Goal: Communication & Community: Participate in discussion

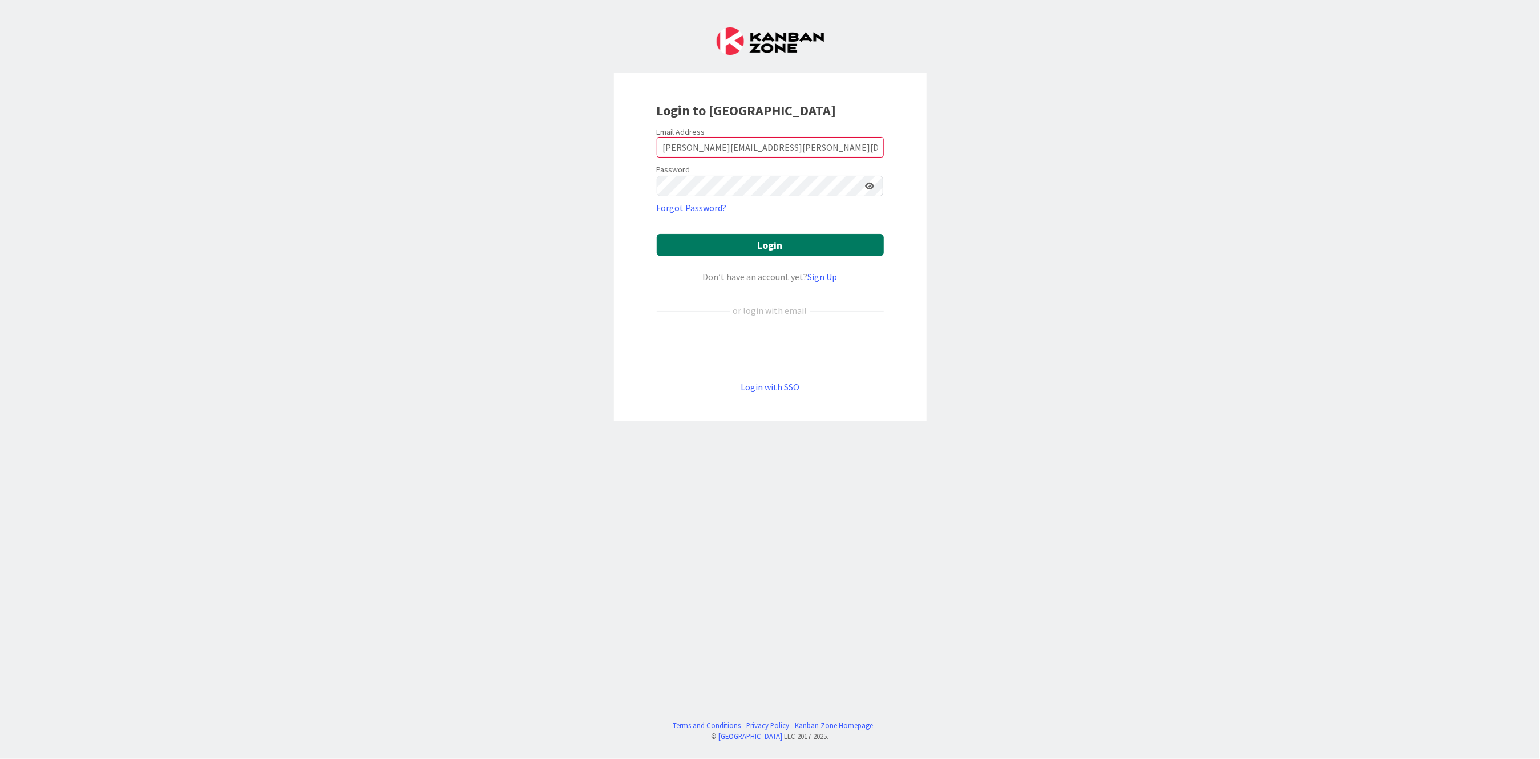
click at [693, 246] on button "Login" at bounding box center [770, 245] width 227 height 22
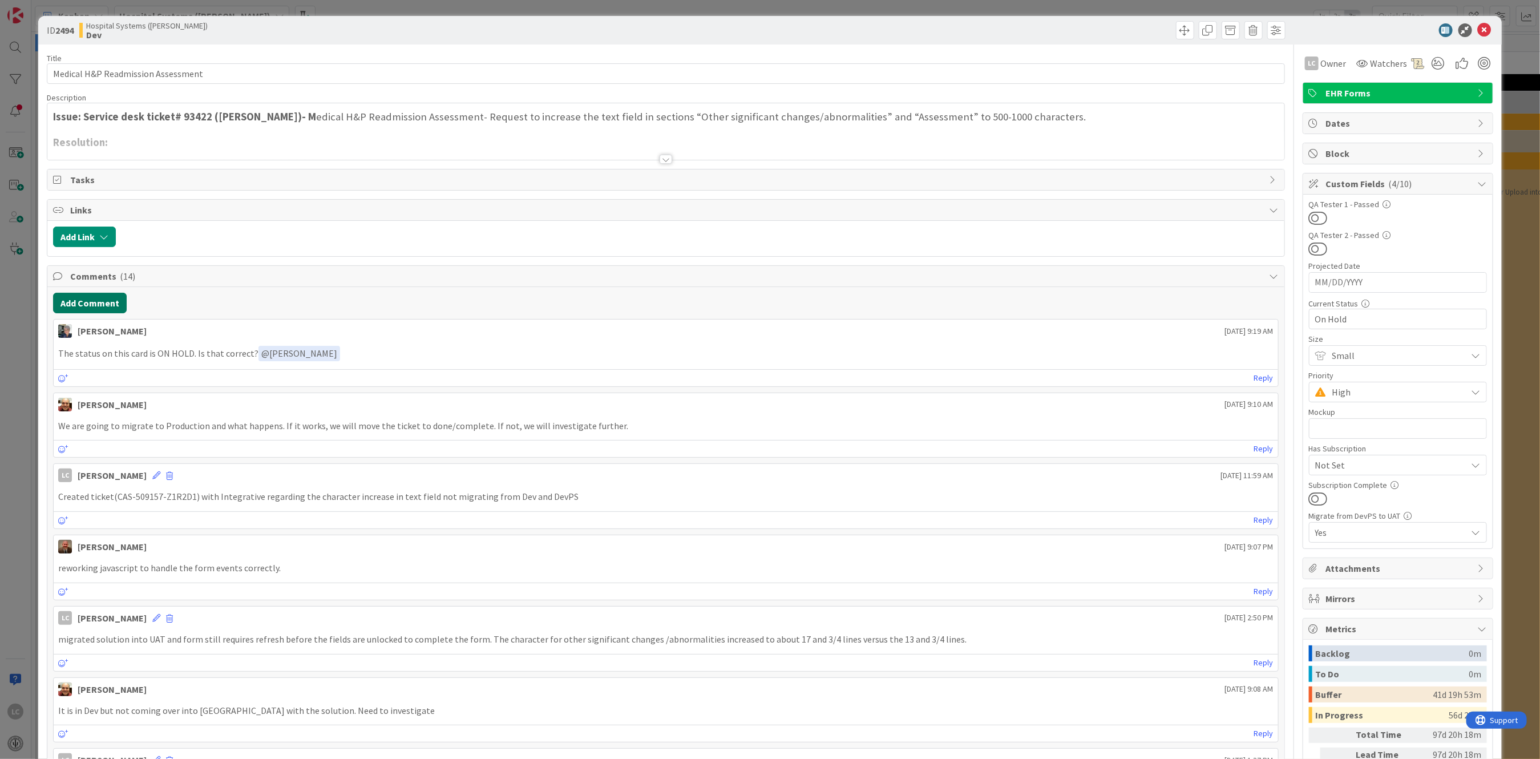
click at [81, 305] on button "Add Comment" at bounding box center [90, 303] width 74 height 21
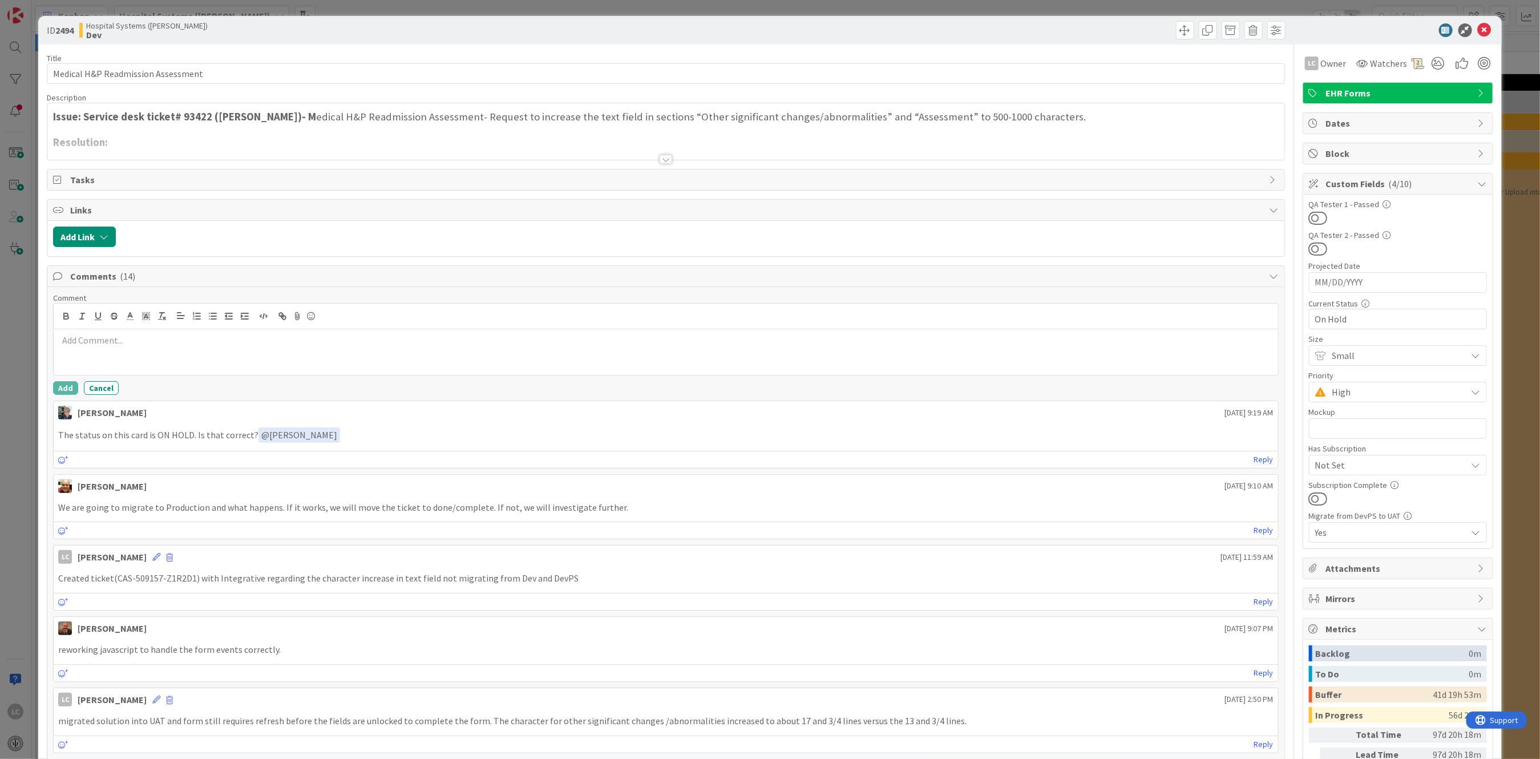
click at [85, 345] on p at bounding box center [665, 340] width 1215 height 13
click at [256, 343] on p "The other significant changes/abnormalities field" at bounding box center [665, 340] width 1215 height 13
click at [74, 338] on p "The other significant changes/abnormalities field" at bounding box center [665, 340] width 1215 height 13
click at [452, 341] on p "There is an increase in the number of characters in the other significant chang…" at bounding box center [665, 340] width 1215 height 13
drag, startPoint x: 57, startPoint y: 341, endPoint x: 67, endPoint y: 341, distance: 9.7
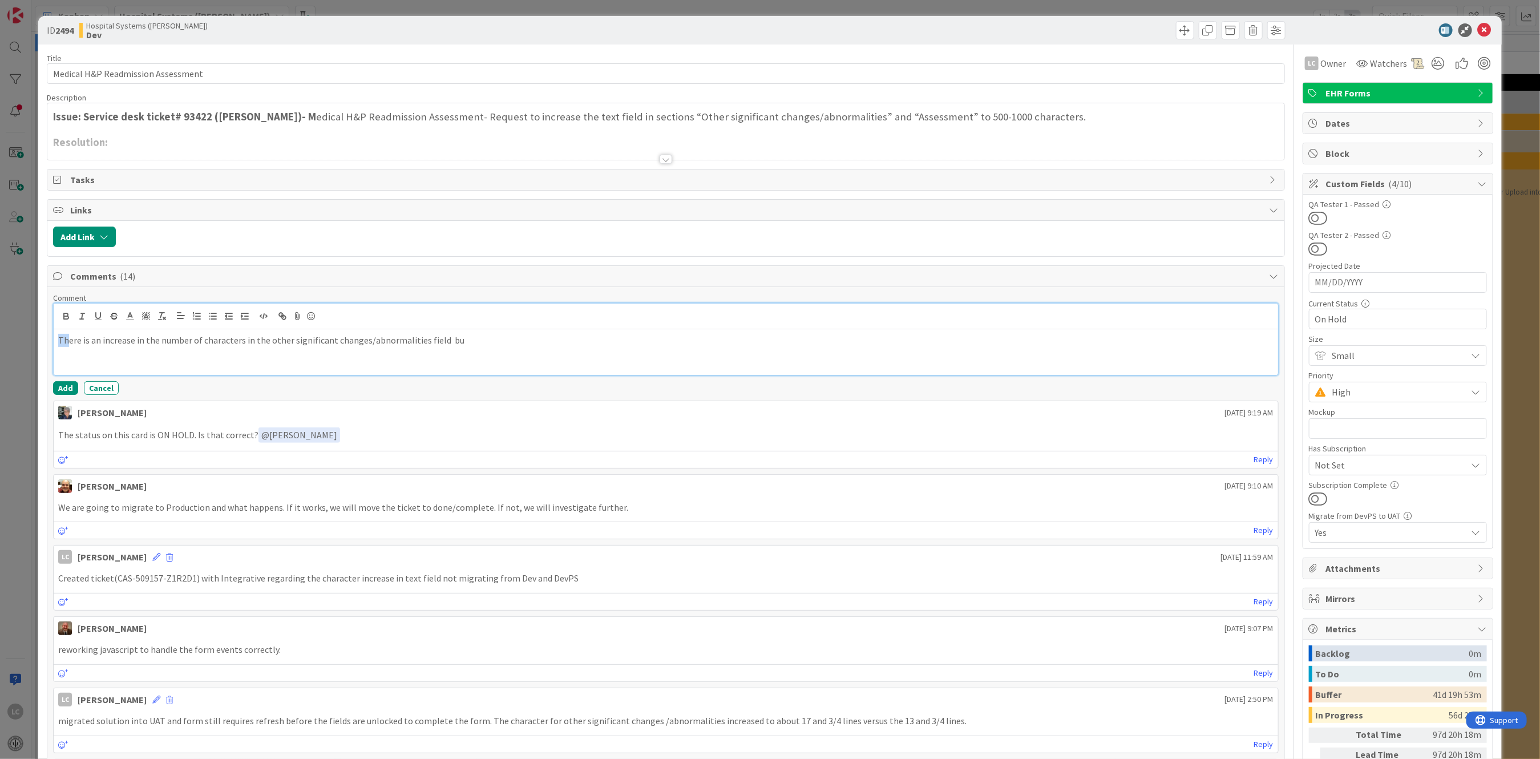
click at [67, 341] on div "There is an increase in the number of characters in the other significant chang…" at bounding box center [666, 352] width 1224 height 46
click at [74, 341] on p "There is an increase in the number of characters in the other significant chang…" at bounding box center [665, 340] width 1215 height 13
click at [58, 334] on p "The increase in the number of characters in the other significant changes/abnor…" at bounding box center [665, 340] width 1215 height 13
click at [198, 340] on p "Increase in the number of characters in the other significant changes/abnormali…" at bounding box center [665, 340] width 1215 height 13
click at [431, 338] on p "Increase in the number of characters are there for both the other significant c…" at bounding box center [665, 340] width 1215 height 13
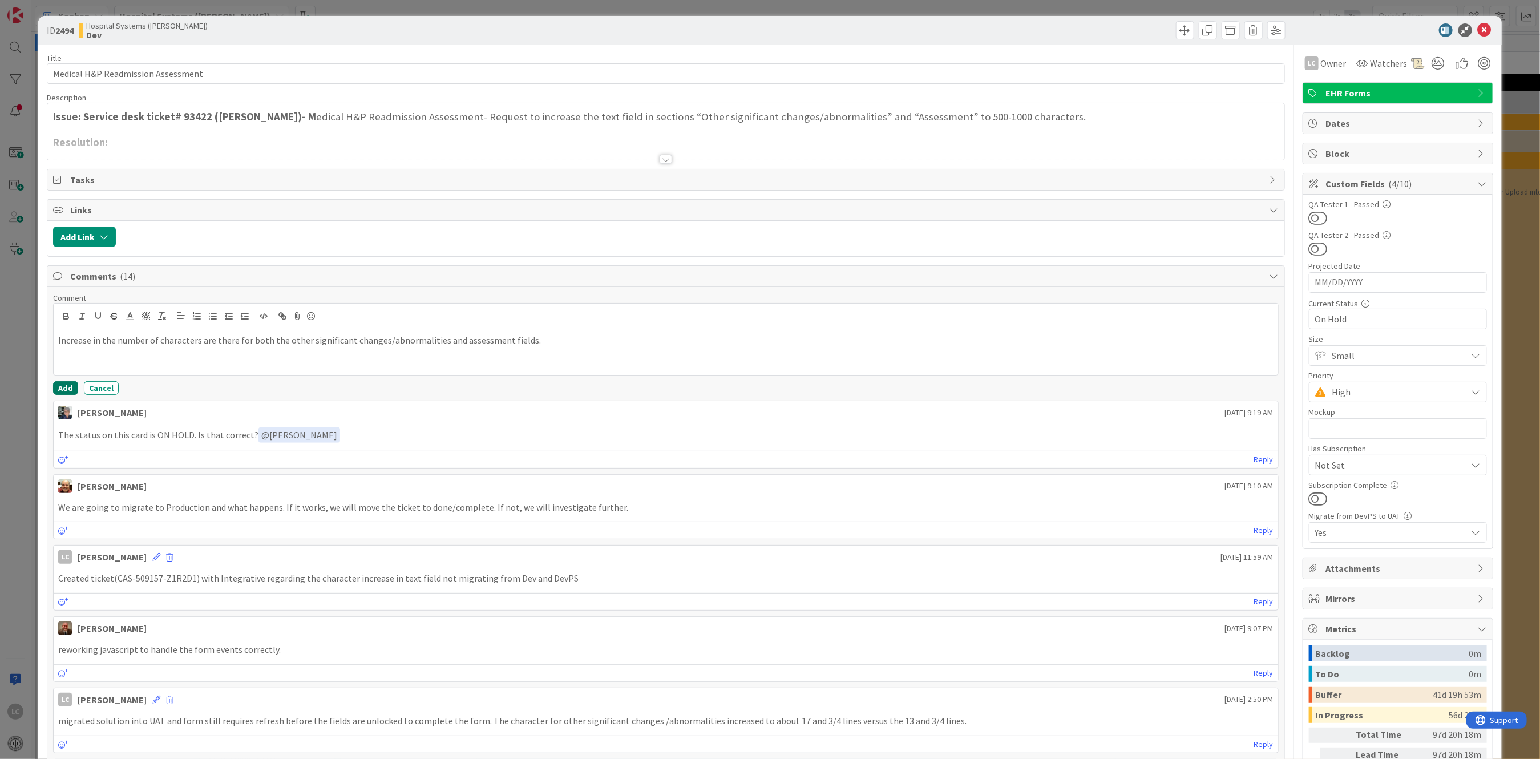
click at [59, 385] on button "Add" at bounding box center [65, 388] width 25 height 14
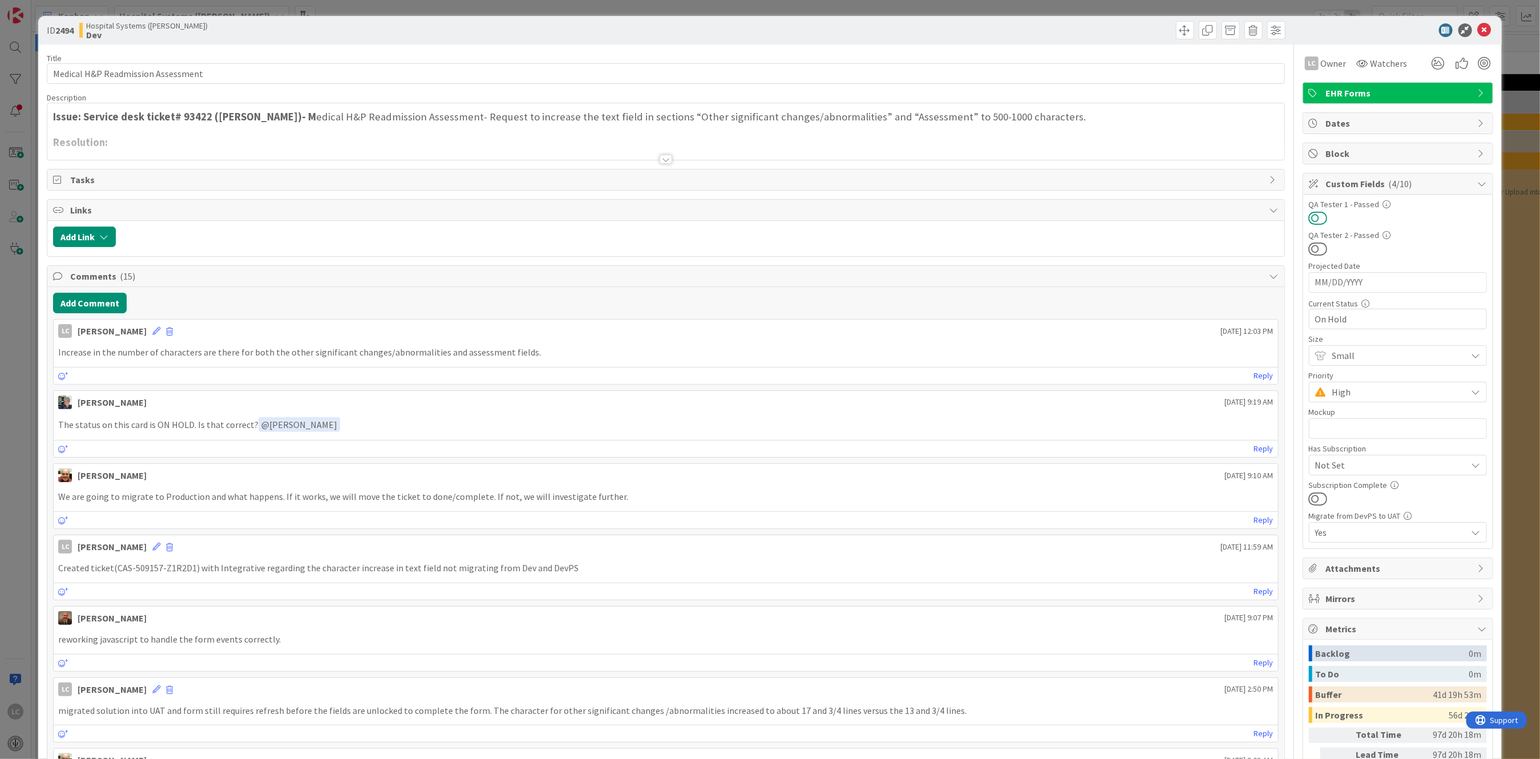
click at [1309, 219] on button at bounding box center [1318, 218] width 19 height 15
click at [1478, 32] on icon at bounding box center [1485, 30] width 14 height 14
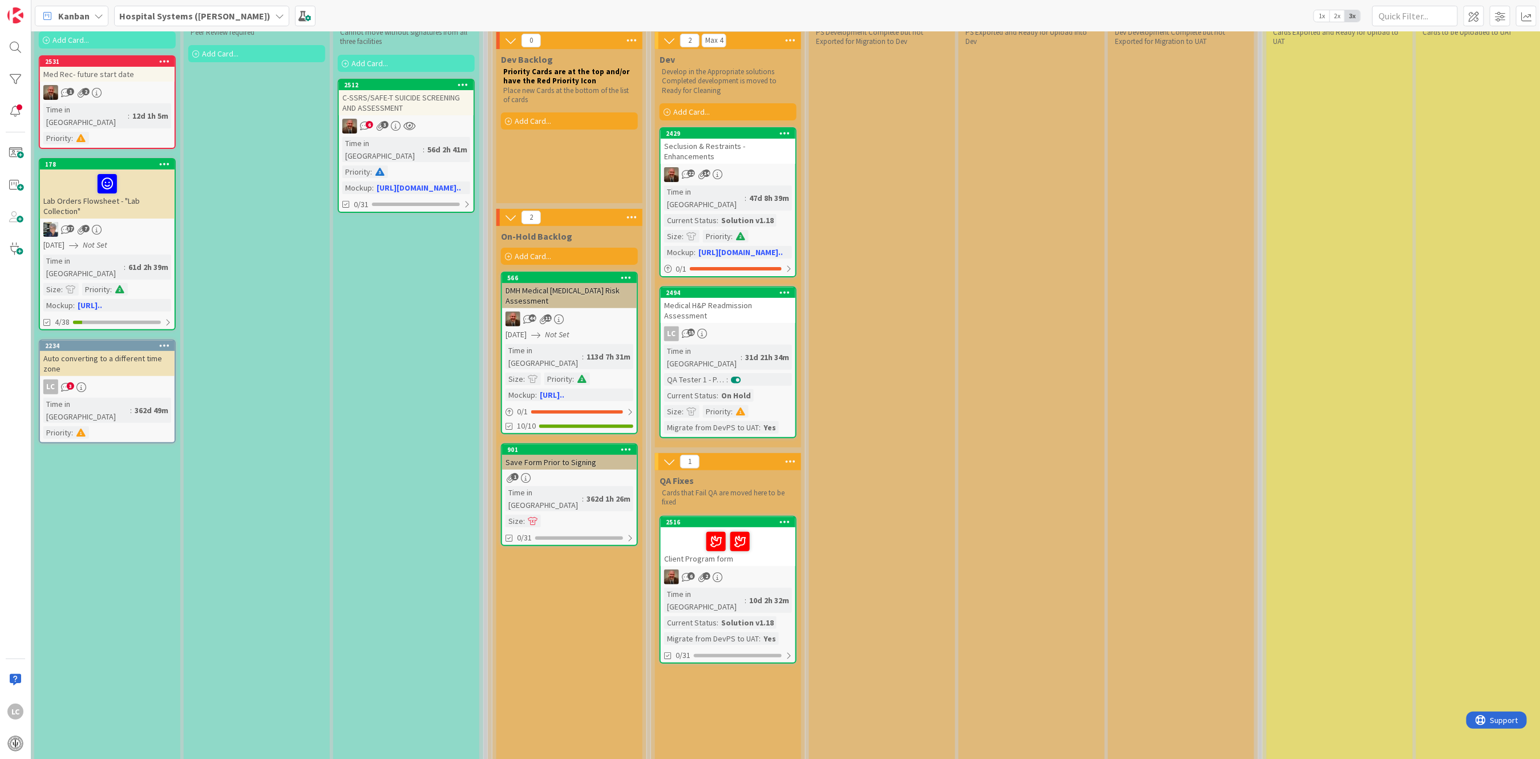
scroll to position [76, 455]
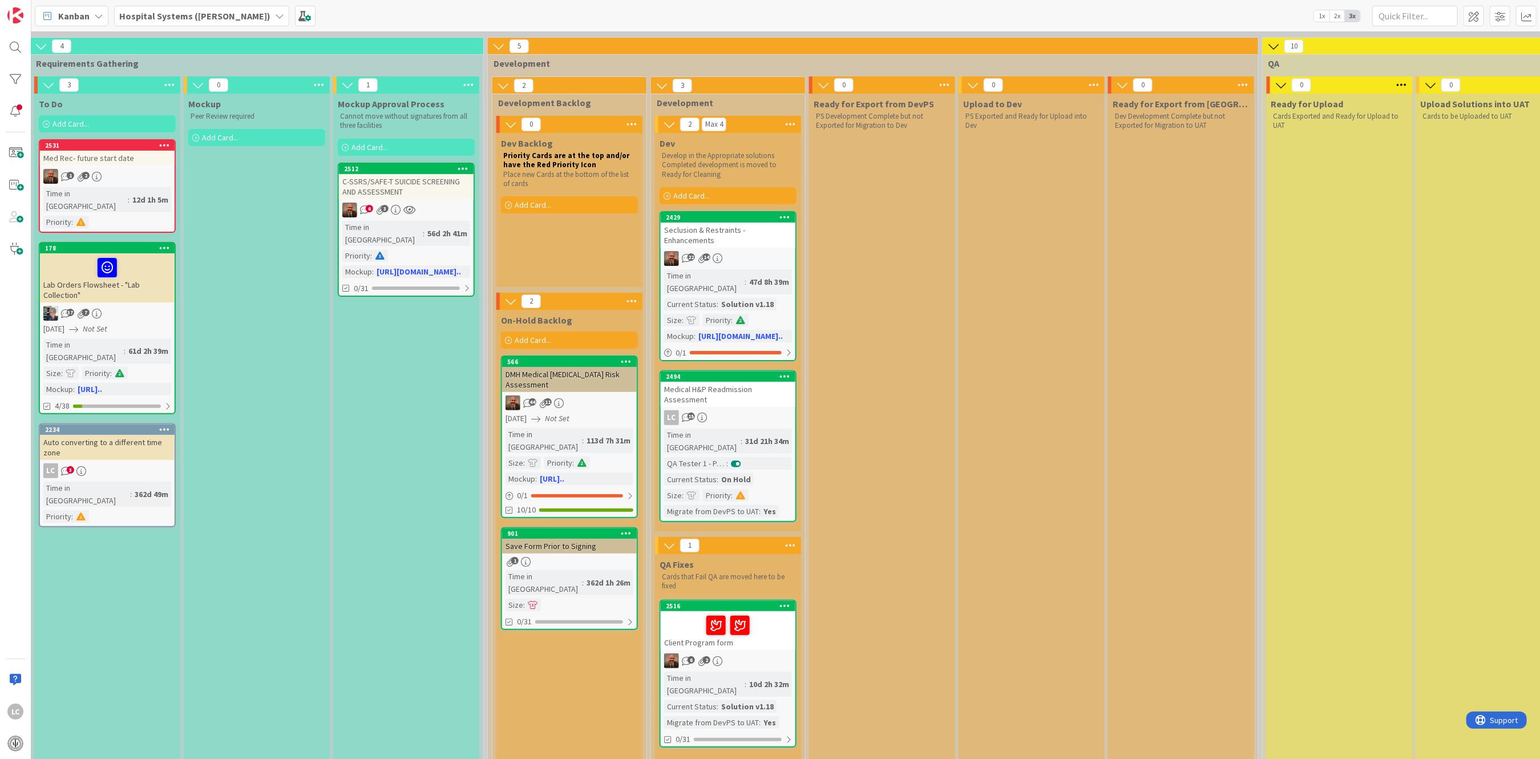
click at [714, 429] on div "Time in Column : 31d 21h 34m QA Tester 1 - Passed : Current Status : On Hold Si…" at bounding box center [728, 473] width 128 height 89
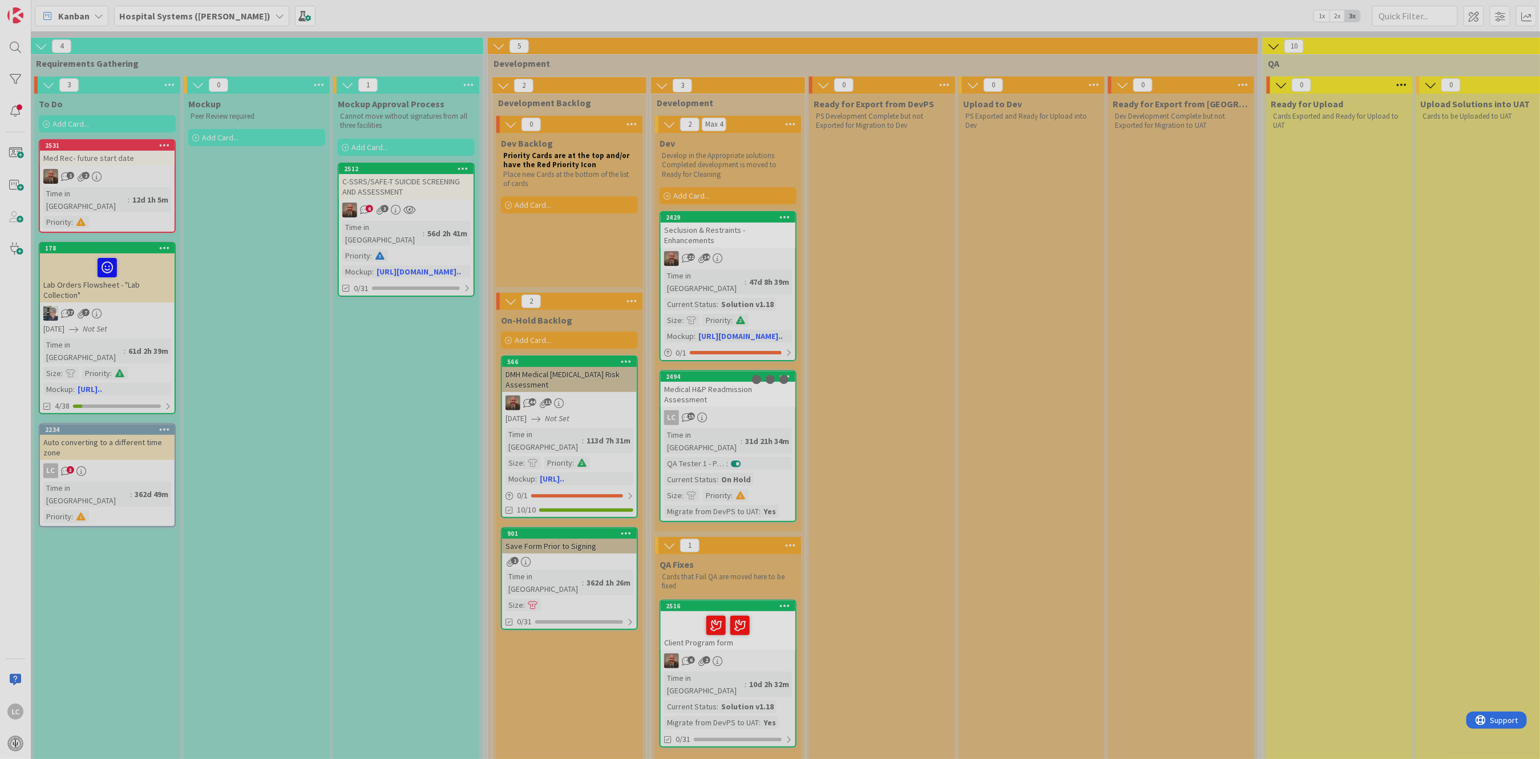
click at [714, 422] on div at bounding box center [770, 379] width 1540 height 759
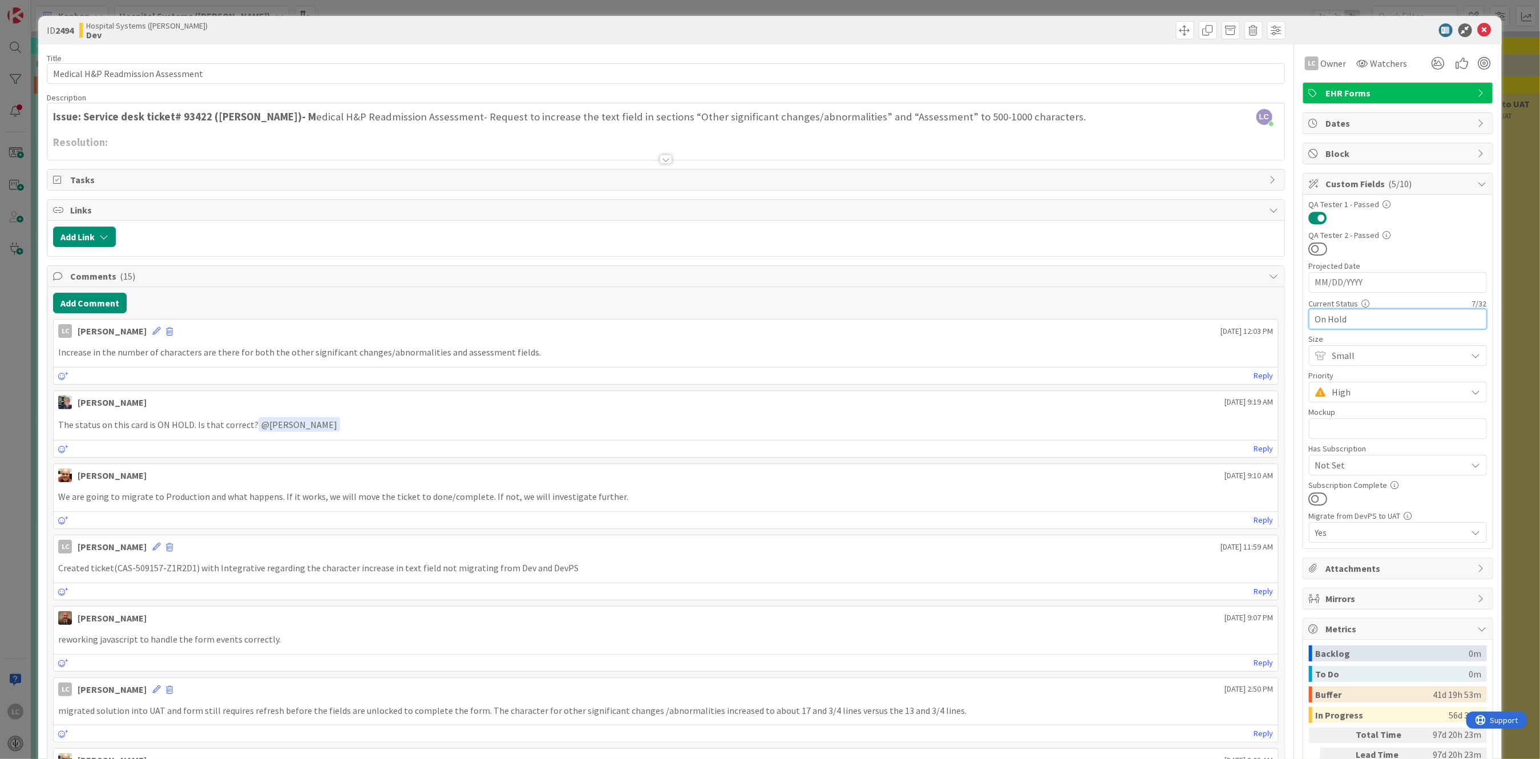
click at [1387, 309] on input "On Hold" at bounding box center [1398, 319] width 178 height 21
click at [1421, 309] on input "On Hold" at bounding box center [1398, 319] width 178 height 21
drag, startPoint x: 1343, startPoint y: 318, endPoint x: 1234, endPoint y: 341, distance: 111.5
click at [1245, 328] on div "Title 34 / 128 Medical H&P Readmission Assessment Description LC [PERSON_NAME] …" at bounding box center [770, 766] width 1446 height 1443
click at [1478, 30] on icon at bounding box center [1485, 30] width 14 height 14
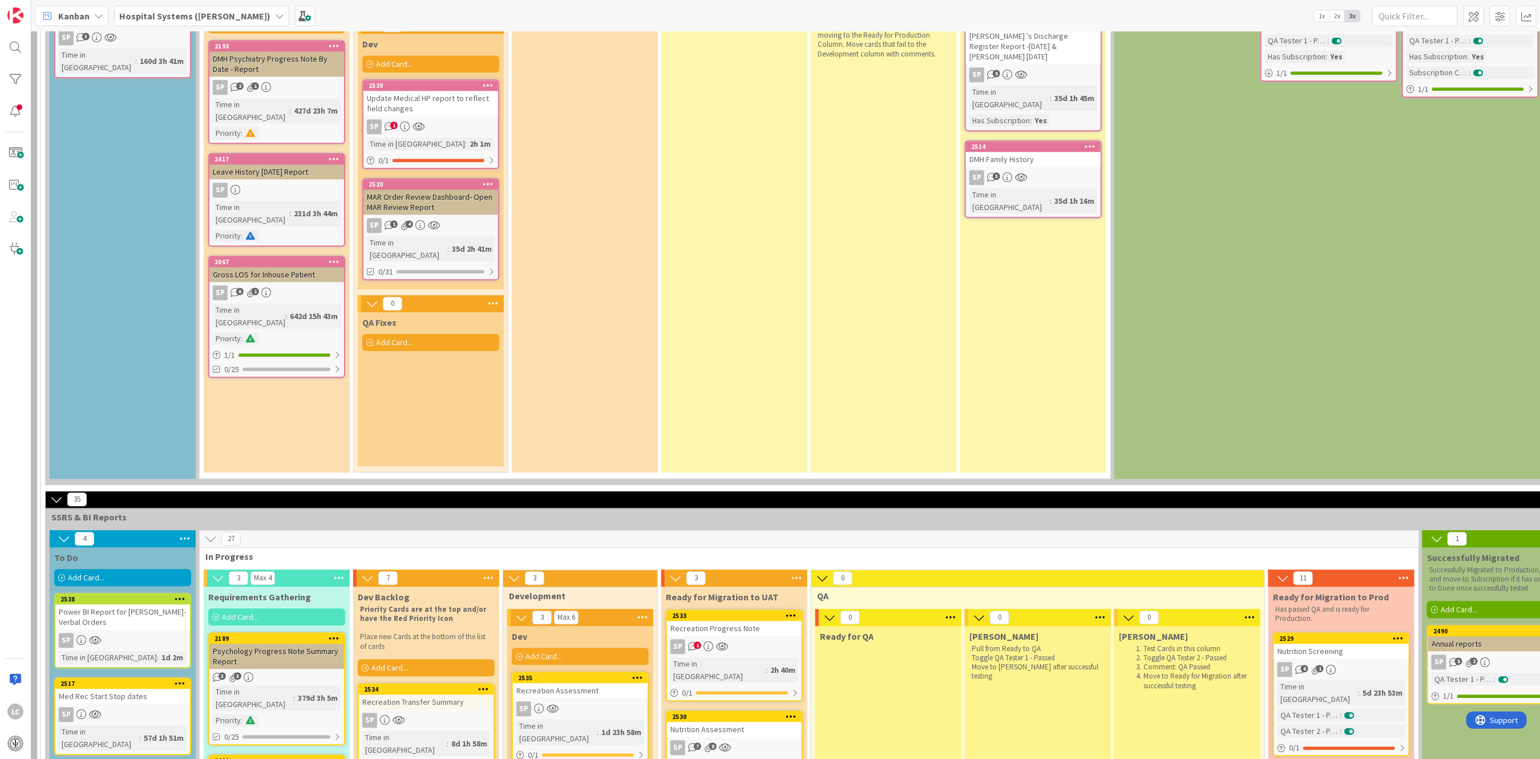
scroll to position [2021, 144]
click at [385, 337] on span "Add Card..." at bounding box center [394, 342] width 37 height 10
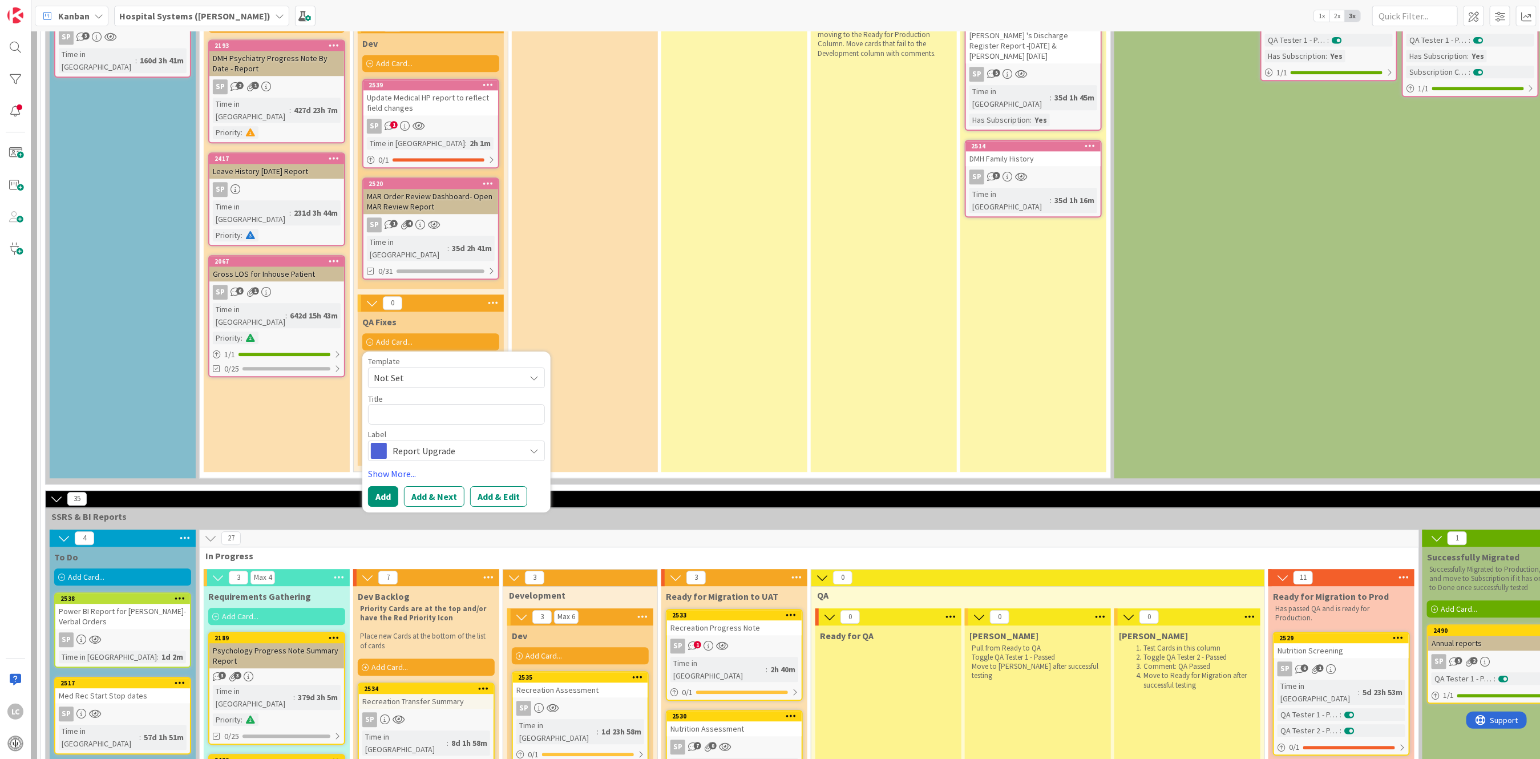
click at [534, 373] on icon at bounding box center [534, 377] width 9 height 9
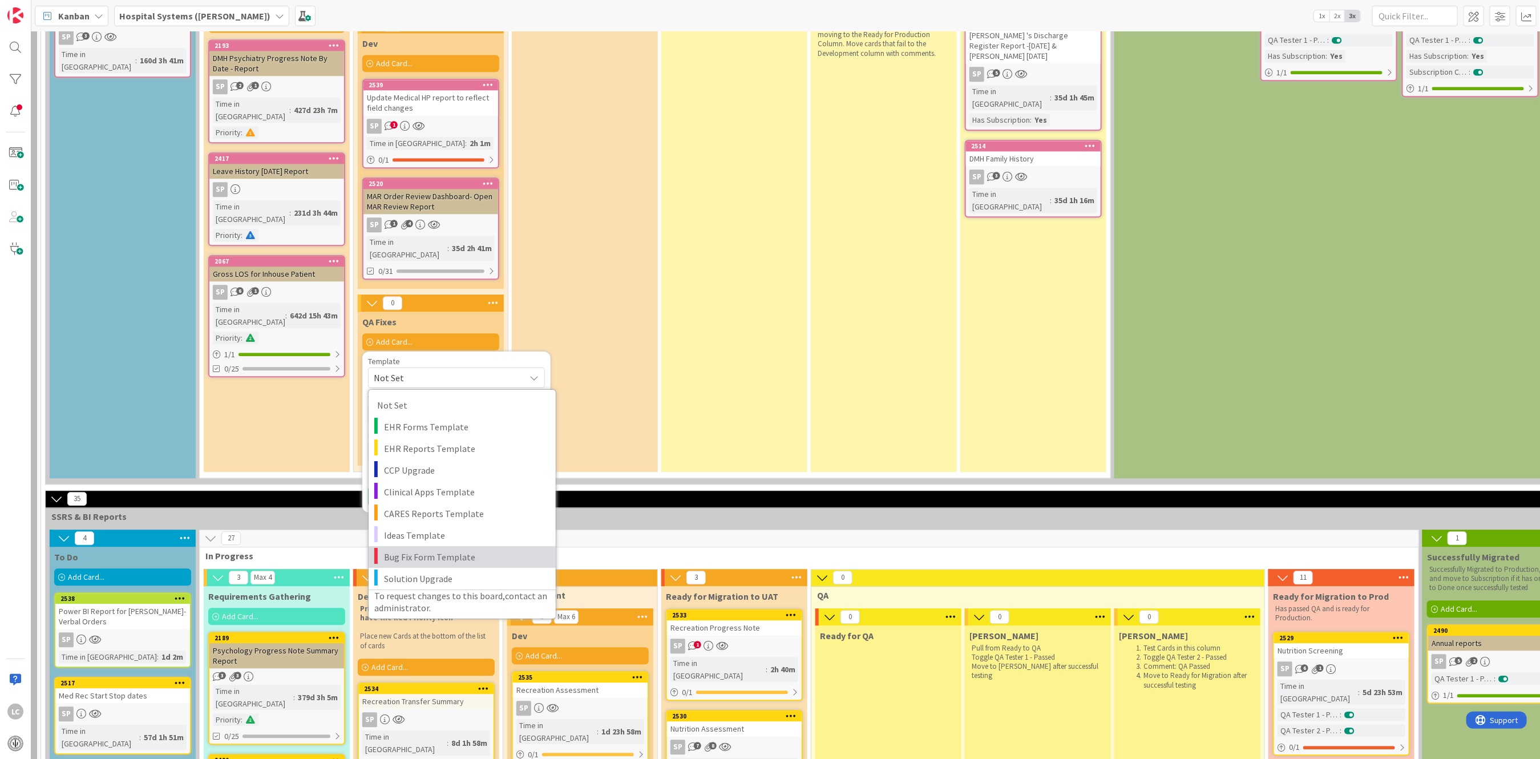
click at [423, 549] on span "Bug Fix Form Template" at bounding box center [465, 556] width 163 height 15
type textarea "x"
type textarea "Bug Fix Form Template"
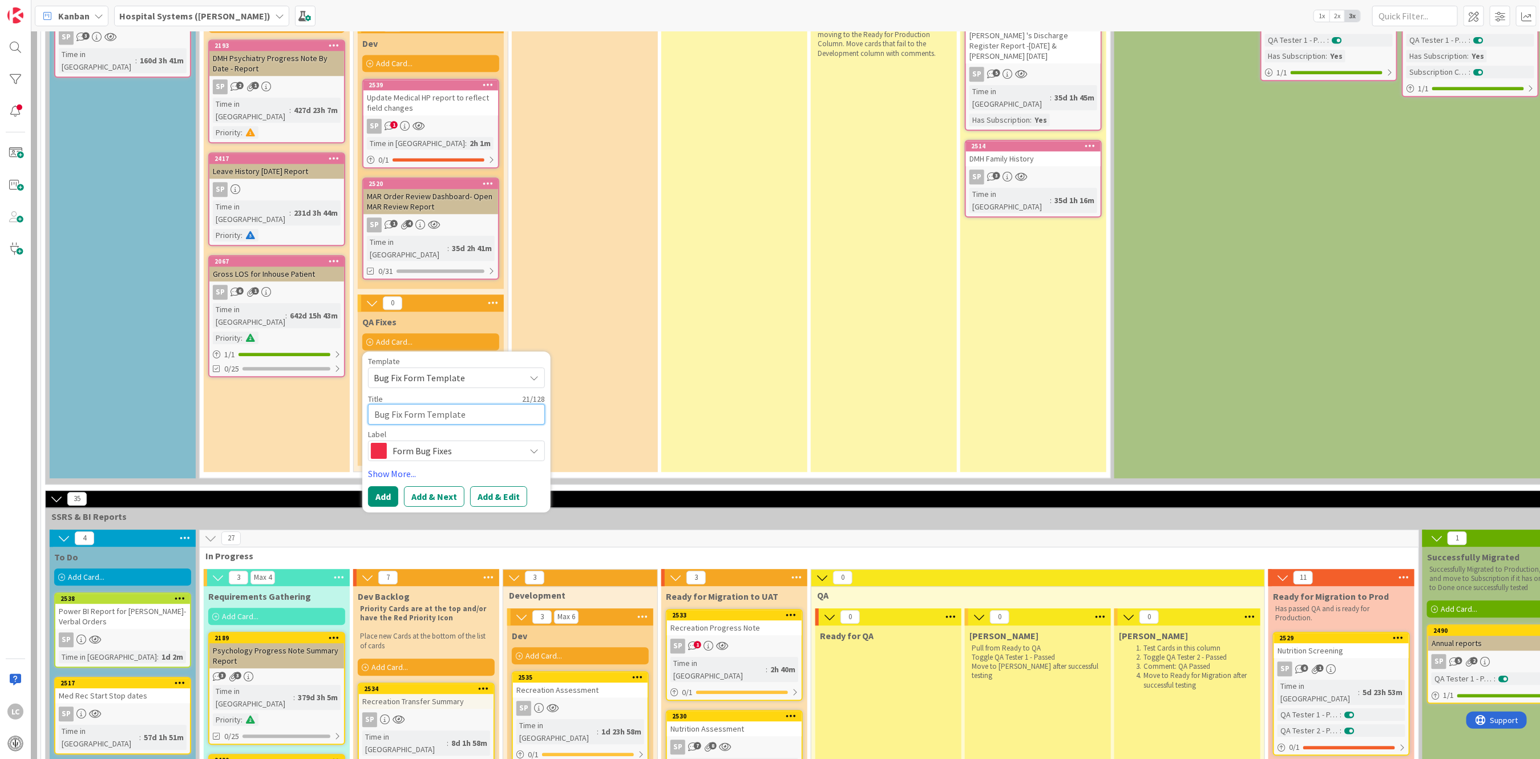
drag, startPoint x: 489, startPoint y: 248, endPoint x: 285, endPoint y: 248, distance: 203.7
click at [285, 248] on div "3 Dev Backlog Add Card... 2193 DMH Psychiatry Progress Note By Date - Report SP…" at bounding box center [655, 227] width 906 height 501
type textarea "x"
type textarea "M"
type textarea "x"
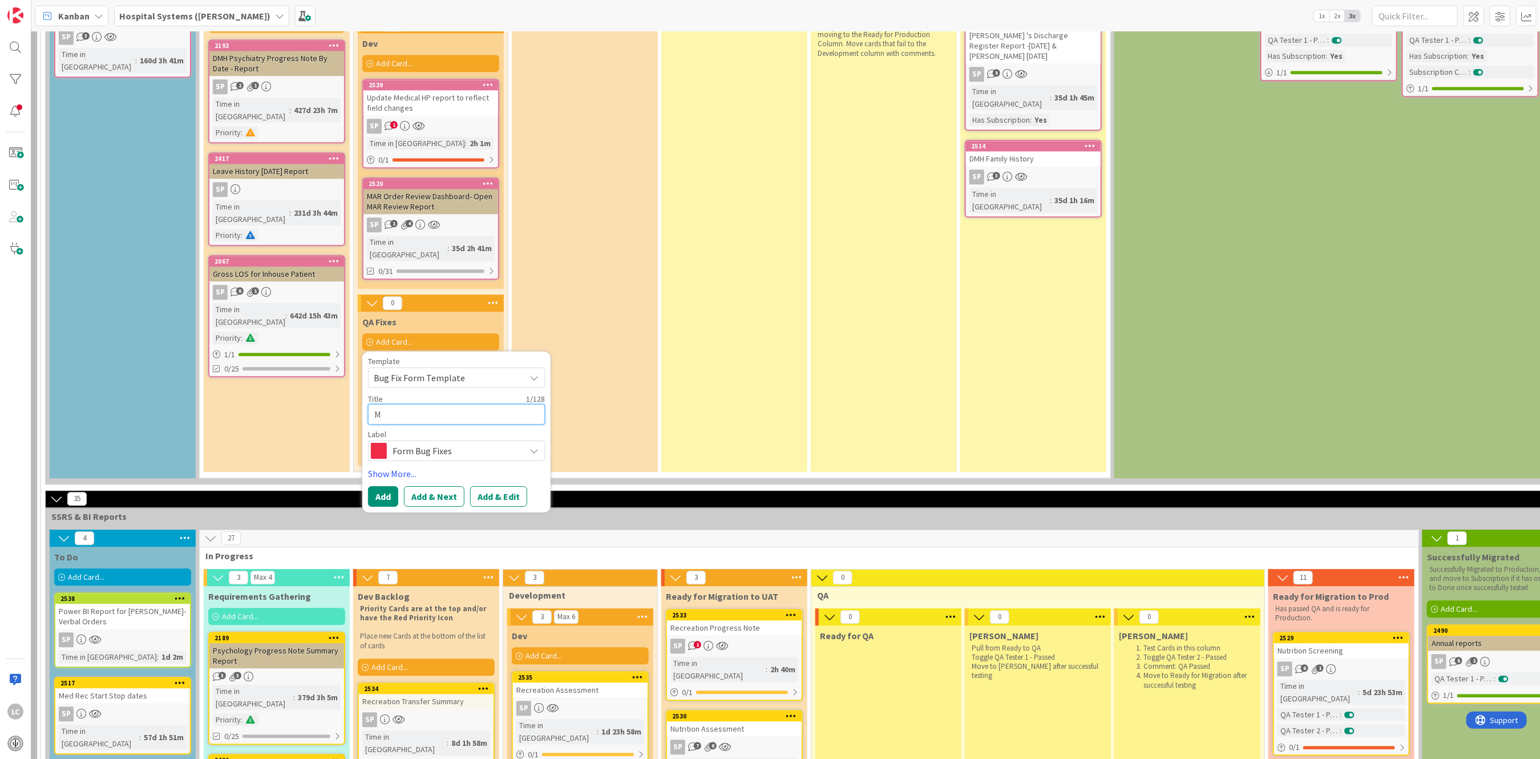
type textarea "Me"
type textarea "x"
type textarea "Med"
type textarea "x"
type textarea "Medi"
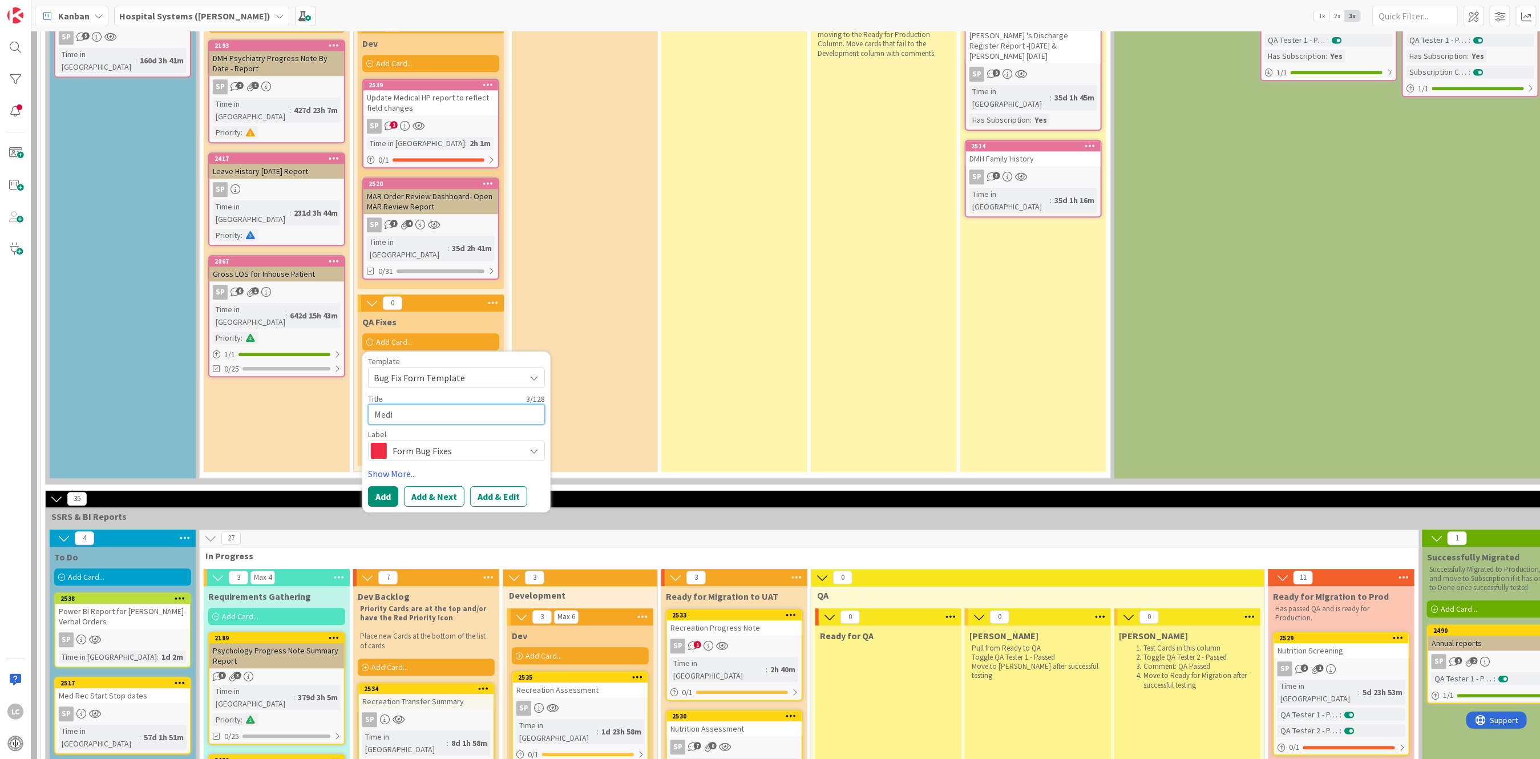
type textarea "x"
type textarea "Medic"
type textarea "x"
type textarea "Medica"
type textarea "x"
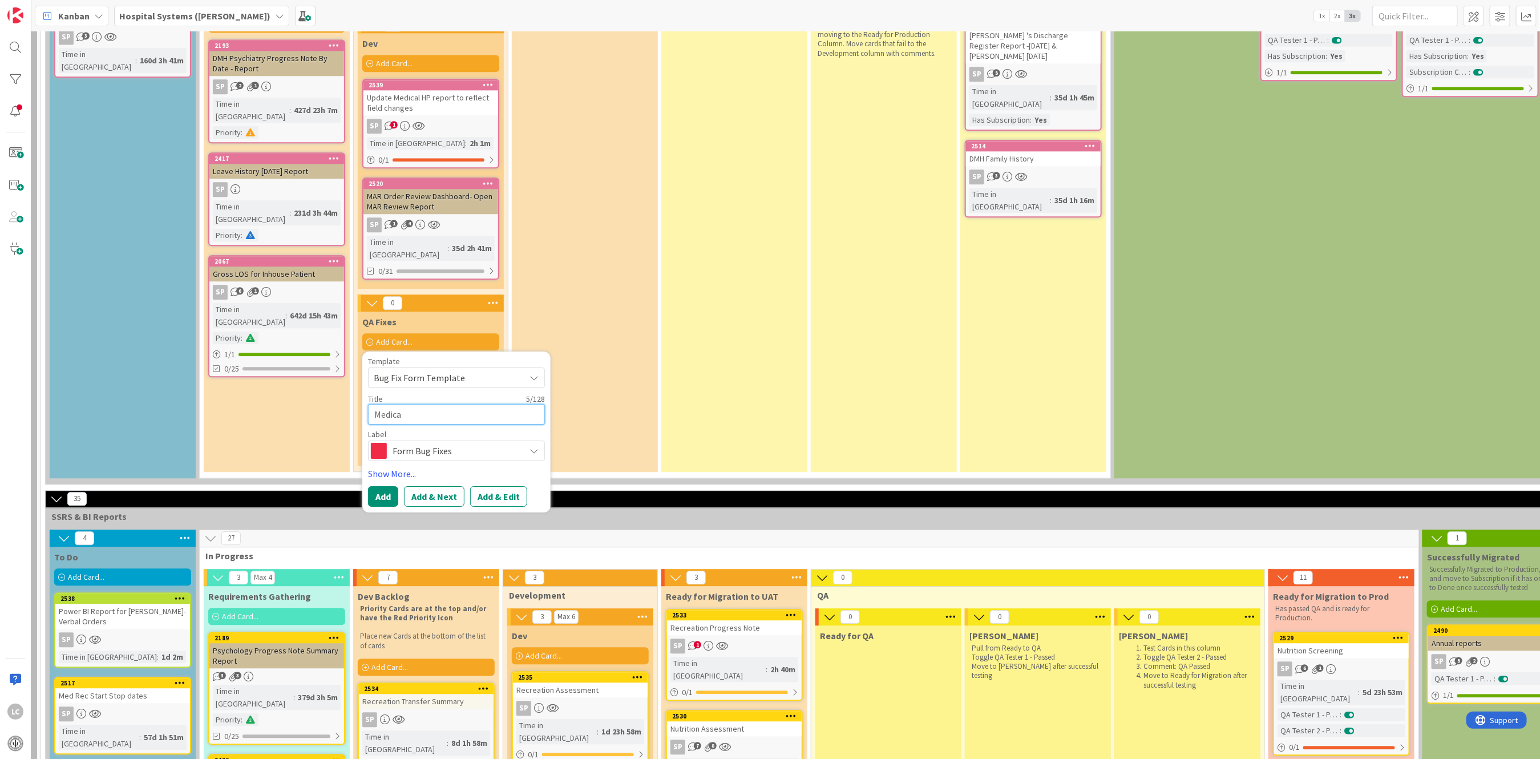
type textarea "Medical"
type textarea "x"
type textarea "Medical"
type textarea "x"
type textarea "Medical R"
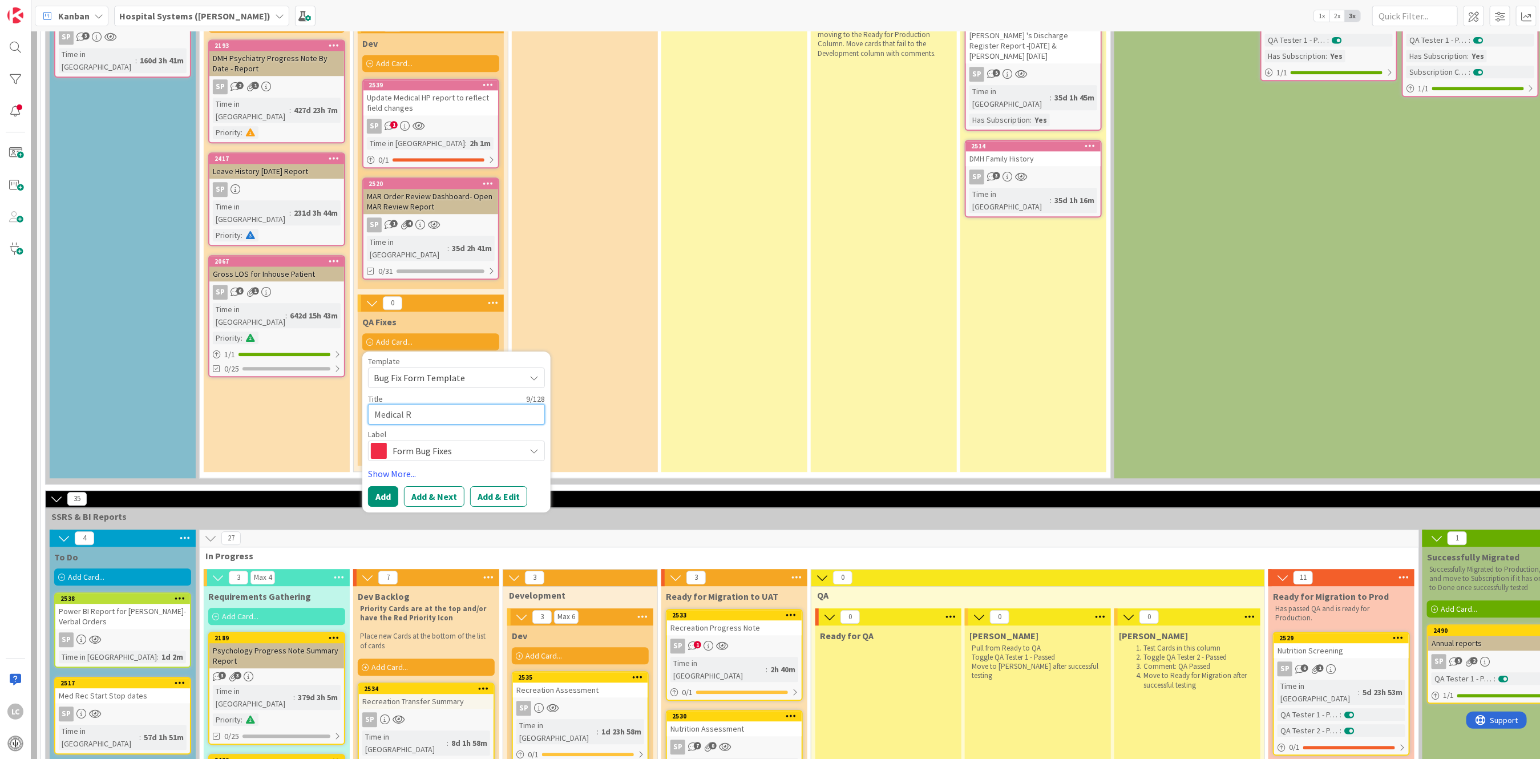
type textarea "x"
type textarea "Medical Re"
type textarea "x"
type textarea "Medical Rea"
type textarea "x"
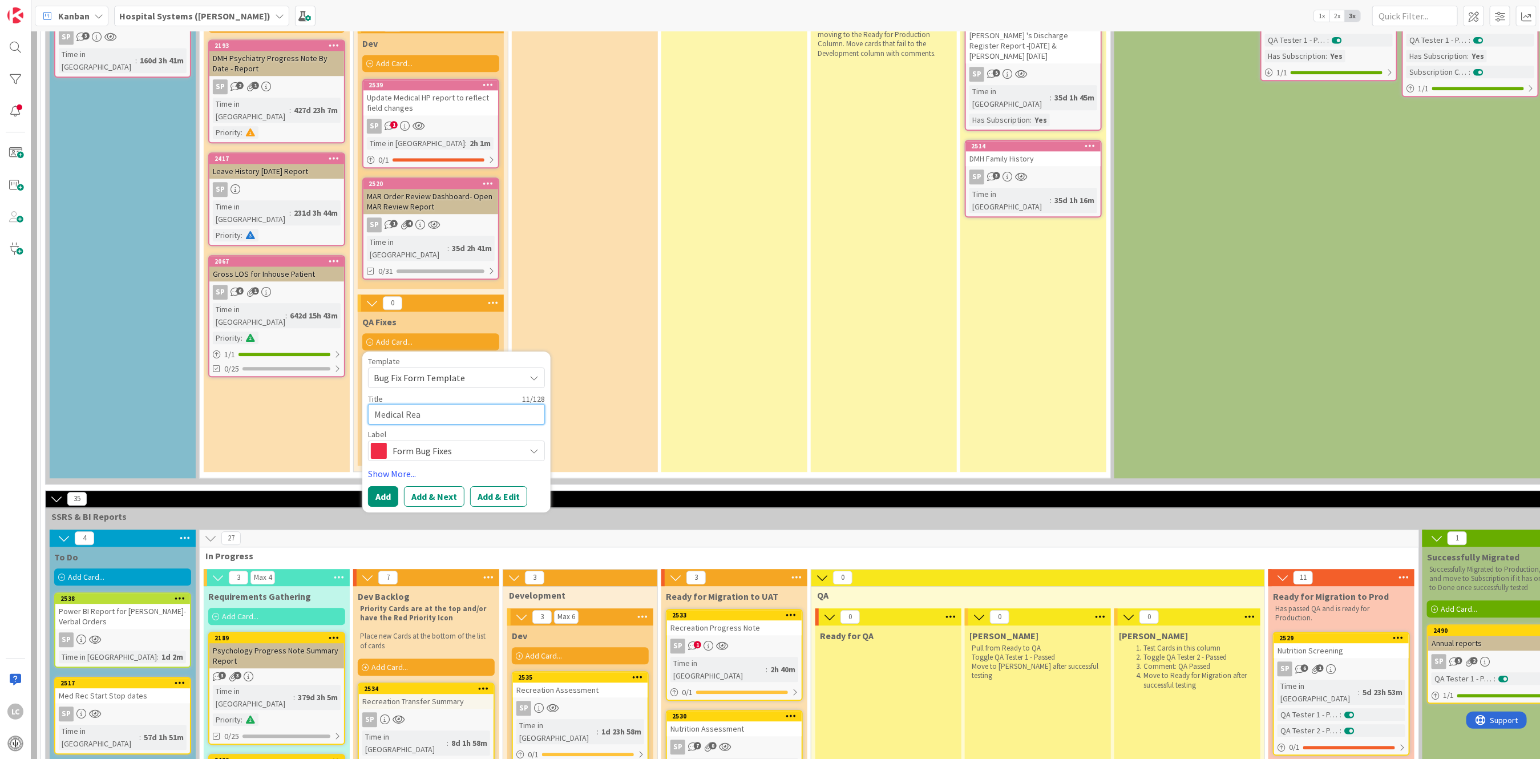
type textarea "Medical [PERSON_NAME]"
type textarea "x"
type textarea "Medical Reami"
type textarea "x"
type textarea "Medical [PERSON_NAME]"
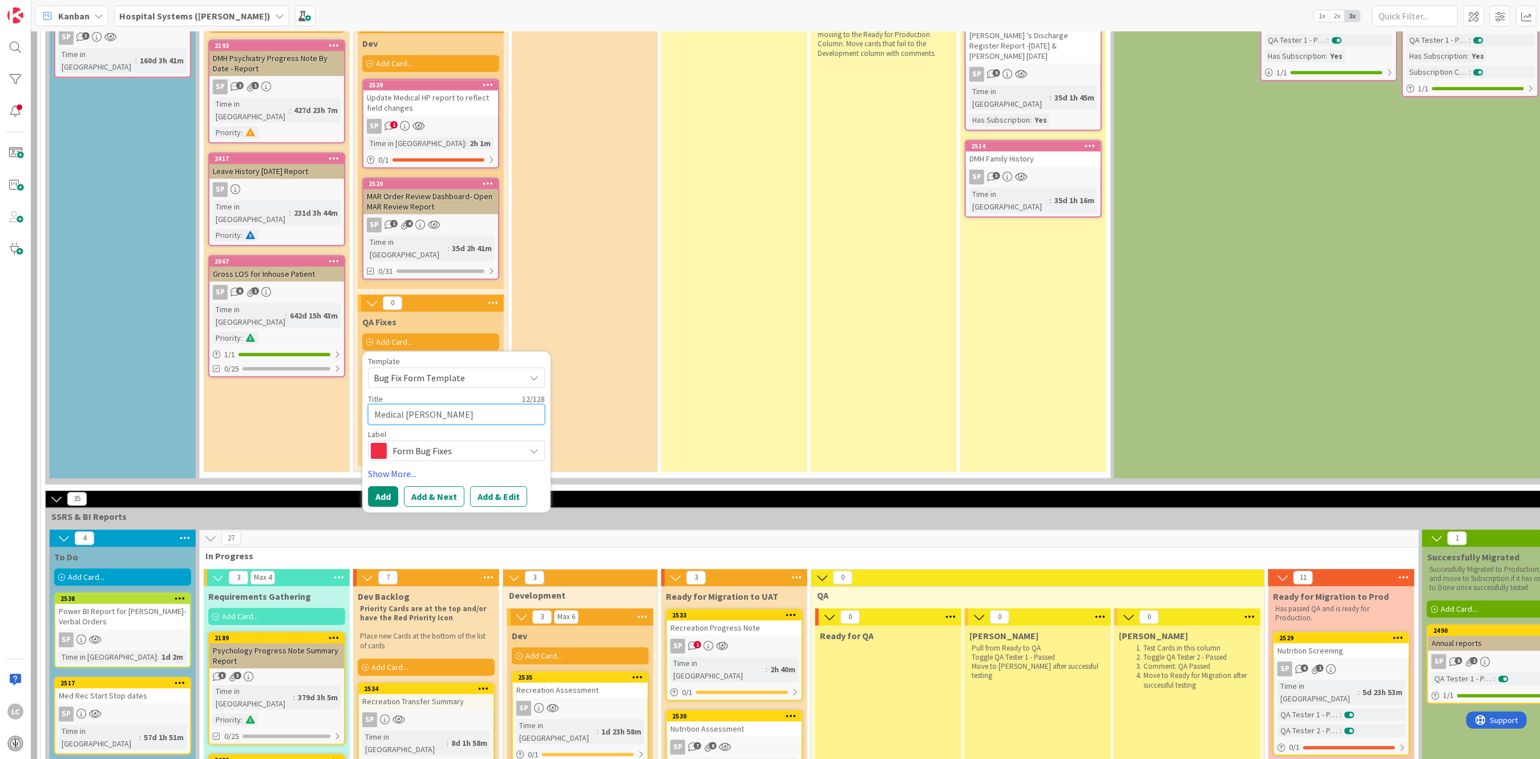
type textarea "x"
type textarea "Medical Rea"
type textarea "x"
type textarea "Medical Read"
type textarea "x"
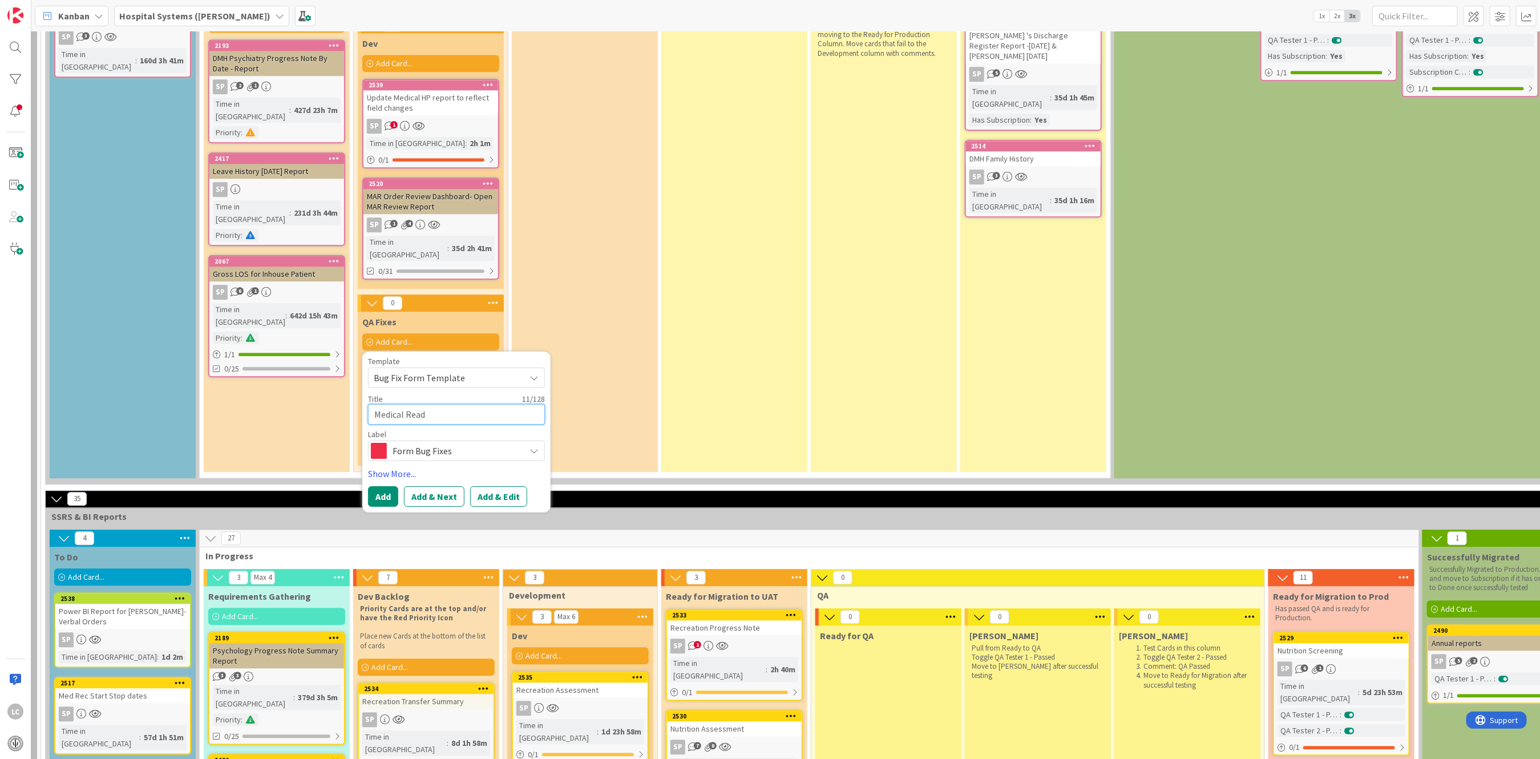
type textarea "Medical Readm"
type textarea "x"
type textarea "Medical Readmi"
type textarea "x"
type textarea "Medical Readmis"
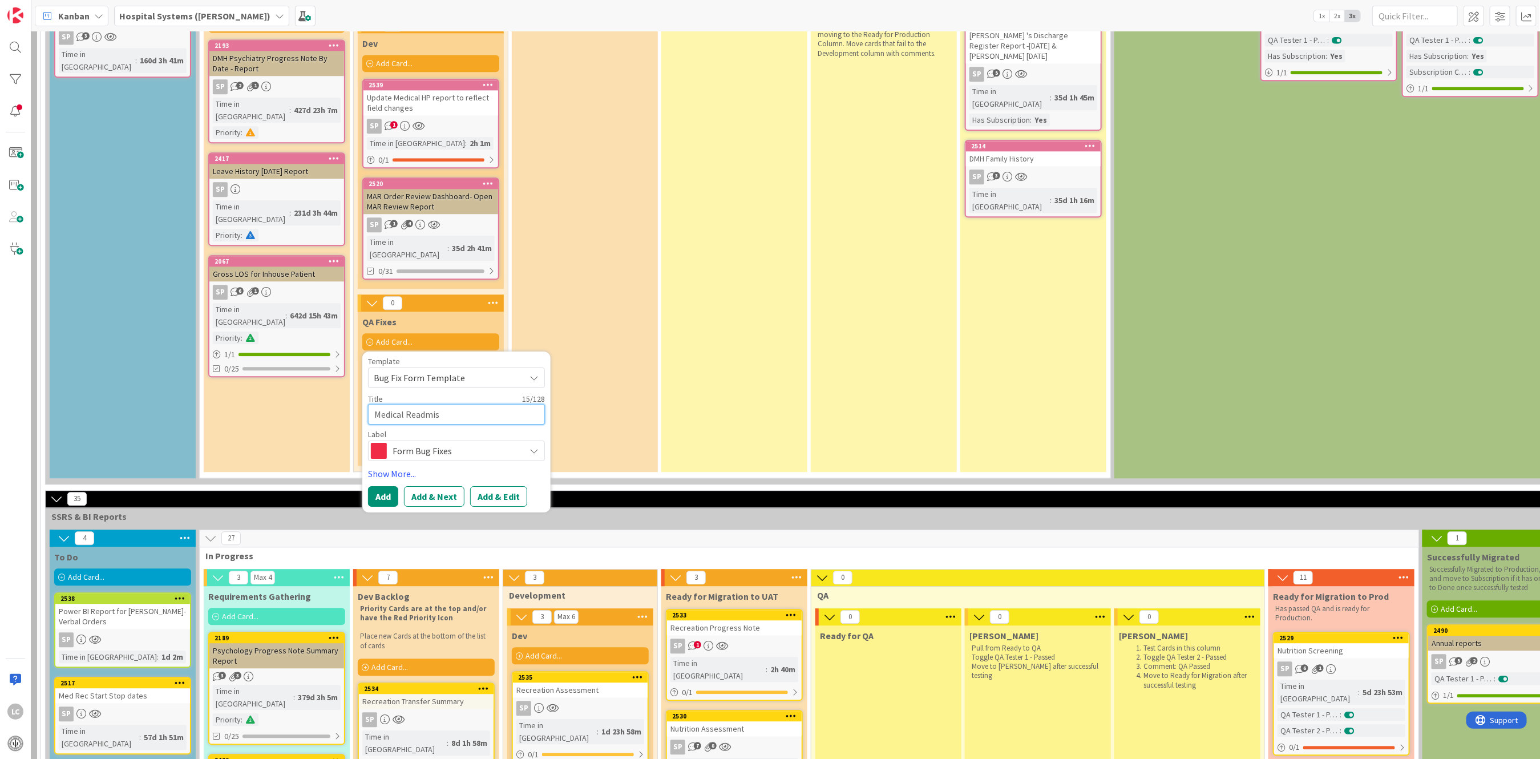
type textarea "x"
type textarea "Medical Readmiss"
type textarea "x"
type textarea "Medical Readmissi"
type textarea "x"
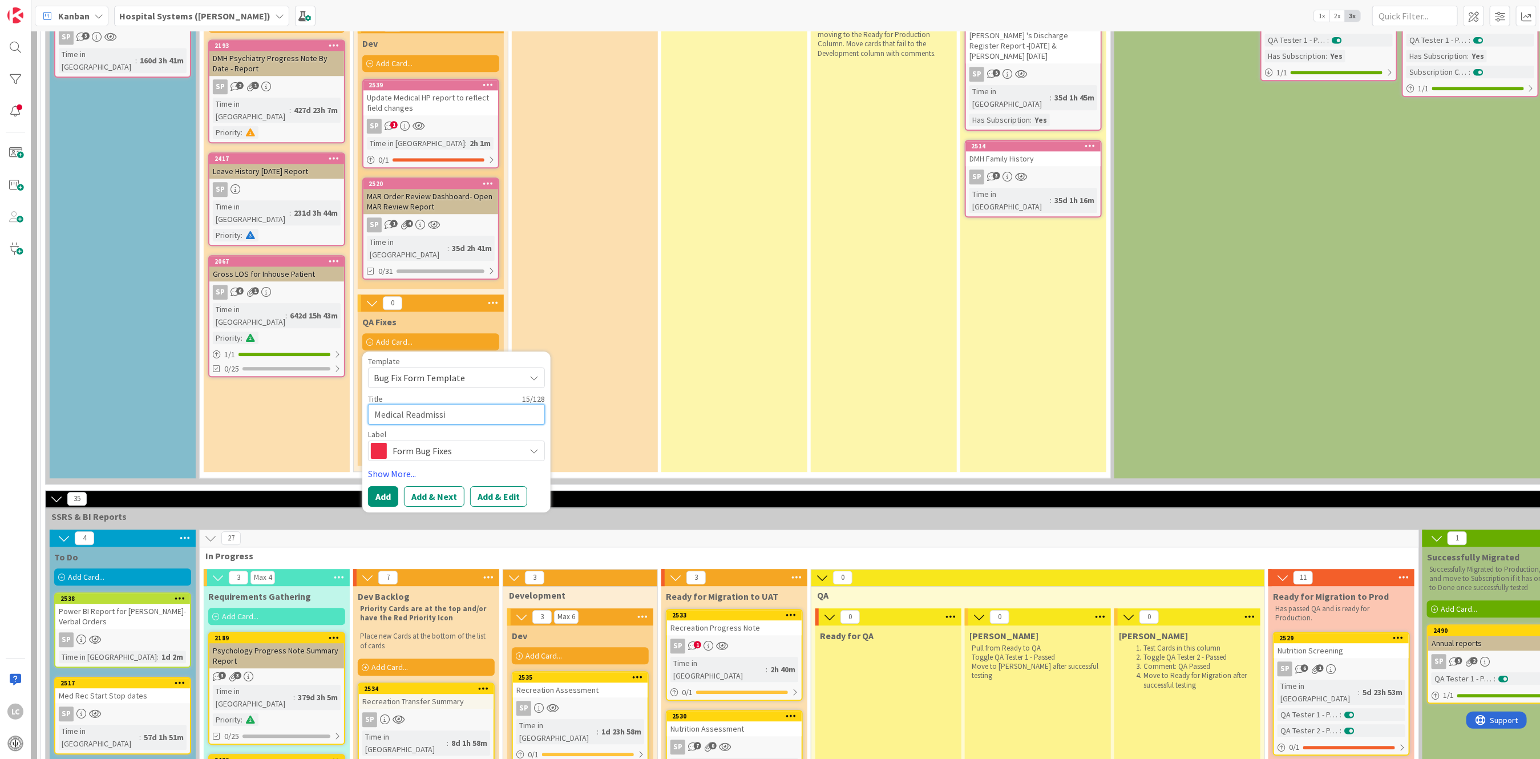
type textarea "Medical Readmissio"
type textarea "x"
type textarea "Medical Readmission"
type textarea "x"
type textarea "Medical Readmission"
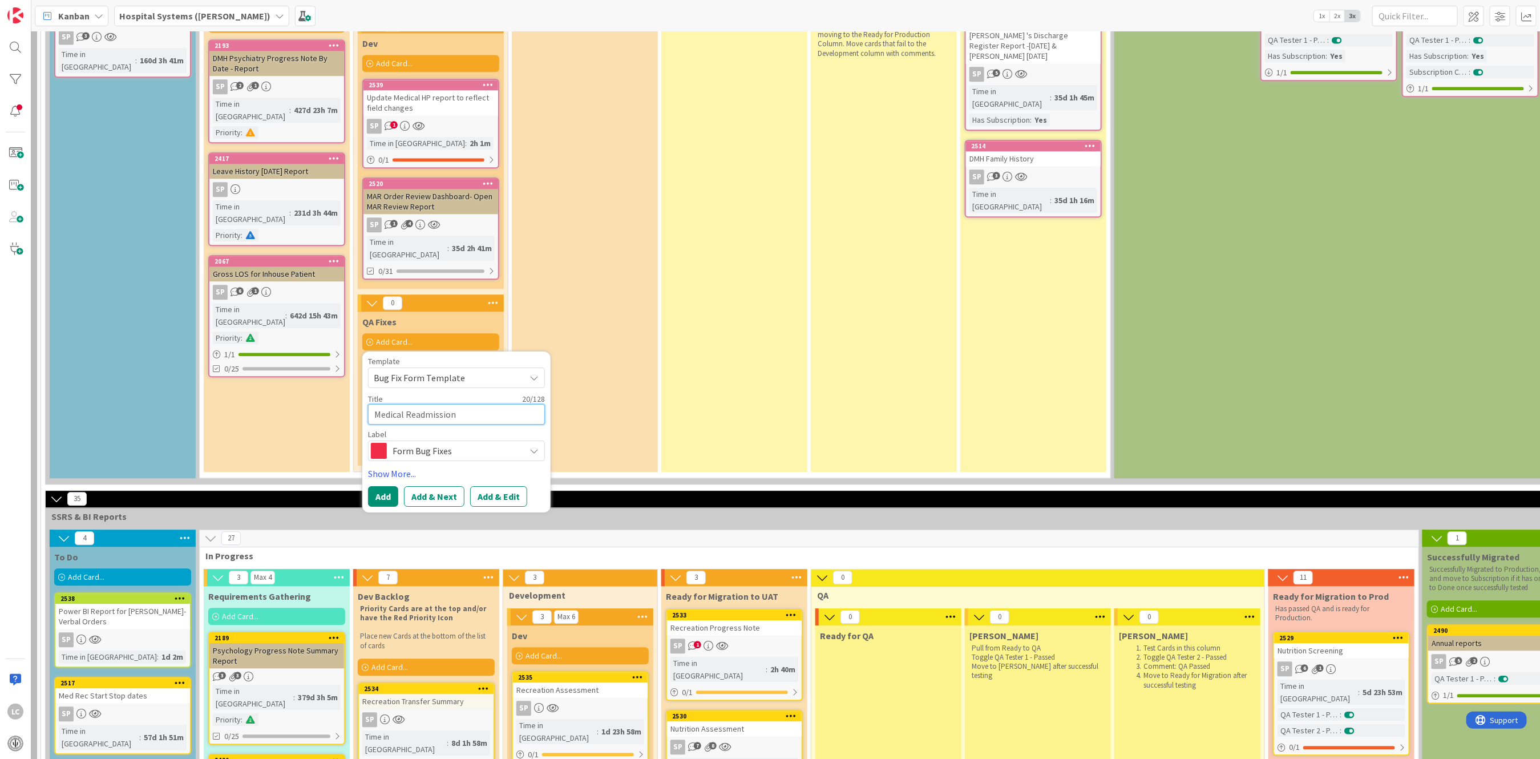
type textarea "x"
type textarea "Medical Readmission A"
type textarea "x"
type textarea "Medical Readmission As"
type textarea "x"
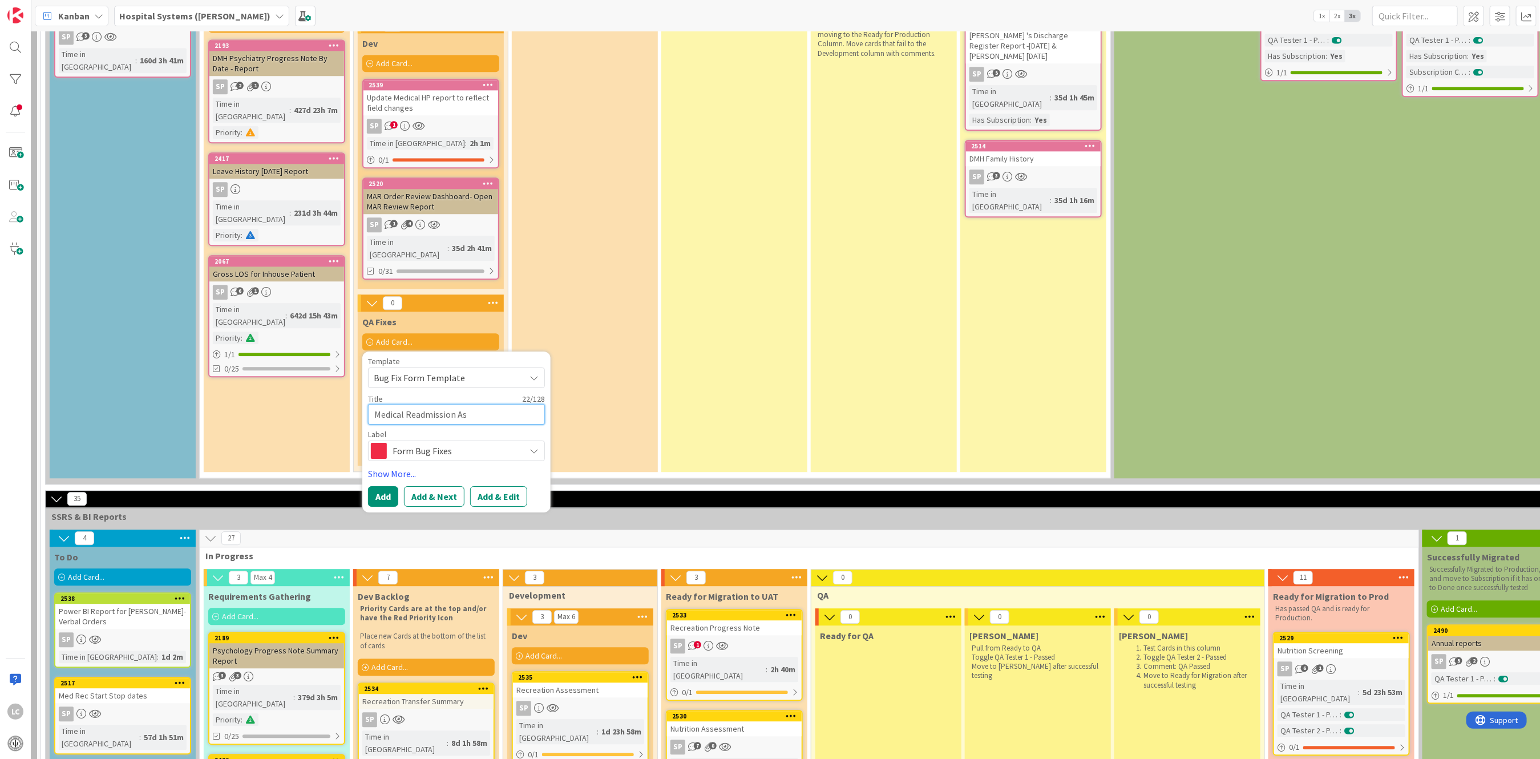
type textarea "Medical Readmission Ass"
type textarea "x"
type textarea "Medical Readmission Asse"
type textarea "x"
type textarea "Medical Readmission Asses"
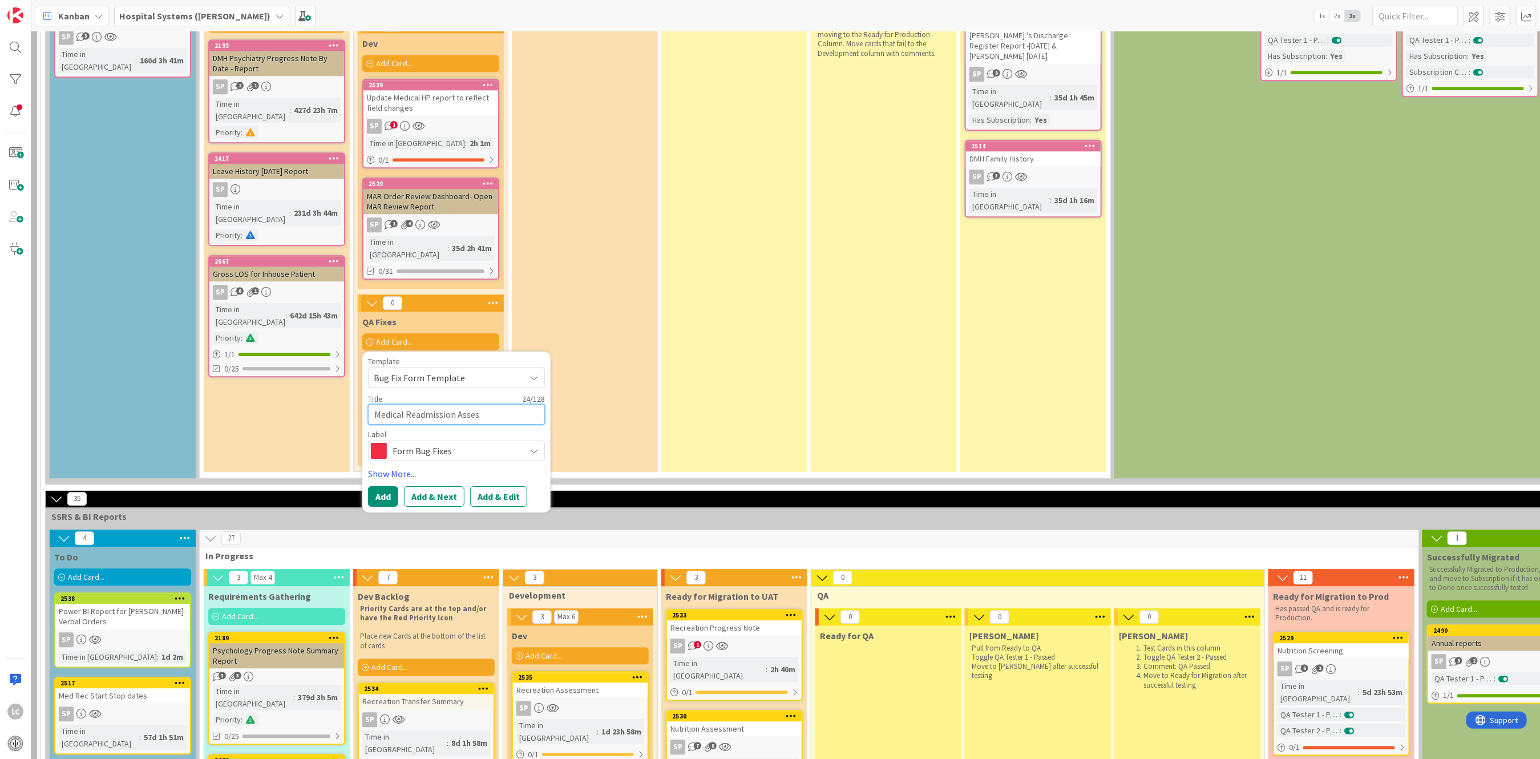
type textarea "x"
type textarea "Medical Readmission Assess"
type textarea "x"
type textarea "Medical Readmission Assessm"
type textarea "x"
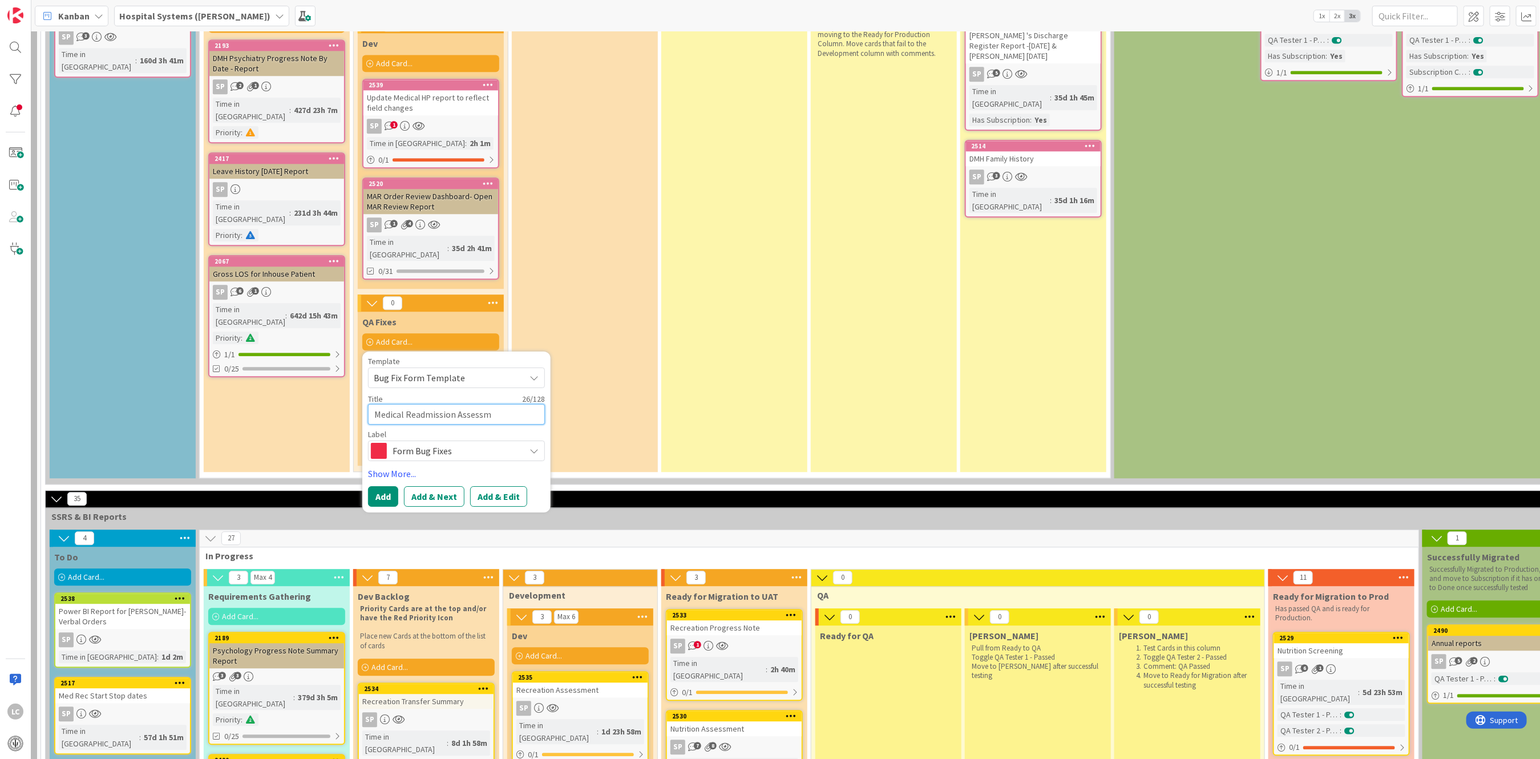
type textarea "Medical Readmission Assessme"
type textarea "x"
type textarea "Medical Readmission Assessmen"
type textarea "x"
type textarea "Medical Readmission Assessment"
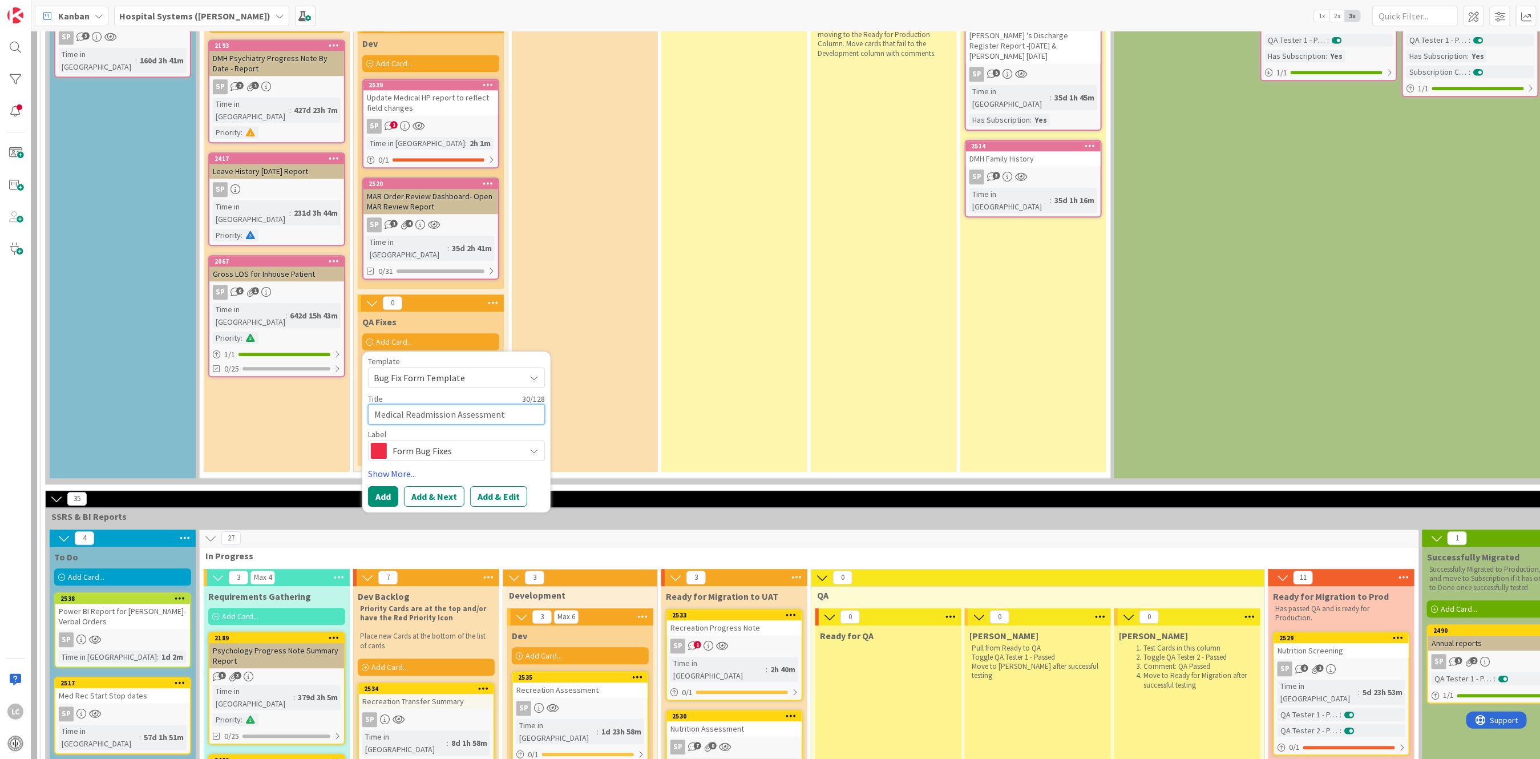
type textarea "x"
type textarea "Medical Readmission Assessment"
type textarea "x"
type textarea "Medical Readmission Assessment r"
type textarea "x"
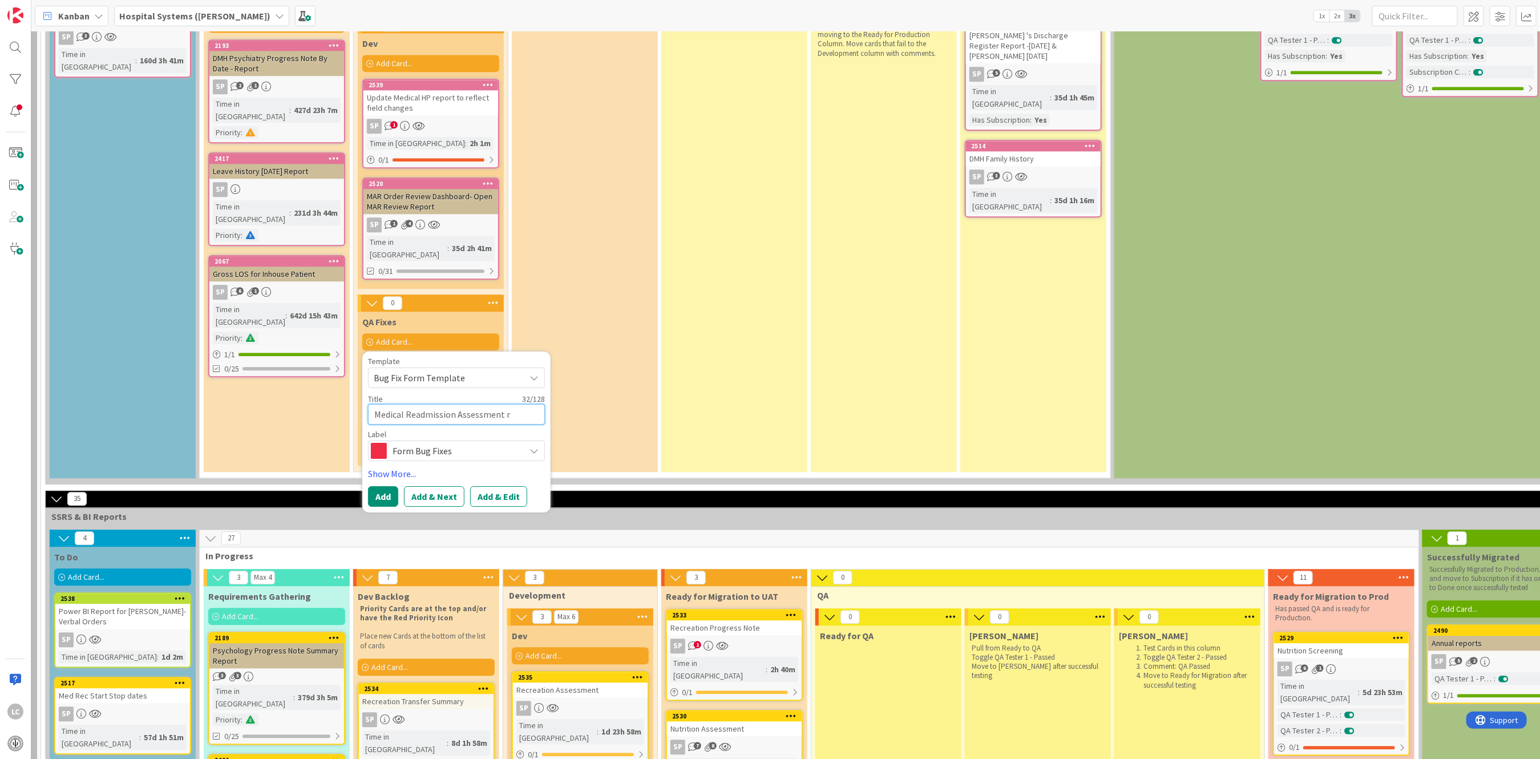
type textarea "Medical Readmission Assessment re"
type textarea "x"
type textarea "Medical Readmission Assessment rep"
type textarea "x"
type textarea "Medical Readmission Assessment repor"
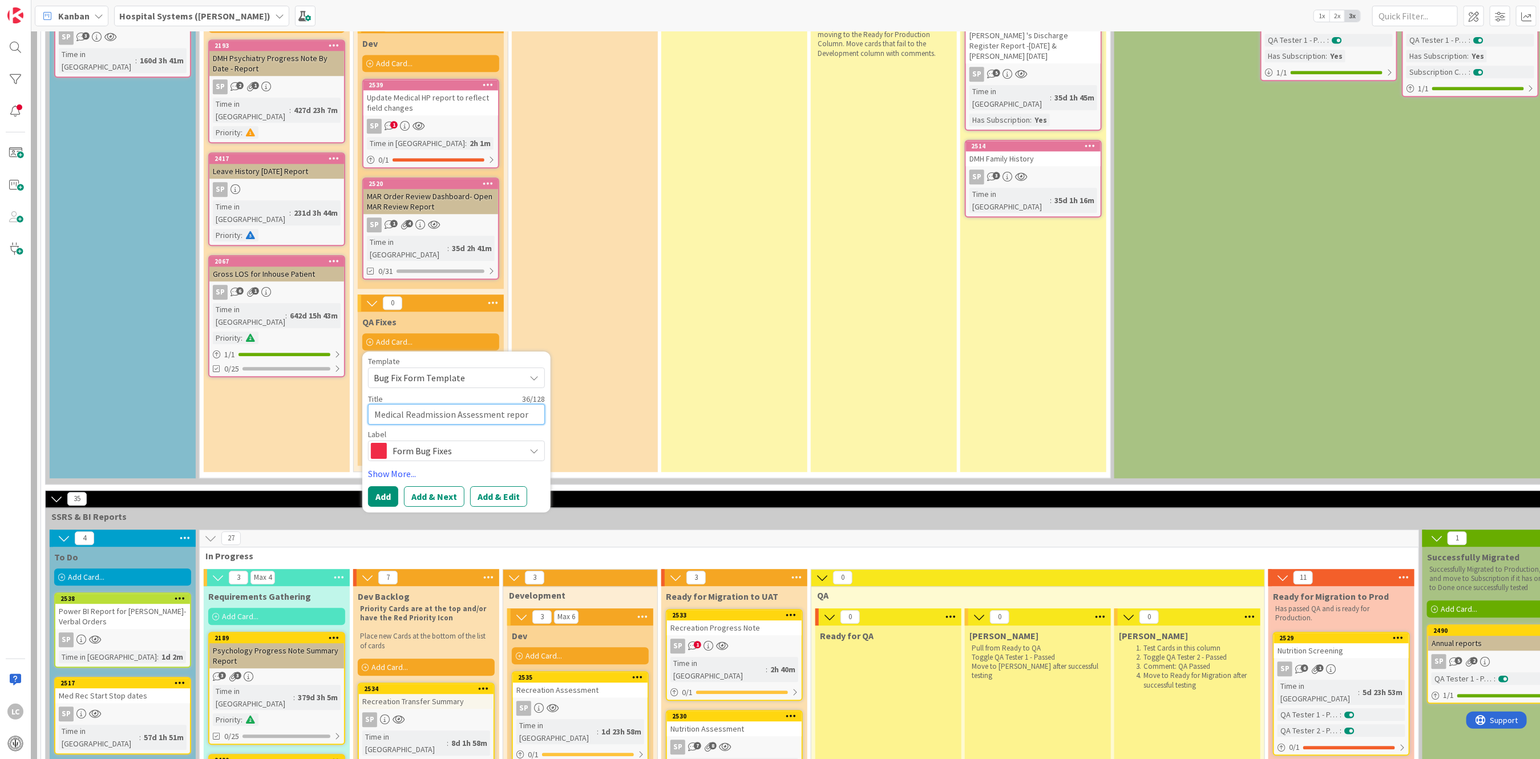
type textarea "x"
type textarea "Medical Readmission Assessment report"
click at [534, 446] on icon at bounding box center [534, 450] width 9 height 9
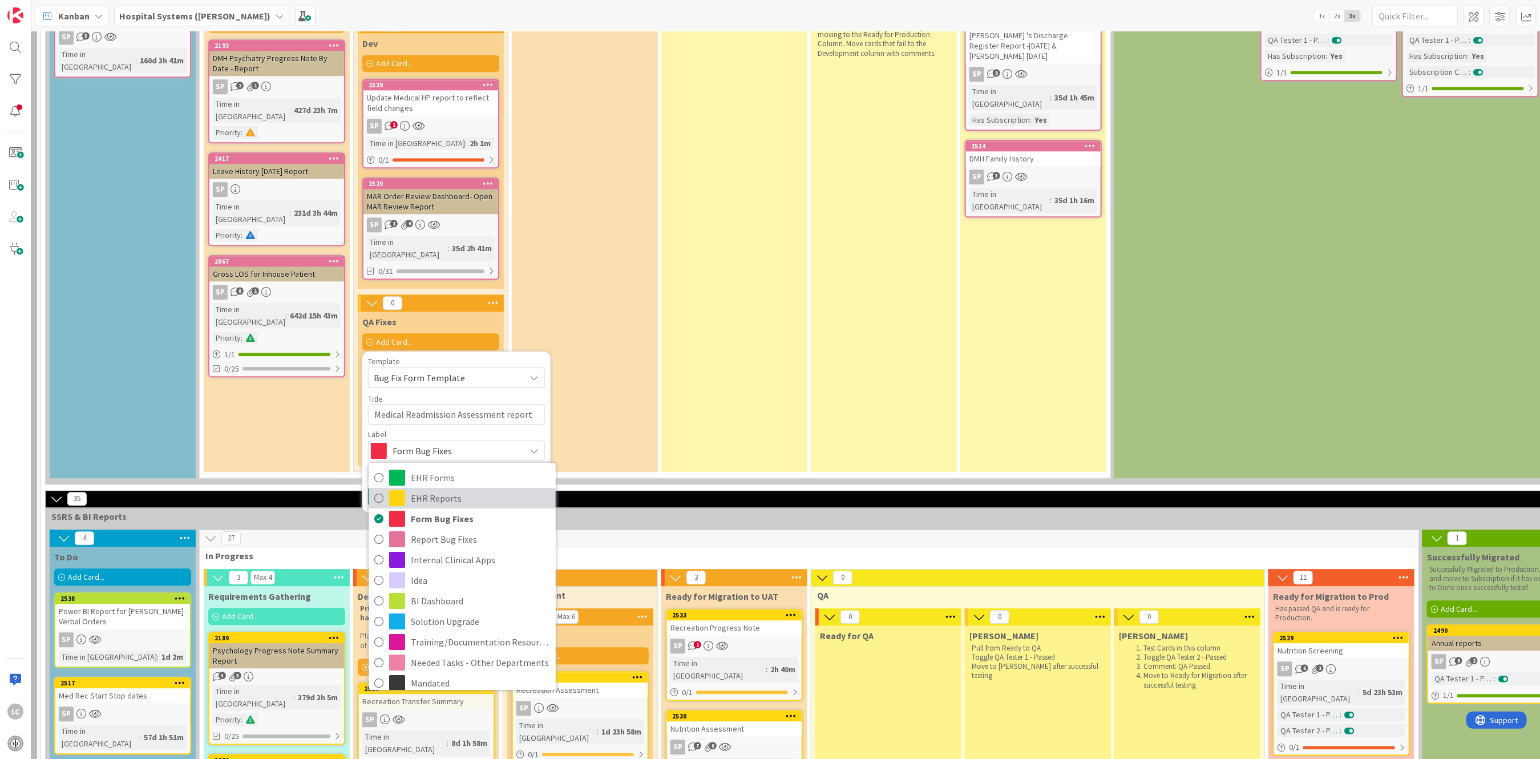
click at [434, 489] on span "EHR Reports" at bounding box center [480, 497] width 139 height 17
type textarea "x"
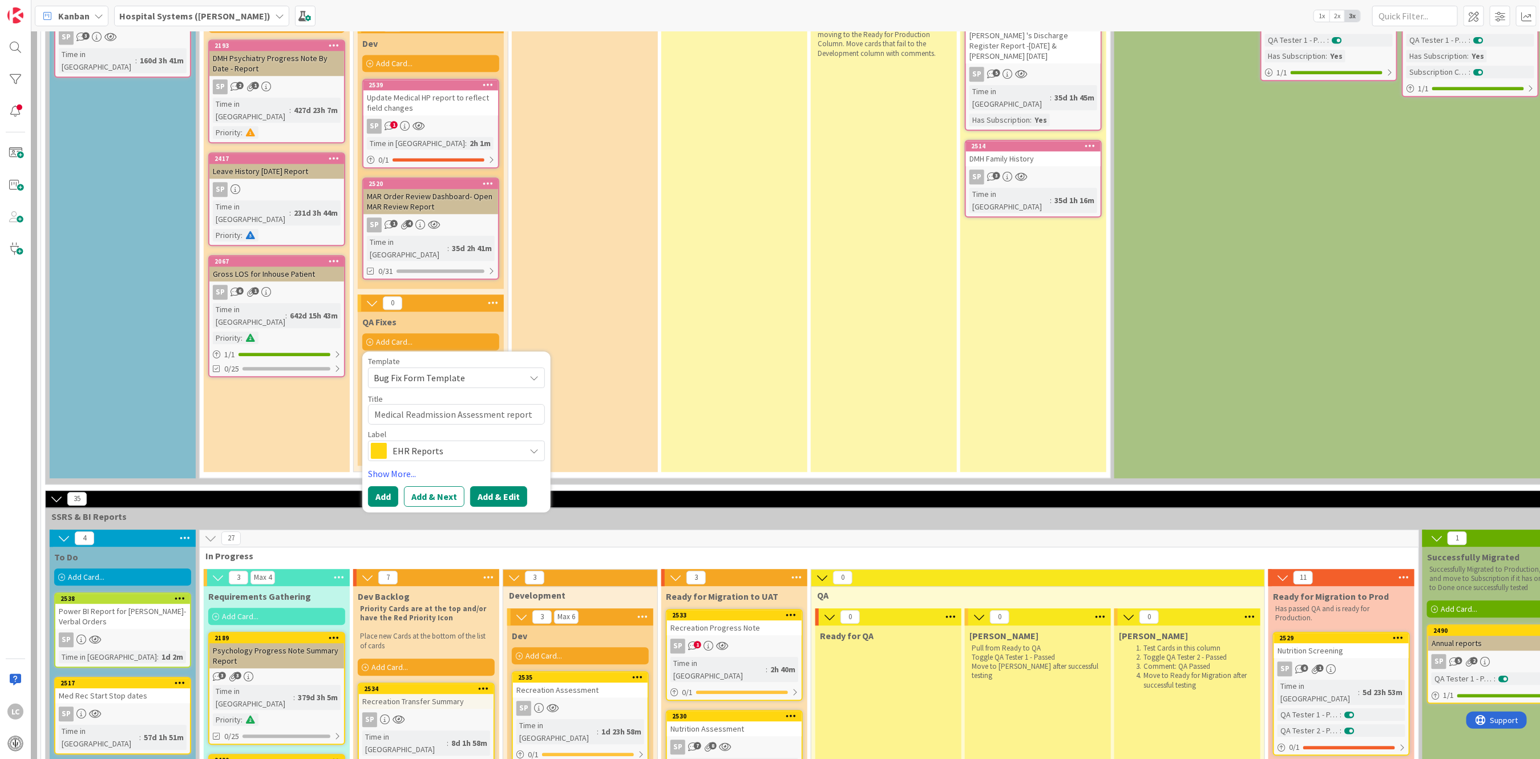
click at [503, 486] on button "Add & Edit" at bounding box center [498, 496] width 57 height 21
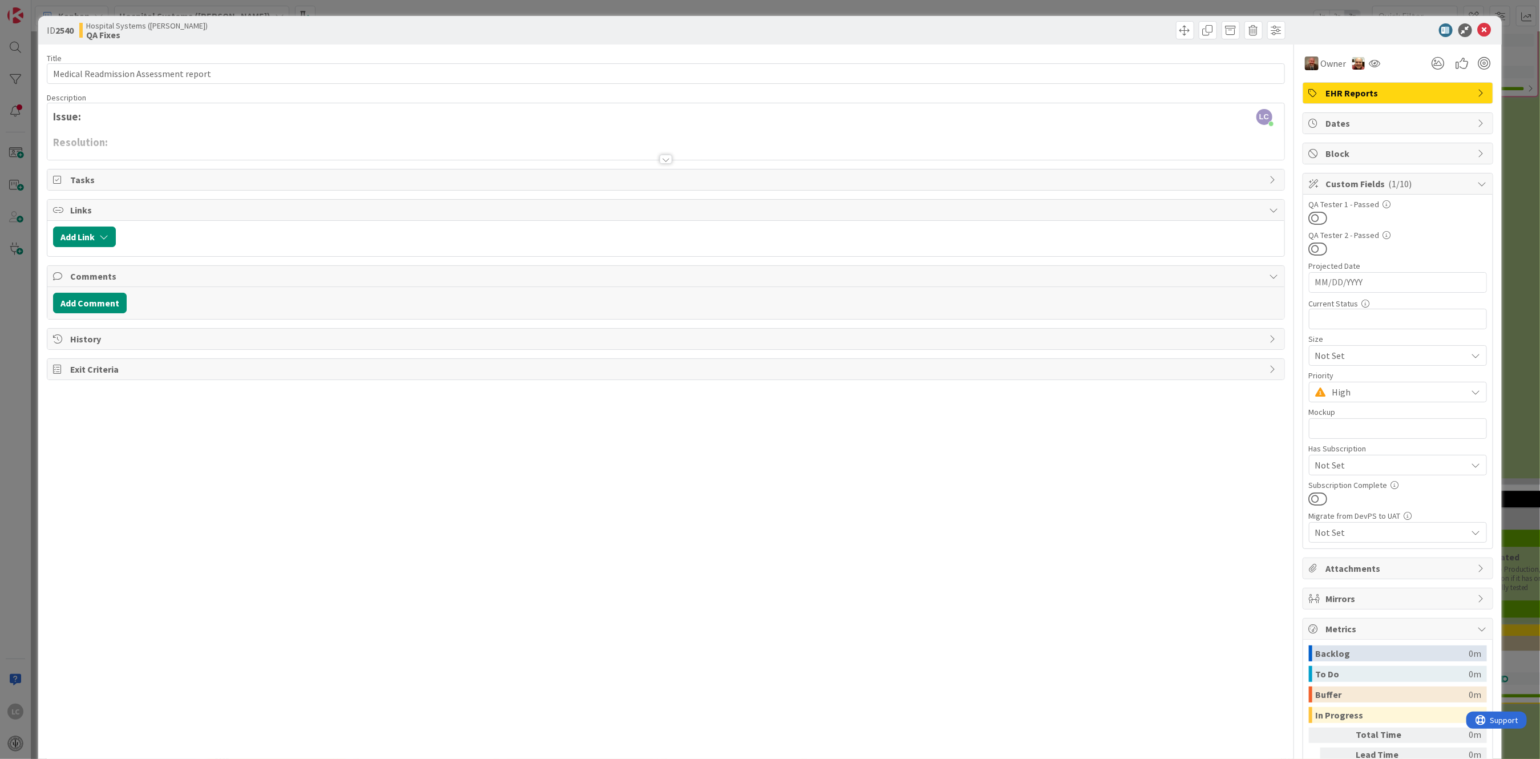
click at [110, 115] on div "LC [PERSON_NAME] just joined Issue: Resolution:" at bounding box center [665, 131] width 1237 height 56
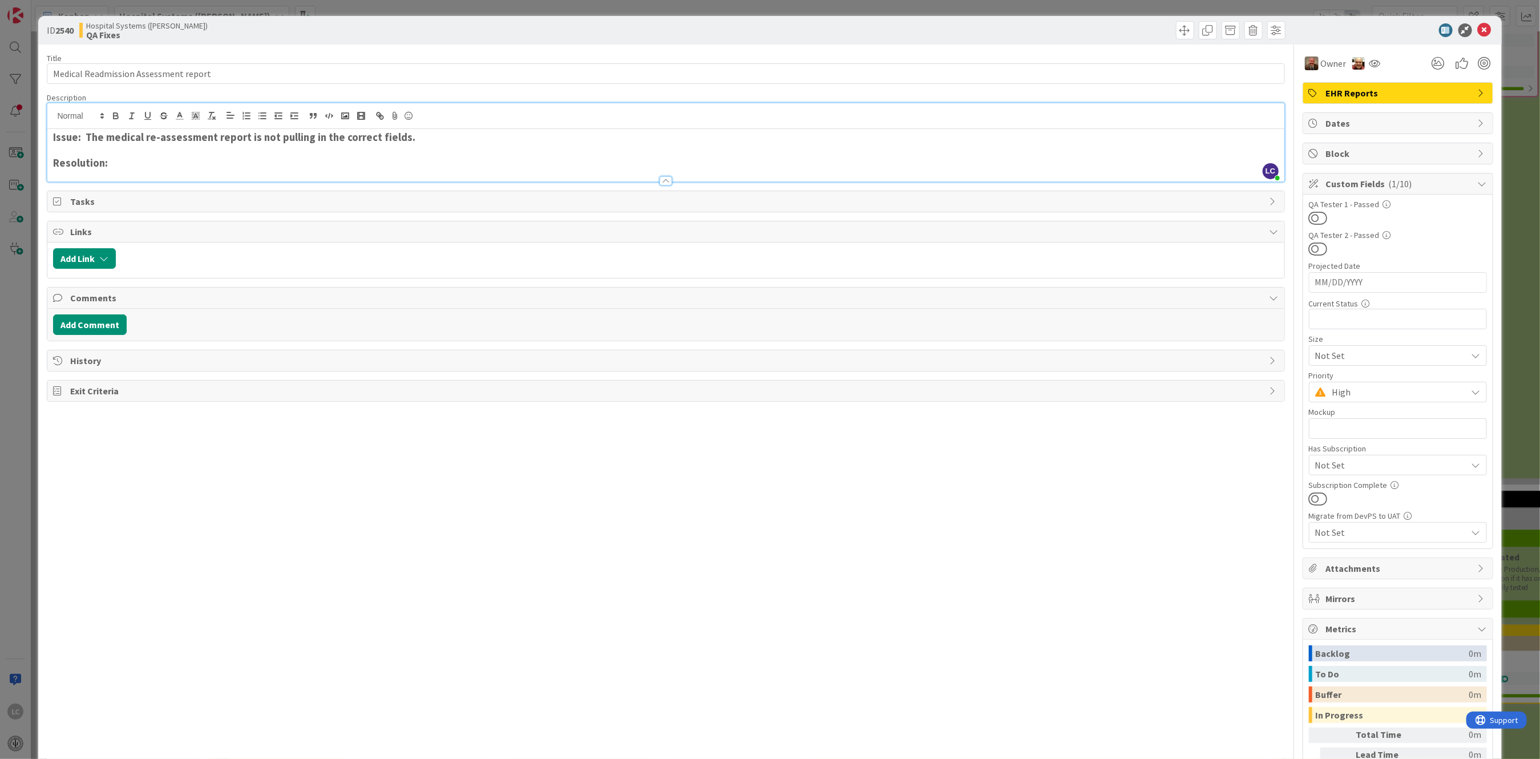
click at [402, 138] on strong "Issue: The medical re-assessment report is not pulling in the correct fields." at bounding box center [234, 137] width 362 height 13
click at [340, 139] on strong "Issue: The medical re-assessment report is not pulling in the correct fields as…" at bounding box center [264, 137] width 423 height 13
click at [360, 137] on strong "Issue: The medical re-assessment report is not pulling in the fields as on the …" at bounding box center [246, 137] width 386 height 13
click at [423, 131] on strong "Issue: The medical re-assessment report is not pulling in the fields as on the …" at bounding box center [246, 137] width 386 height 13
click at [161, 139] on strong "Issue: The medical re-assessment report is not pulling in the fields as on the …" at bounding box center [251, 137] width 397 height 13
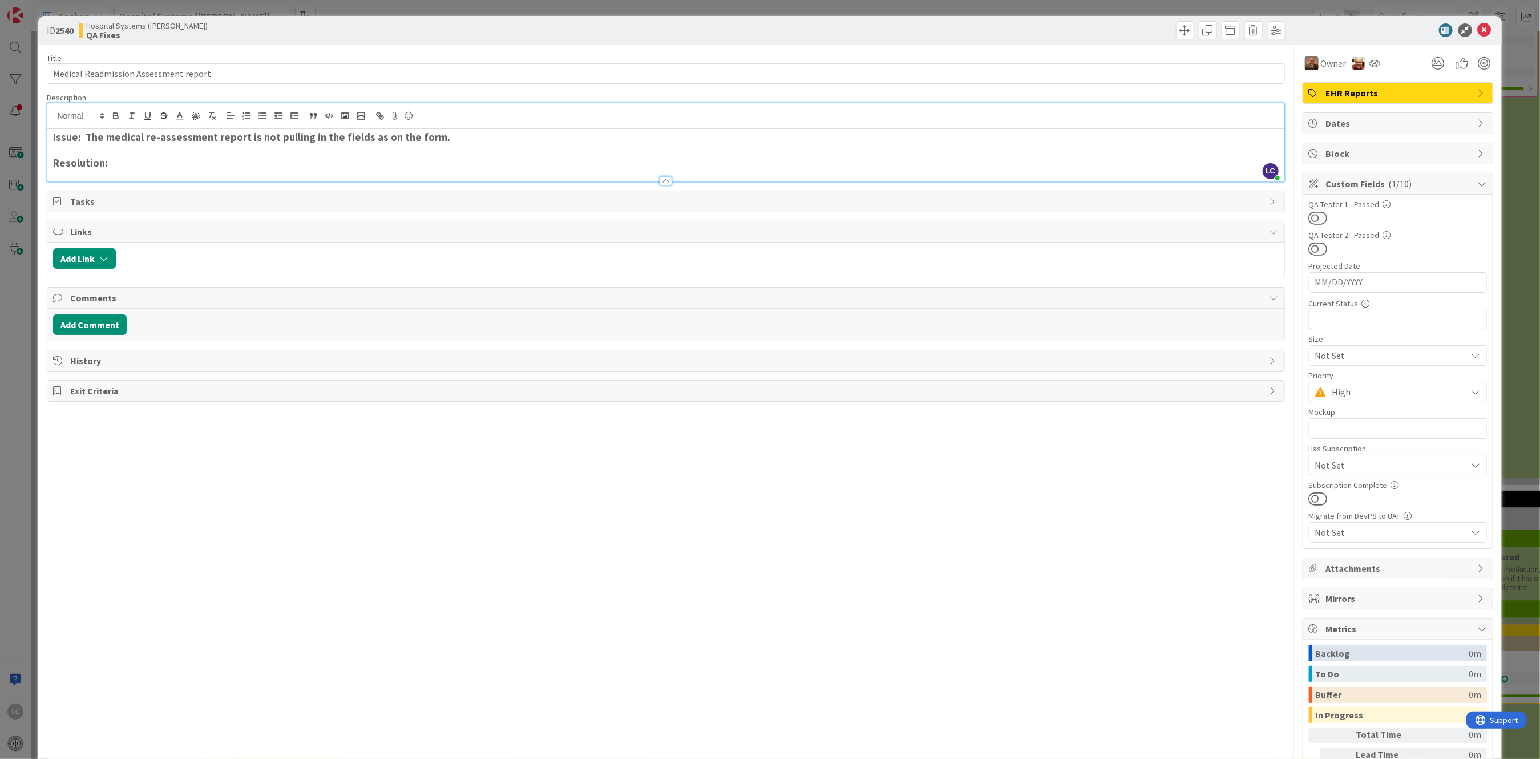
click at [158, 136] on strong "Issue: The medical re-assessment report is not pulling in the fields as on the …" at bounding box center [251, 137] width 397 height 13
click at [165, 134] on strong "Issue: The medical re-assessment report is not pulling in the fields as on the …" at bounding box center [251, 137] width 397 height 13
click at [157, 138] on strong "Issue: The medical re-assessment report is not pulling in the fields as on the …" at bounding box center [251, 137] width 397 height 13
click at [254, 165] on h3 "Resolution:" at bounding box center [665, 163] width 1225 height 13
click at [1305, 62] on img at bounding box center [1312, 63] width 14 height 14
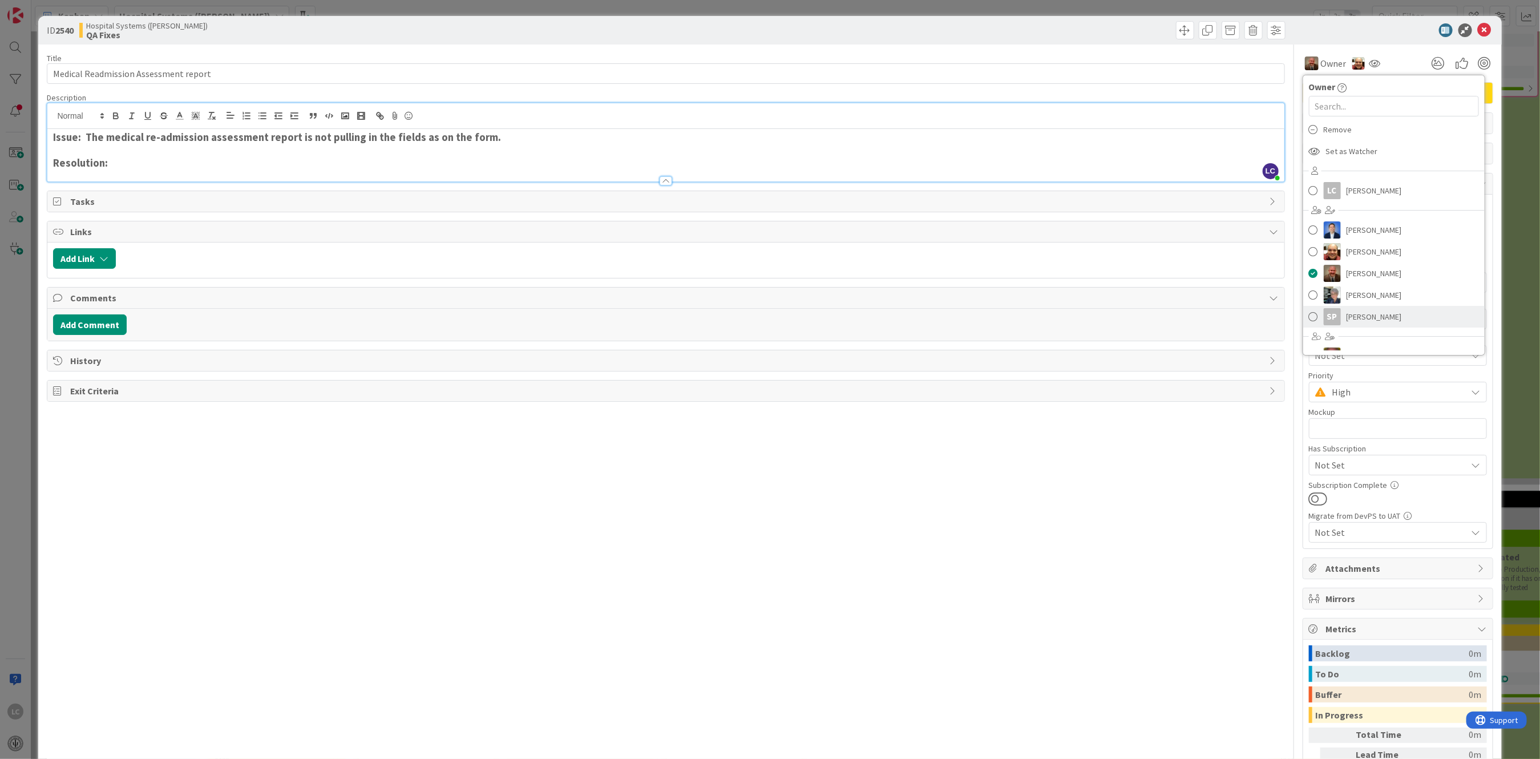
click at [1332, 318] on link "SP [PERSON_NAME]" at bounding box center [1393, 317] width 181 height 22
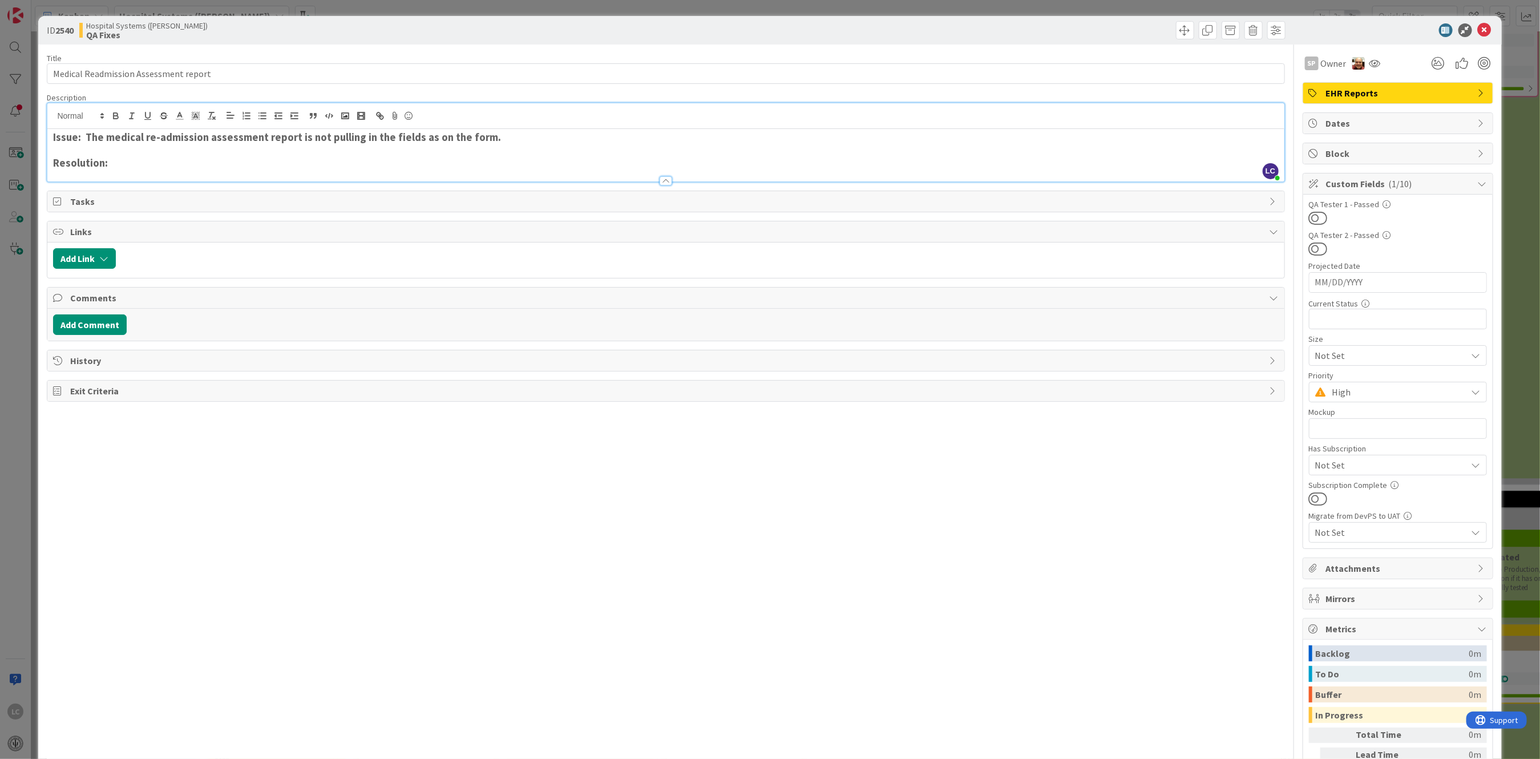
click at [313, 251] on div at bounding box center [700, 258] width 1157 height 21
click at [1478, 26] on icon at bounding box center [1485, 30] width 14 height 14
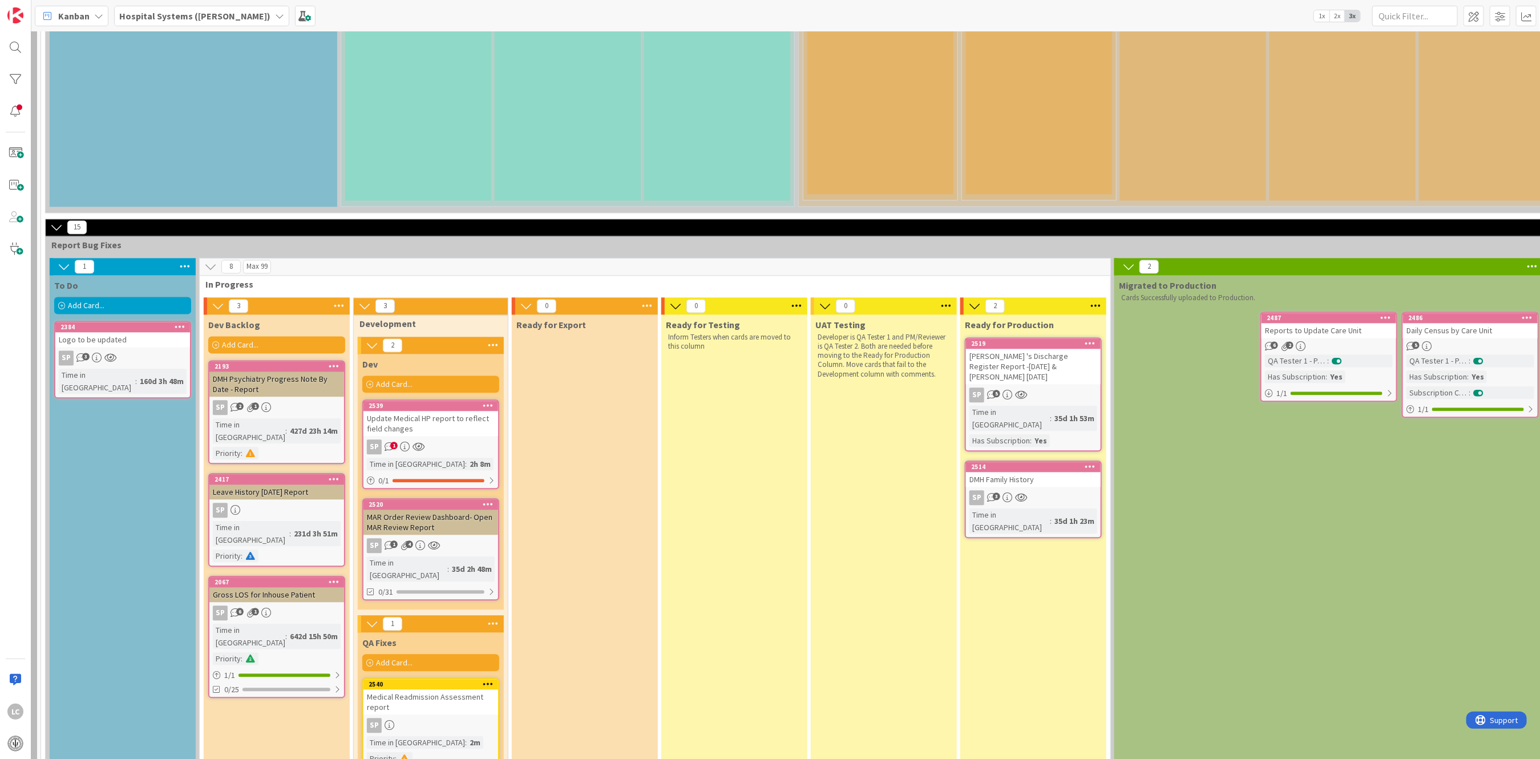
scroll to position [1671, 144]
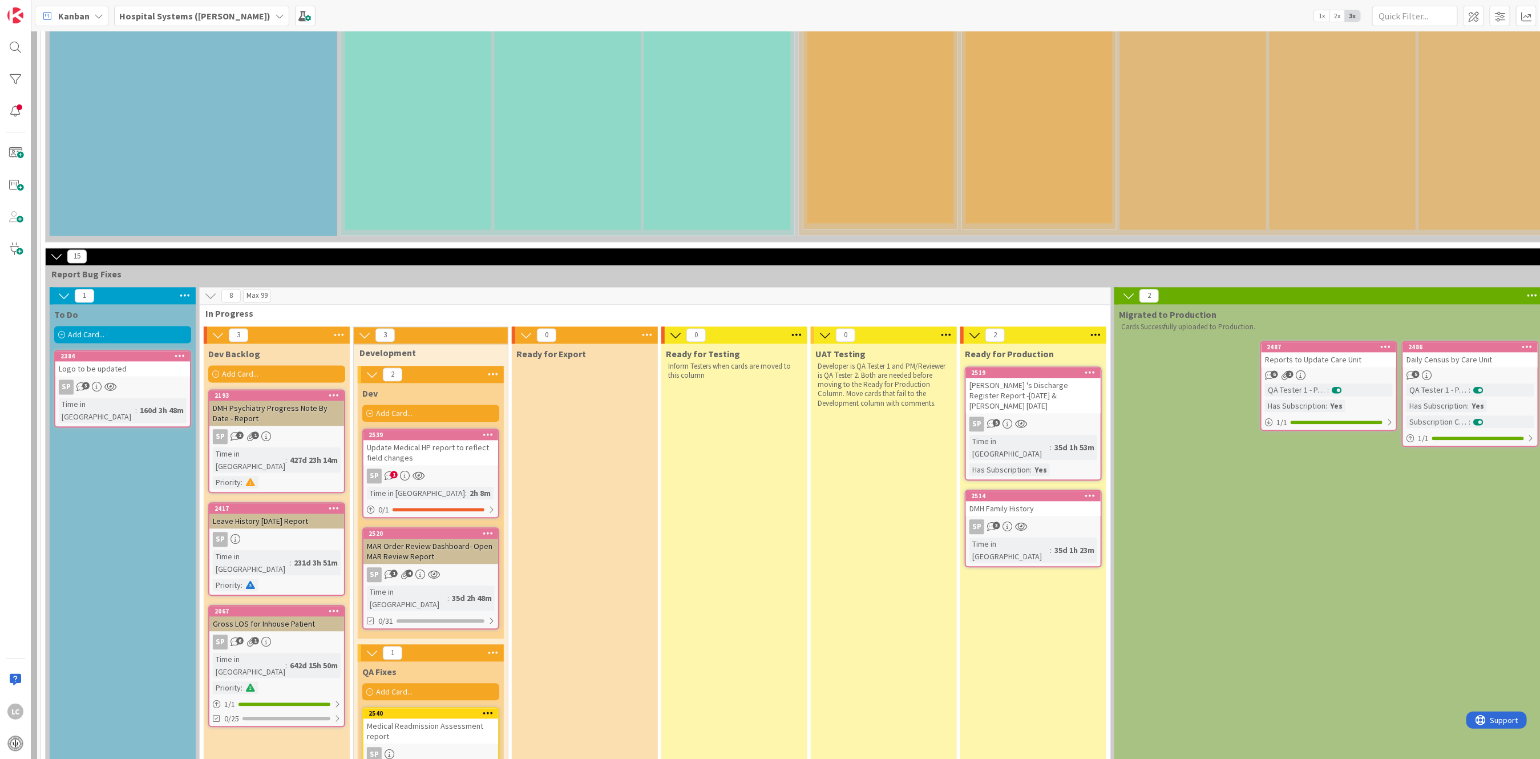
click at [479, 405] on div "Add Card..." at bounding box center [430, 413] width 137 height 17
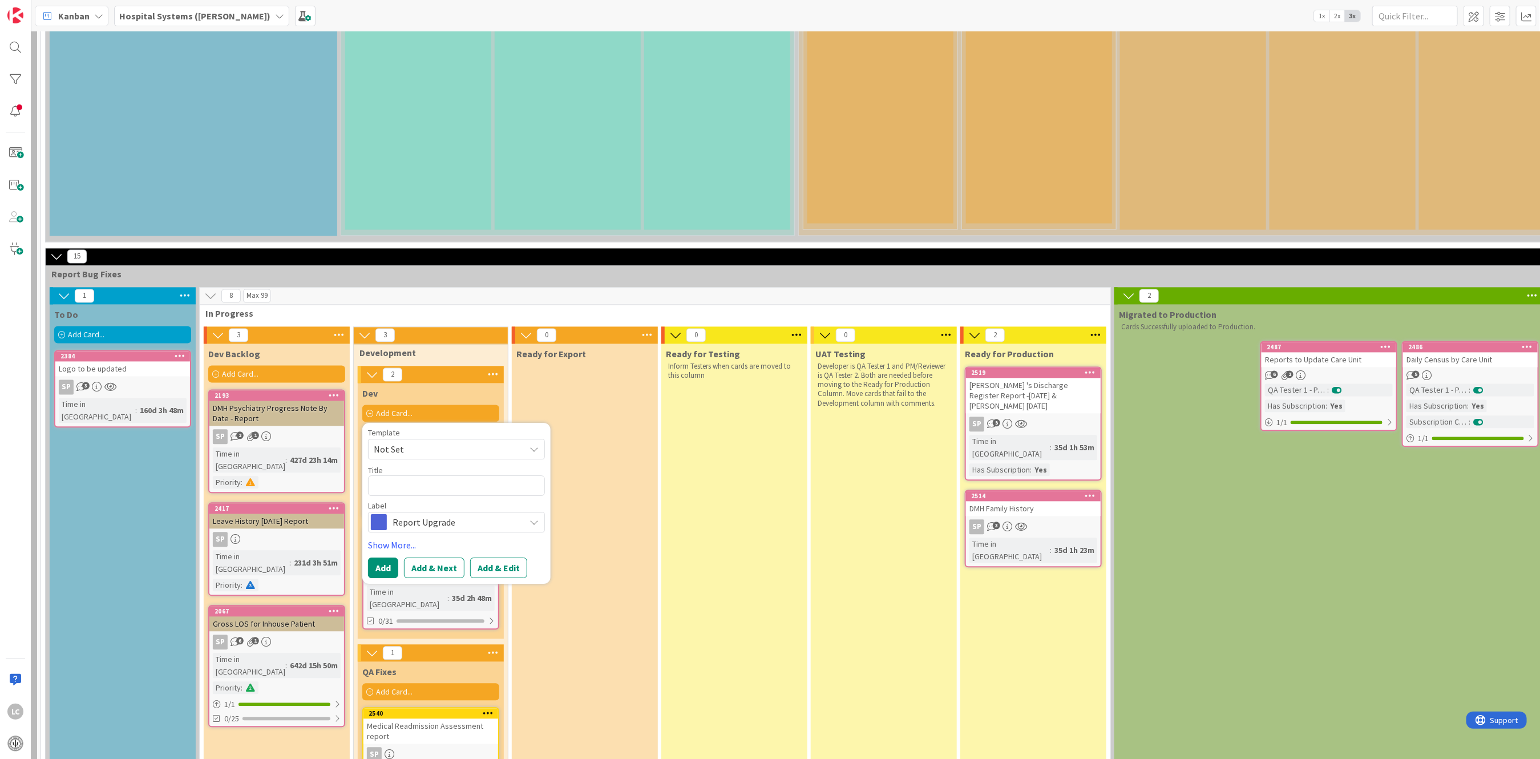
click at [539, 438] on span "Not Set" at bounding box center [456, 448] width 177 height 21
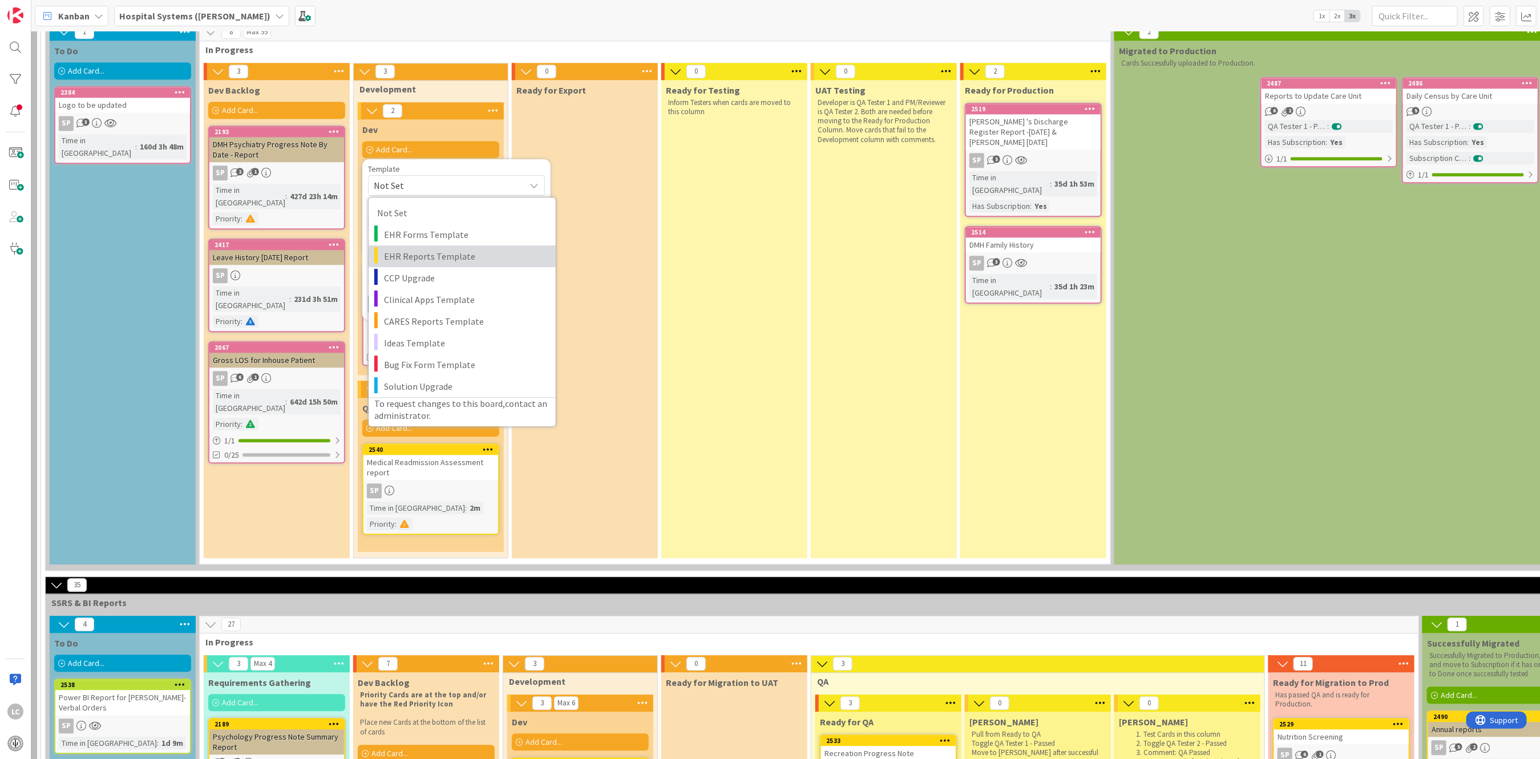
scroll to position [1900, 144]
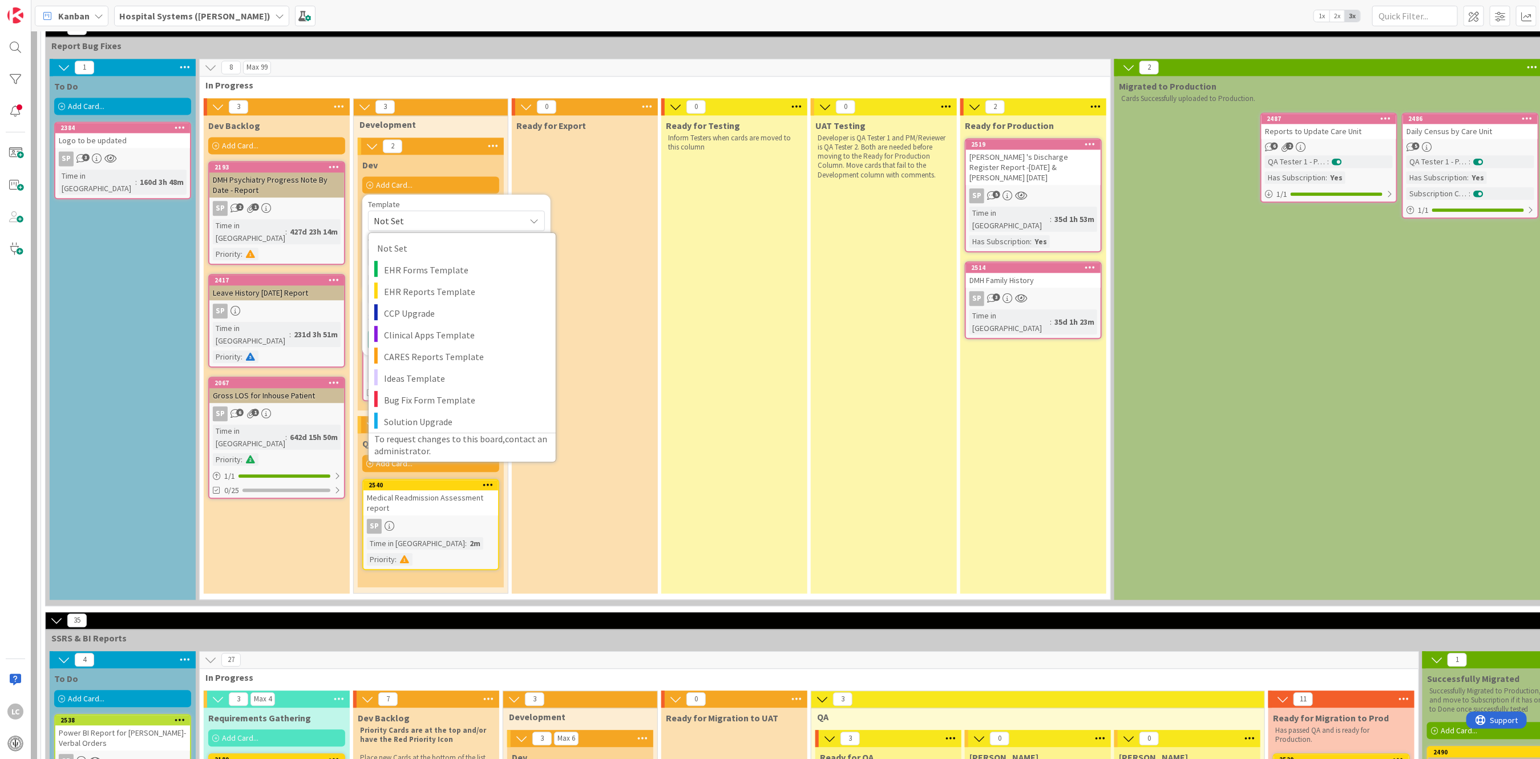
click at [656, 144] on div "Ready for Export" at bounding box center [585, 354] width 146 height 478
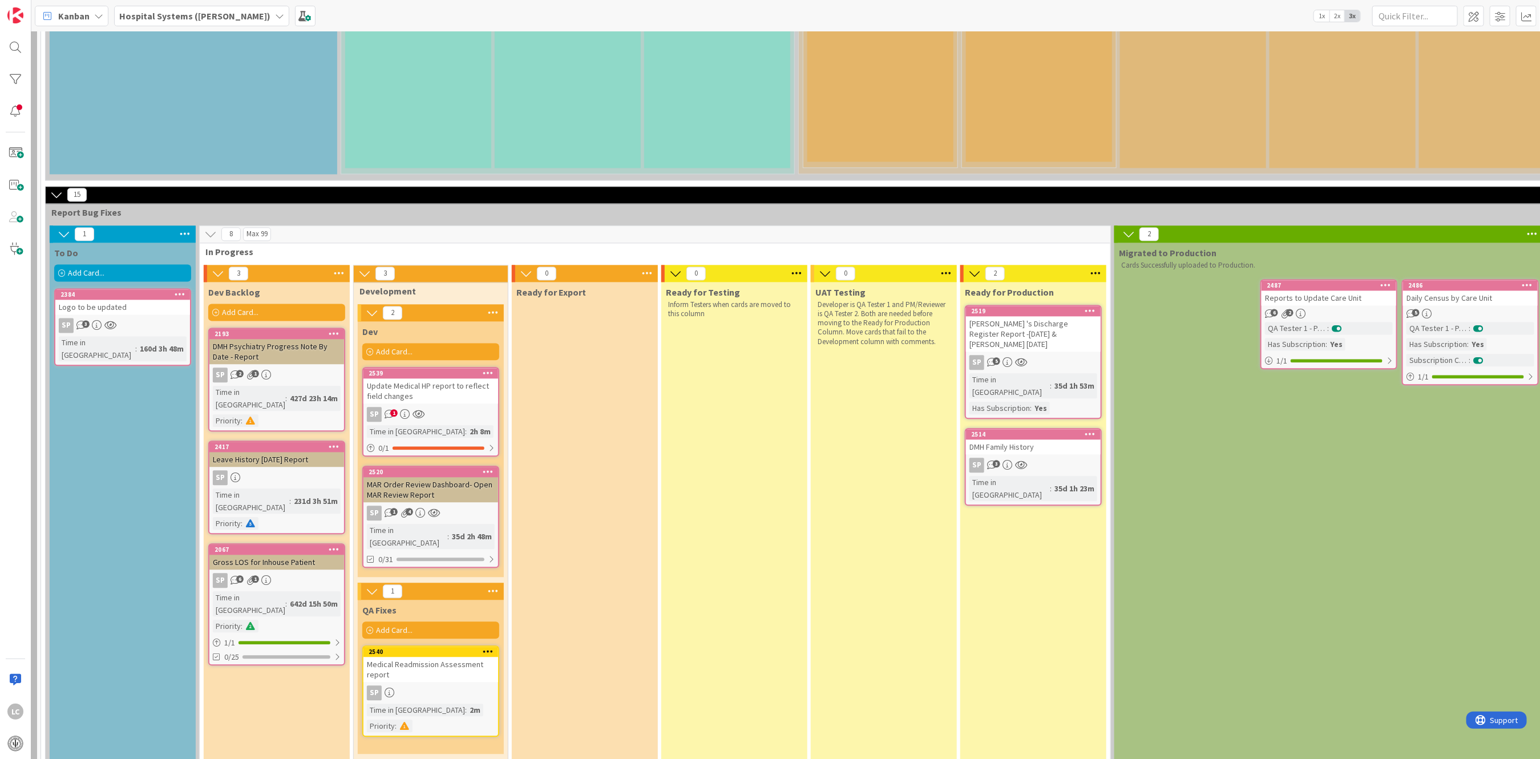
scroll to position [1671, 144]
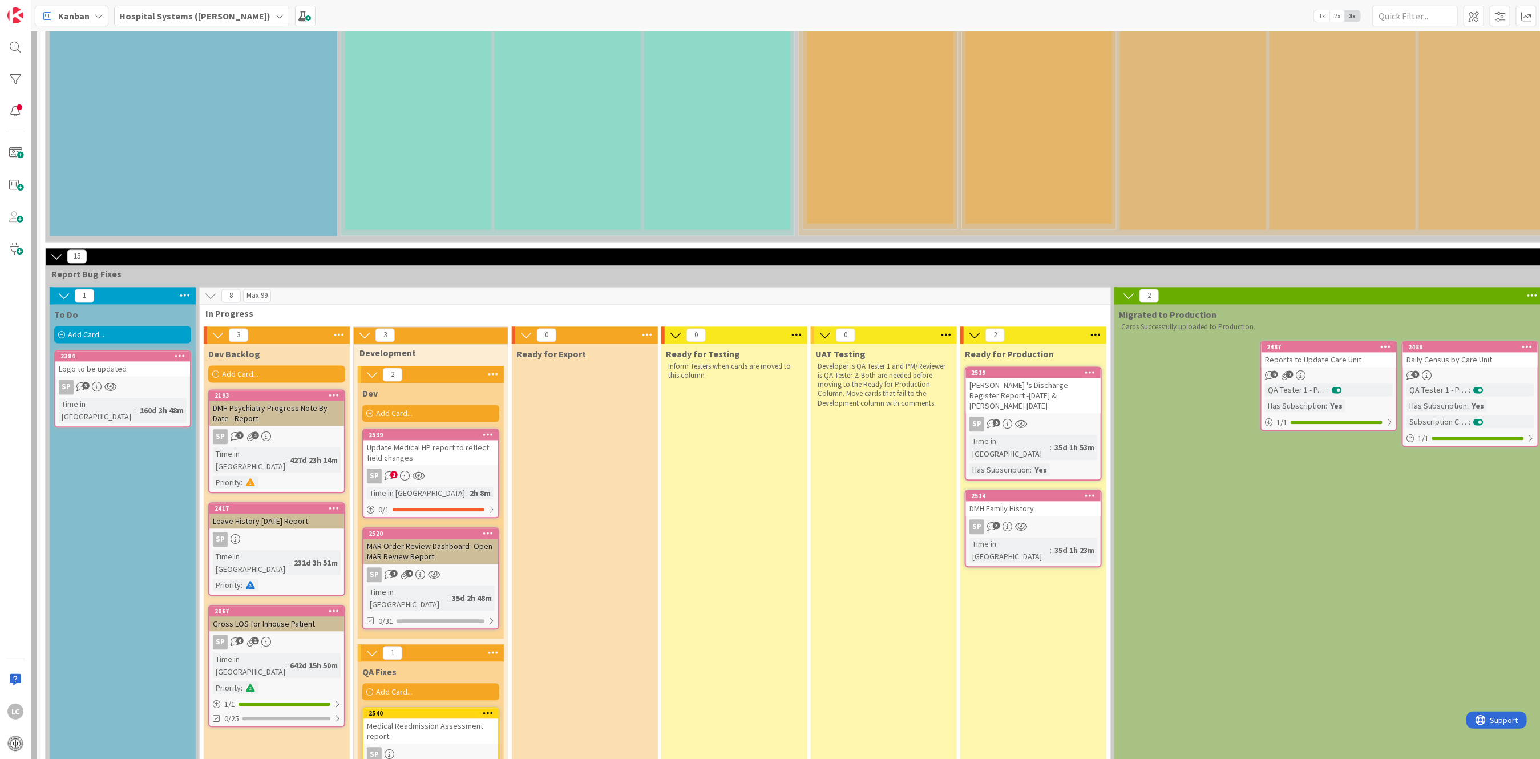
click at [1004, 378] on div "[PERSON_NAME] 's Discharge Register Report -[DATE] & [PERSON_NAME] [DATE]" at bounding box center [1033, 395] width 135 height 35
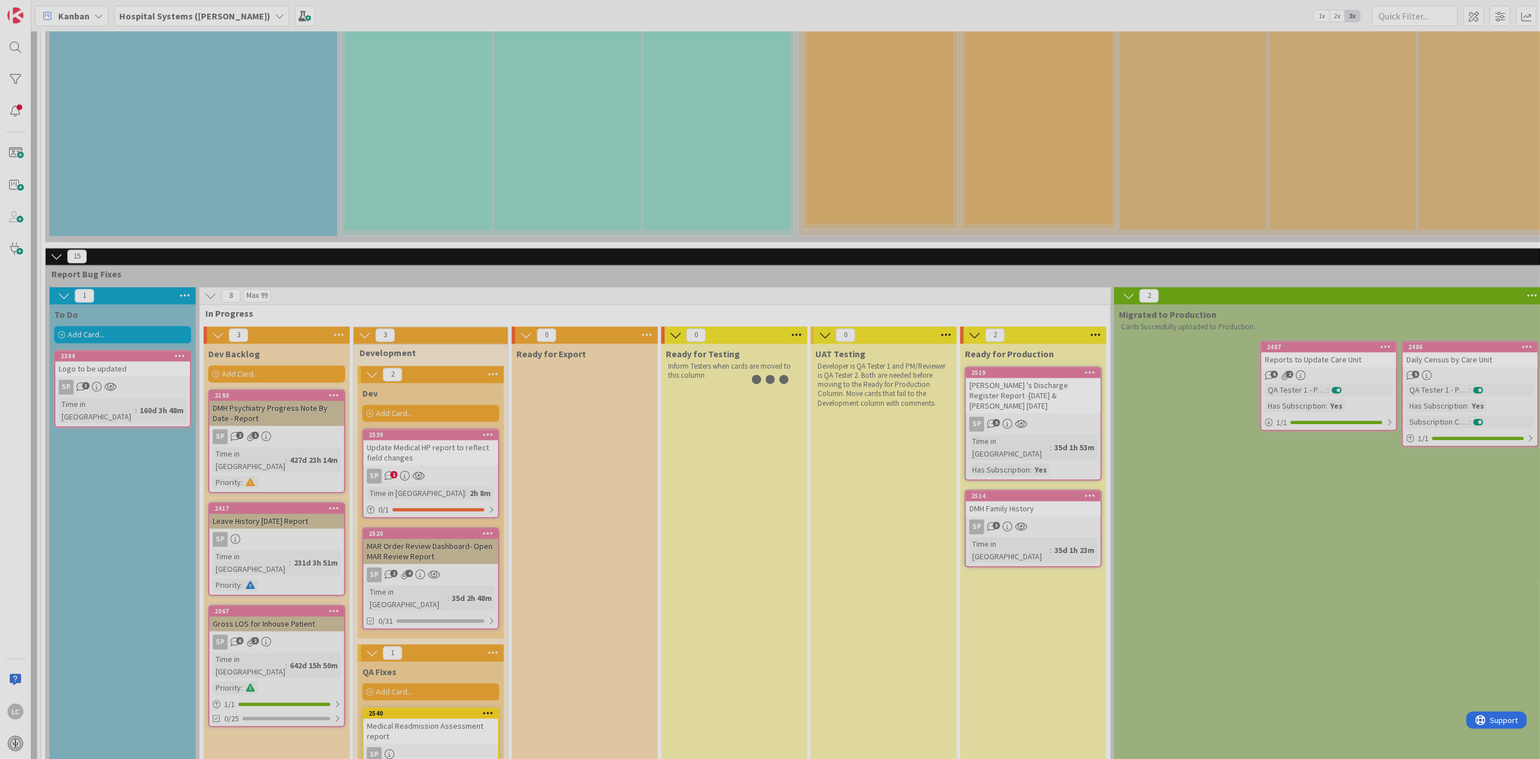
click at [1004, 240] on div at bounding box center [770, 379] width 1540 height 759
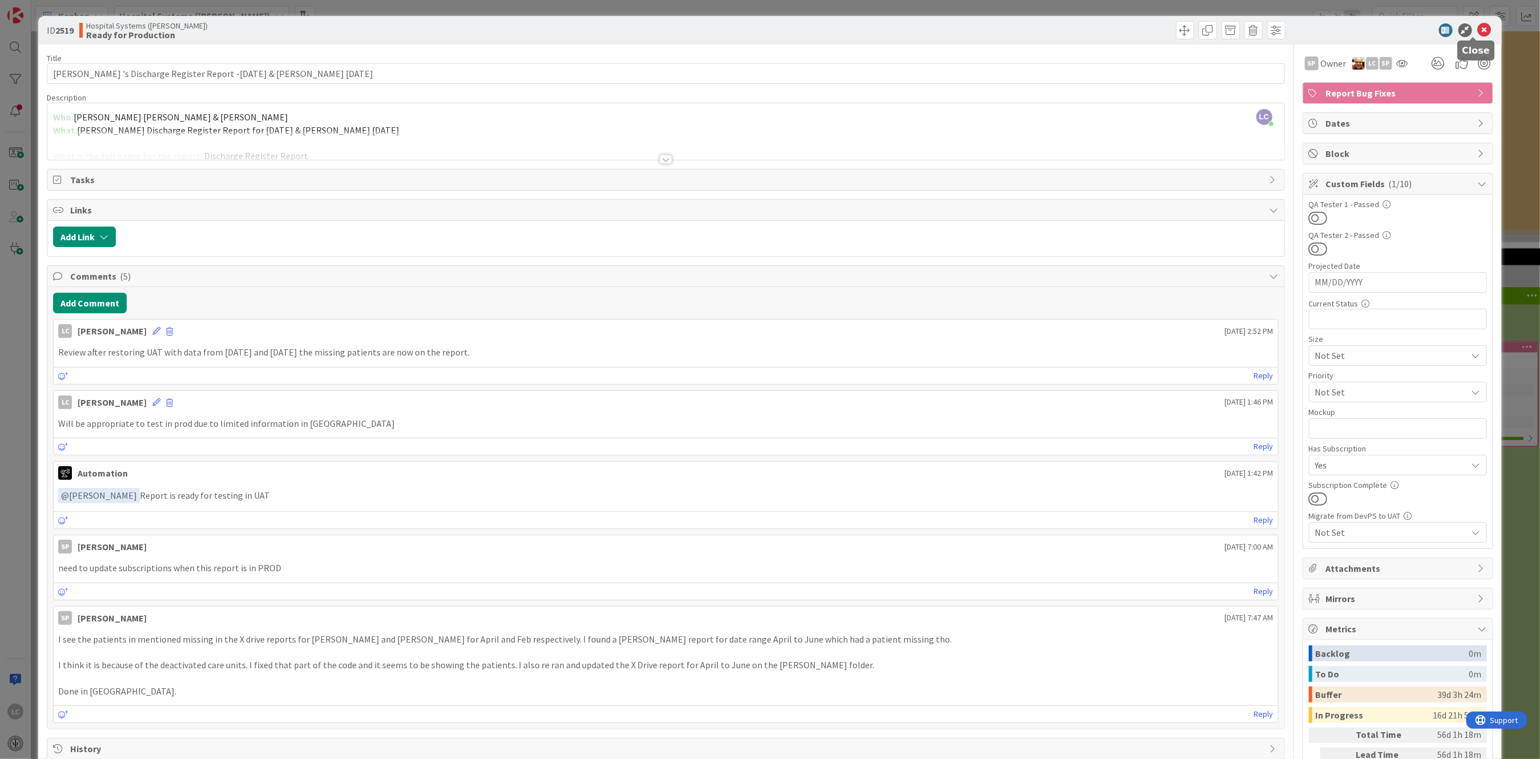
click at [1478, 26] on icon at bounding box center [1485, 30] width 14 height 14
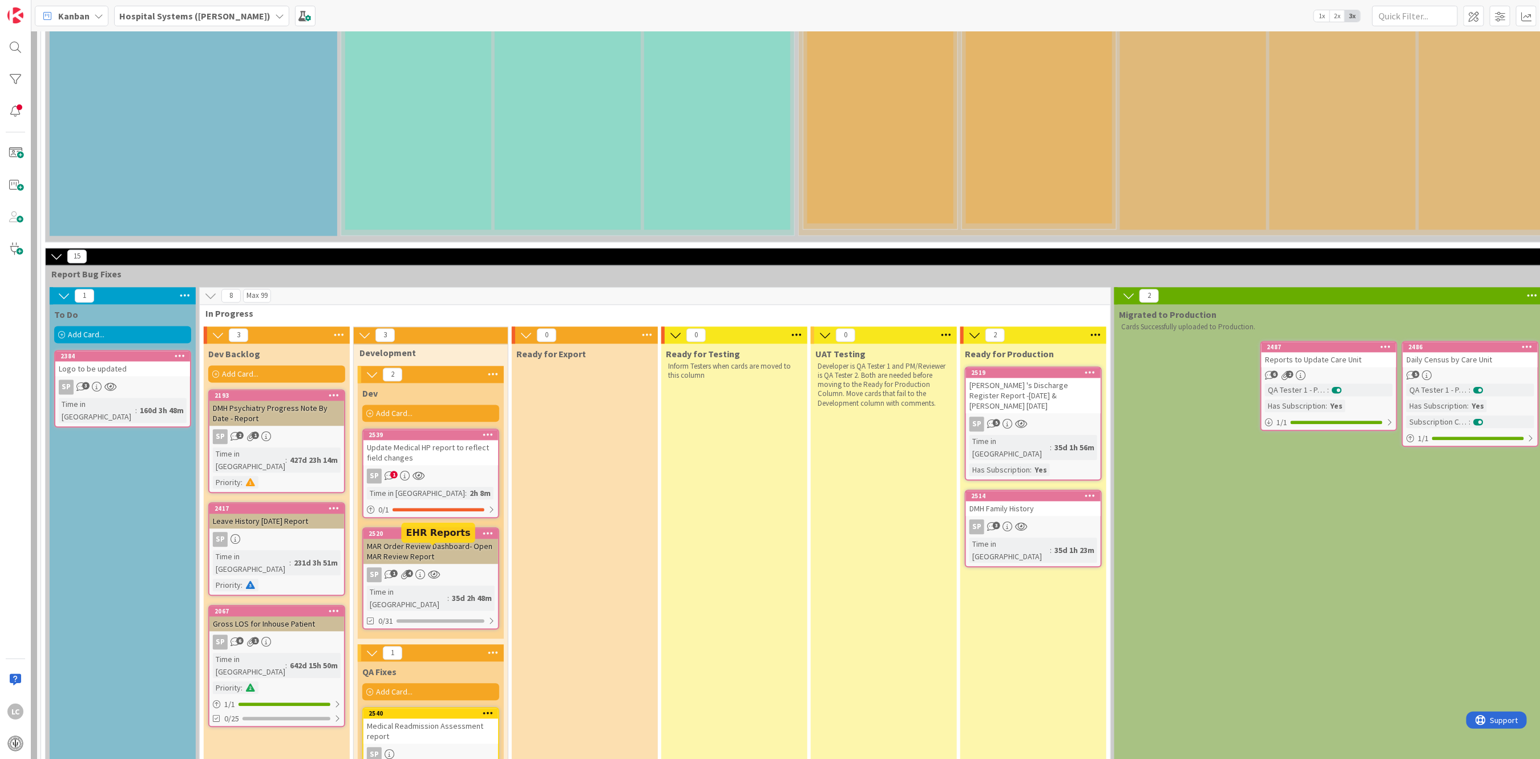
click at [386, 709] on div "2540" at bounding box center [434, 713] width 130 height 8
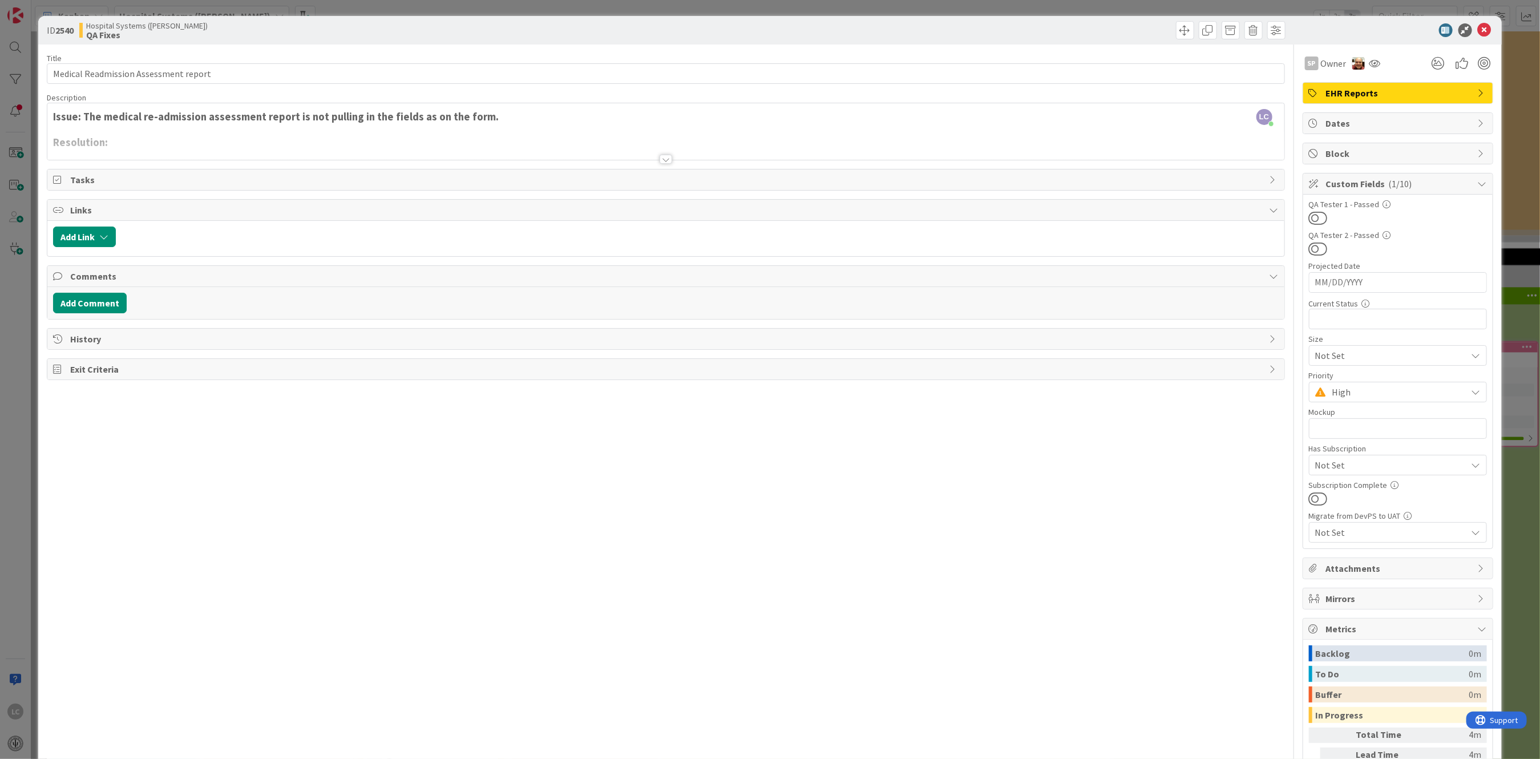
click at [1397, 92] on span "EHR Reports" at bounding box center [1399, 93] width 146 height 14
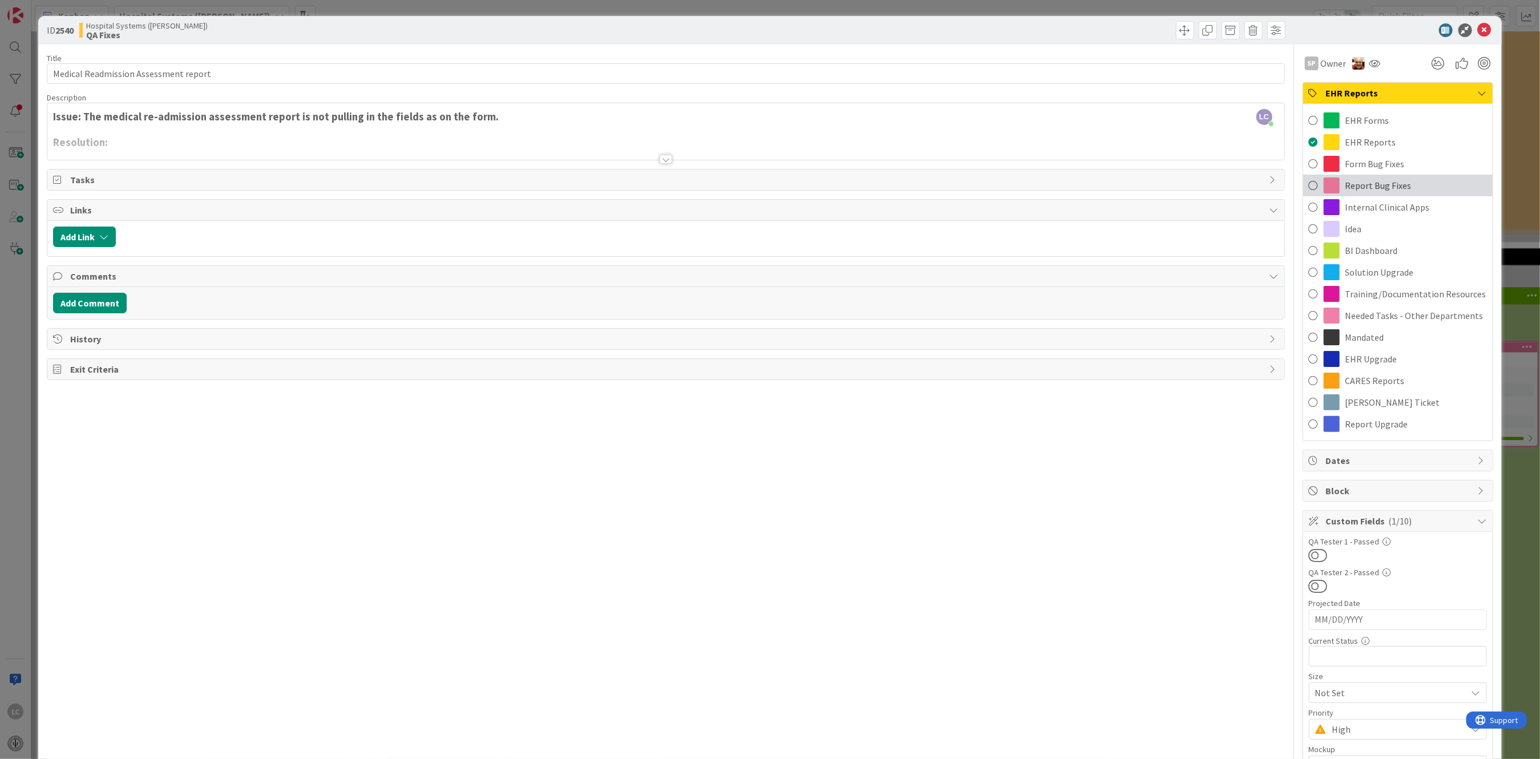
click at [1347, 184] on span "Report Bug Fixes" at bounding box center [1379, 186] width 66 height 14
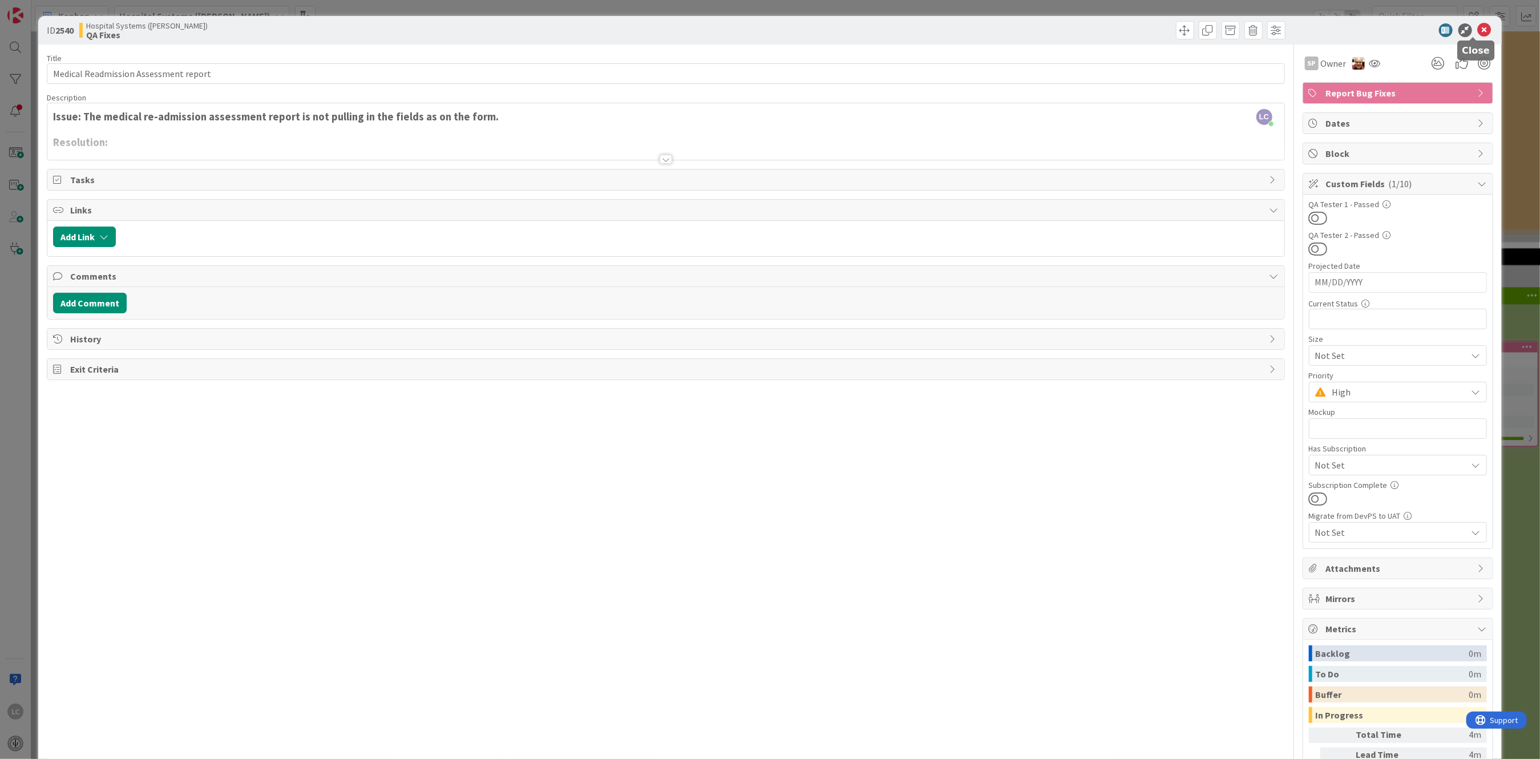
click at [1478, 25] on icon at bounding box center [1485, 30] width 14 height 14
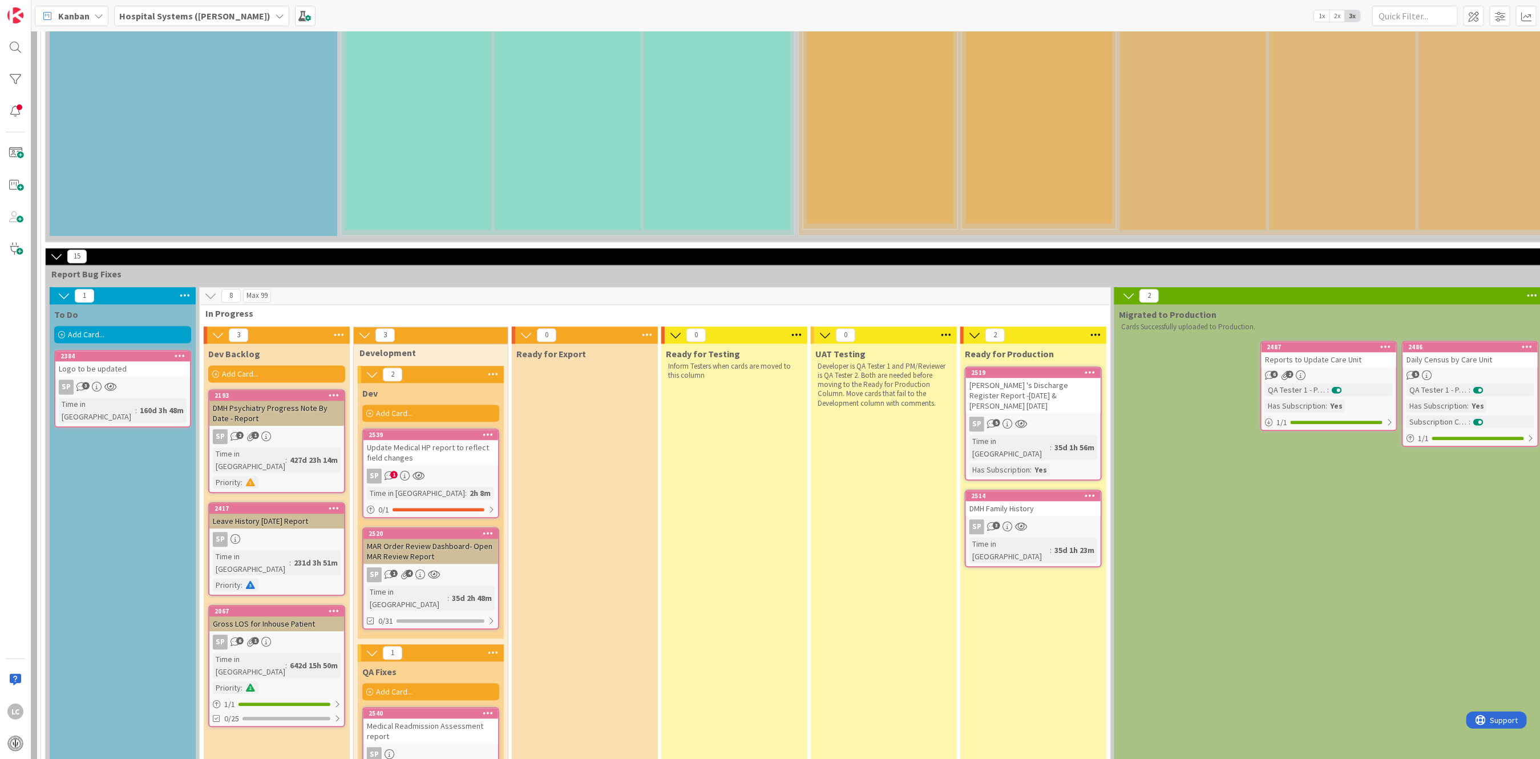
click at [528, 499] on div "Ready for Export" at bounding box center [585, 583] width 146 height 478
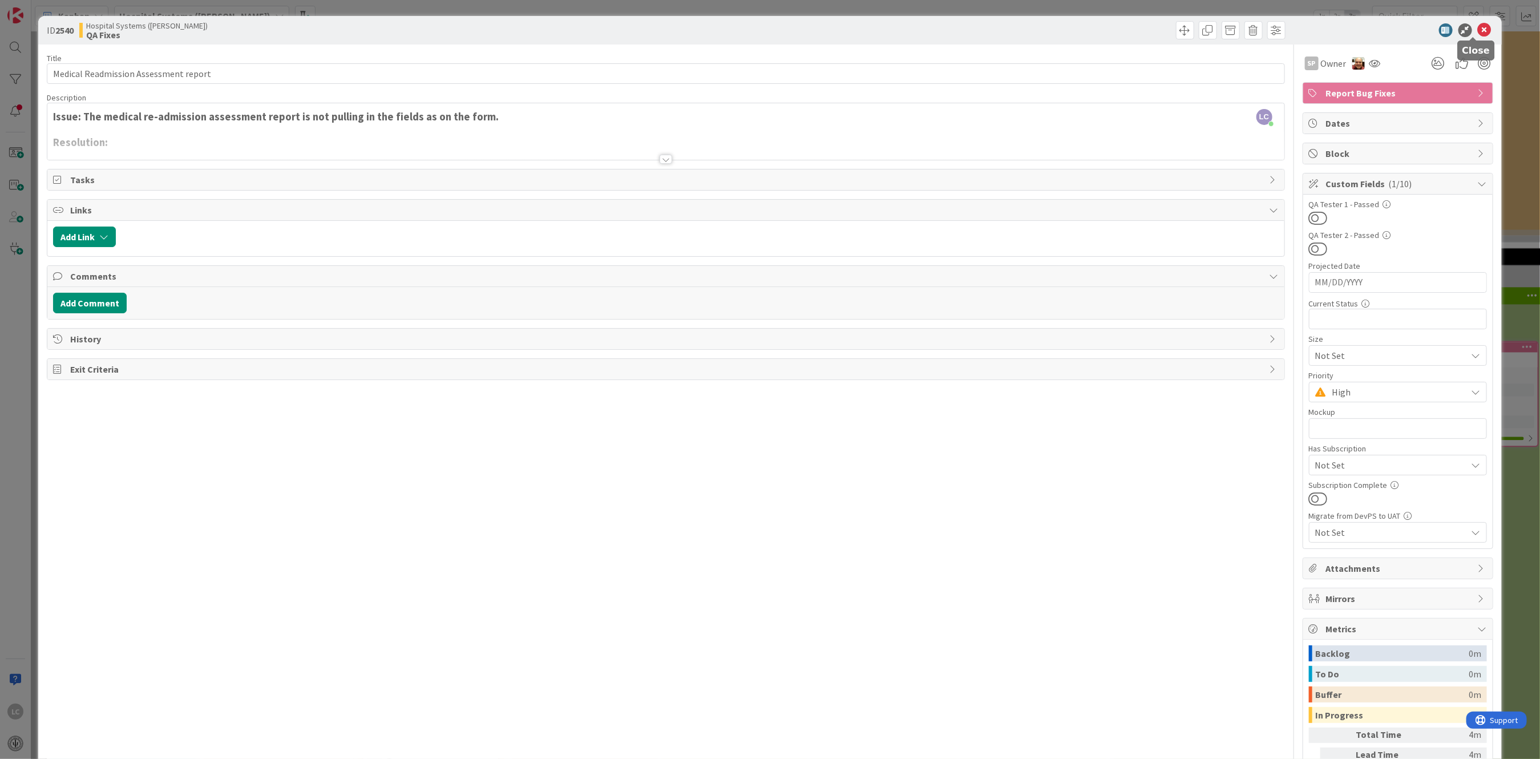
click at [1478, 26] on icon at bounding box center [1485, 30] width 14 height 14
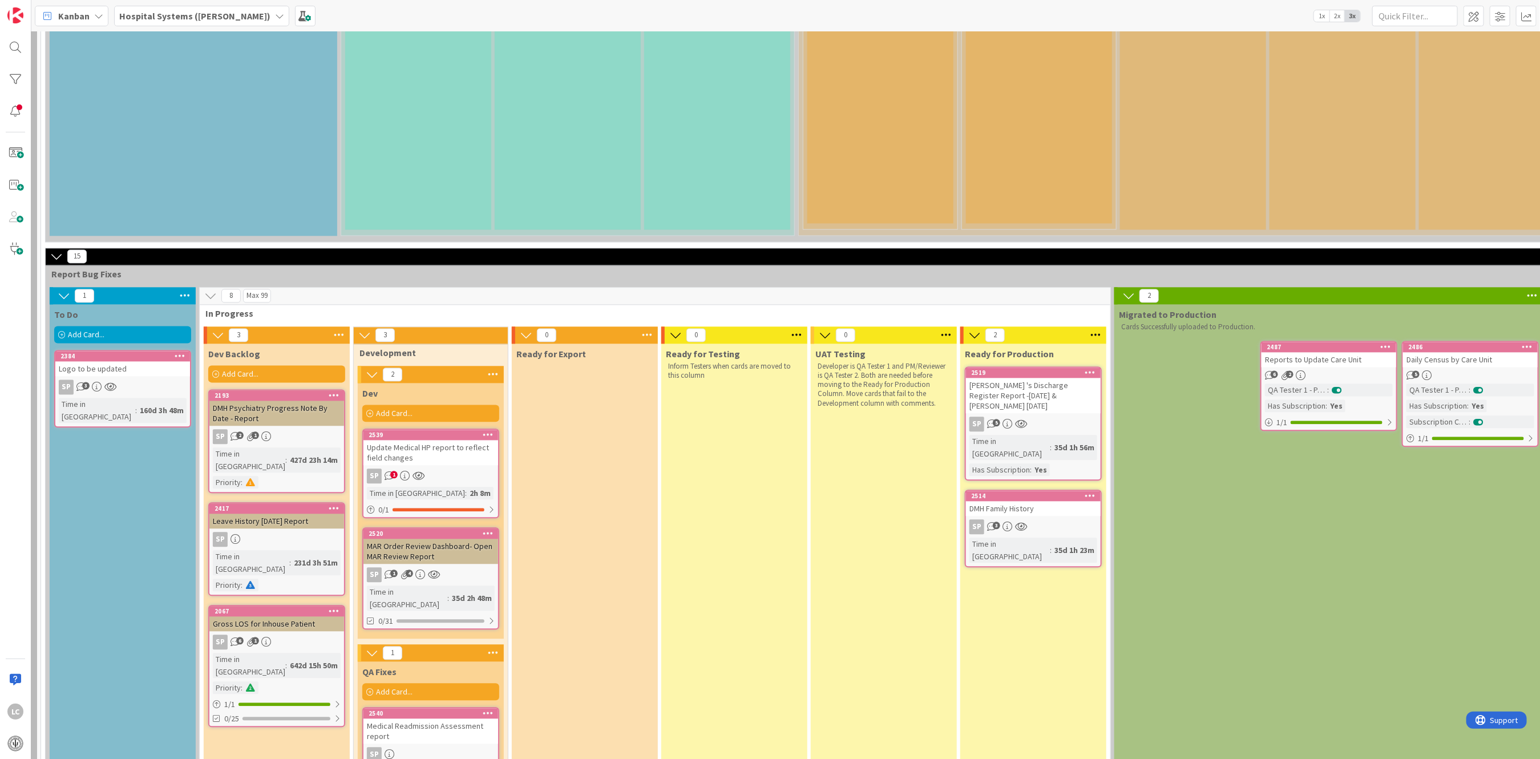
click at [688, 494] on div "Ready for Testing Inform Testers when cards are moved to this column" at bounding box center [734, 583] width 146 height 478
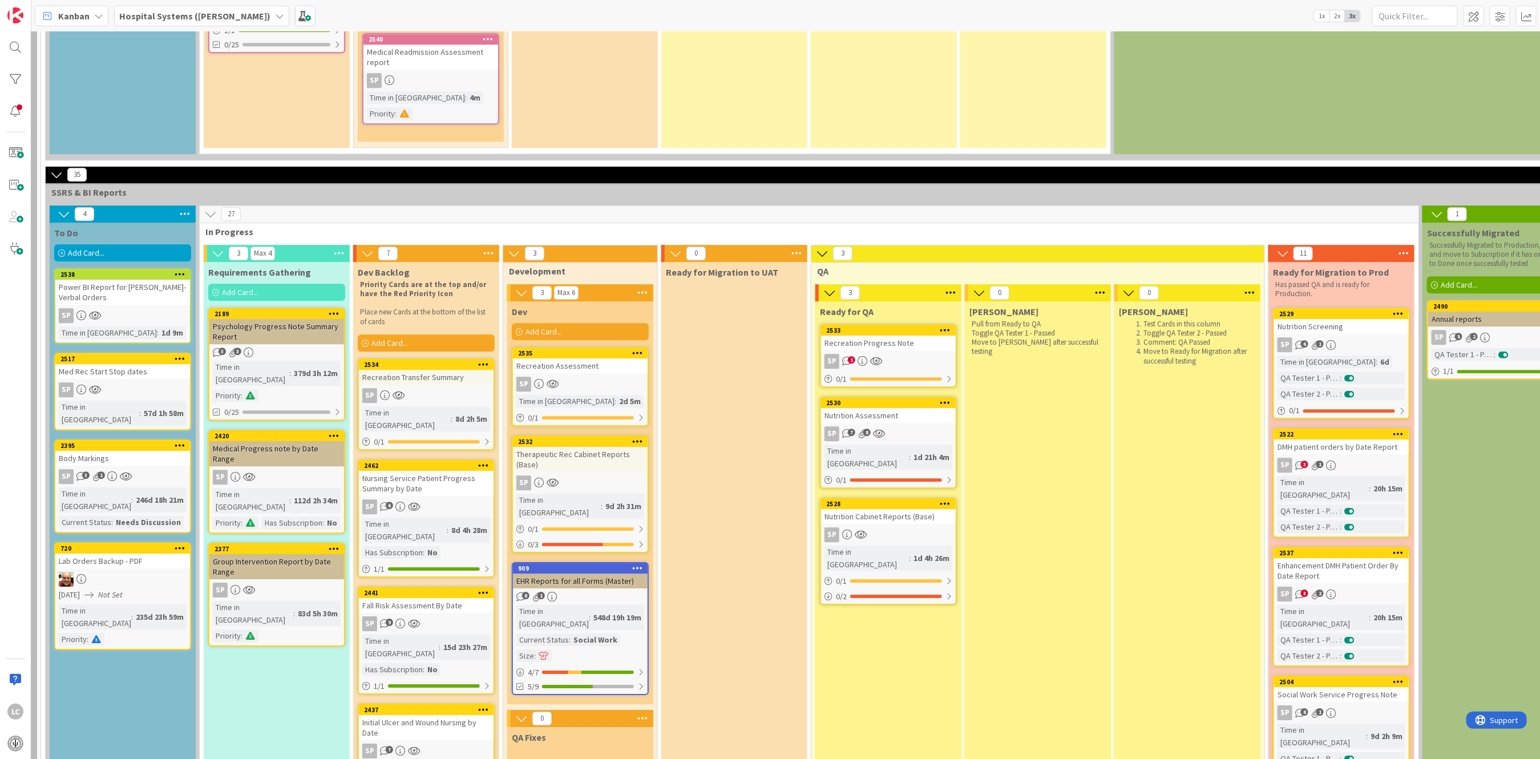
scroll to position [2356, 144]
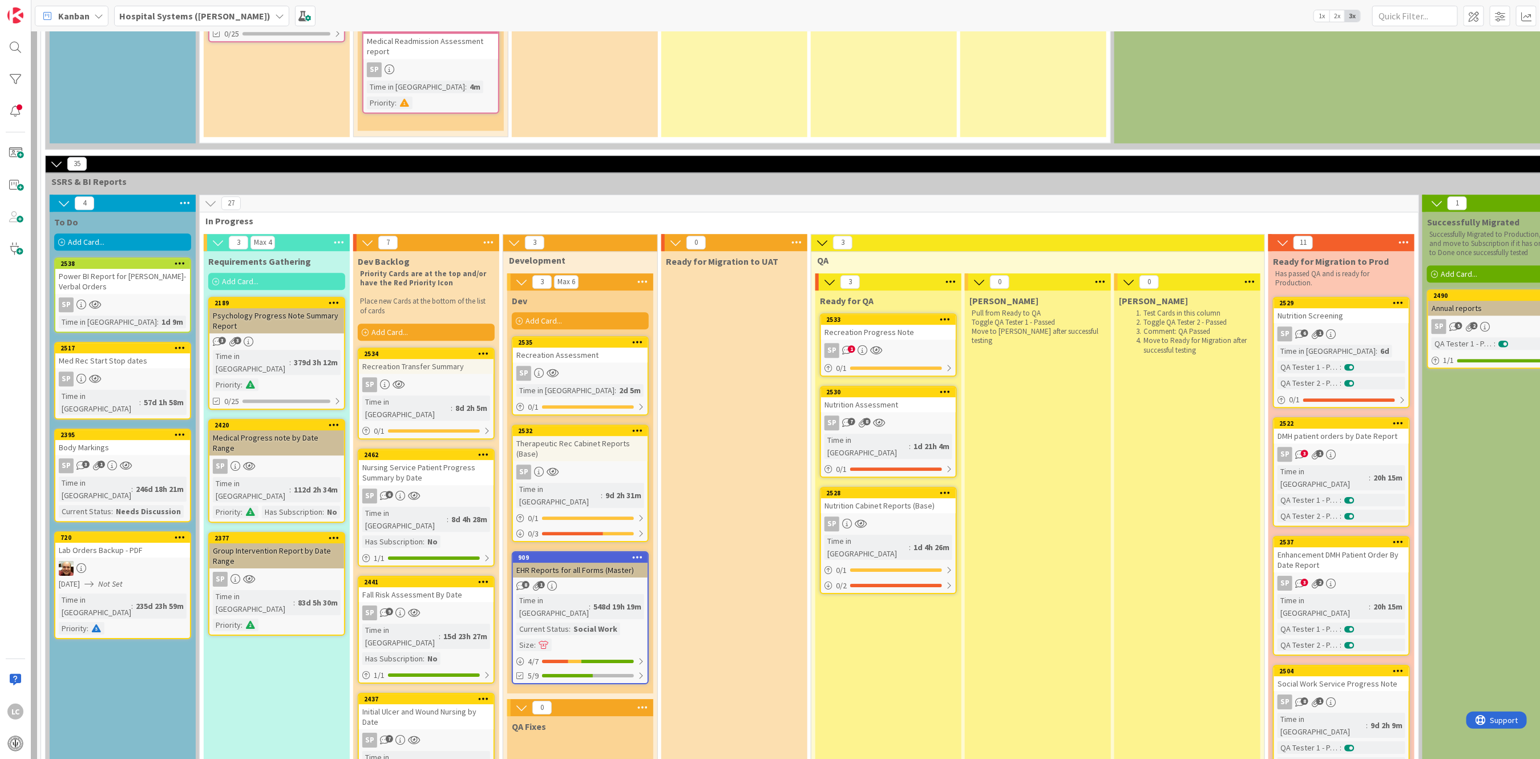
click at [859, 397] on div "Nutrition Assessment" at bounding box center [888, 404] width 135 height 15
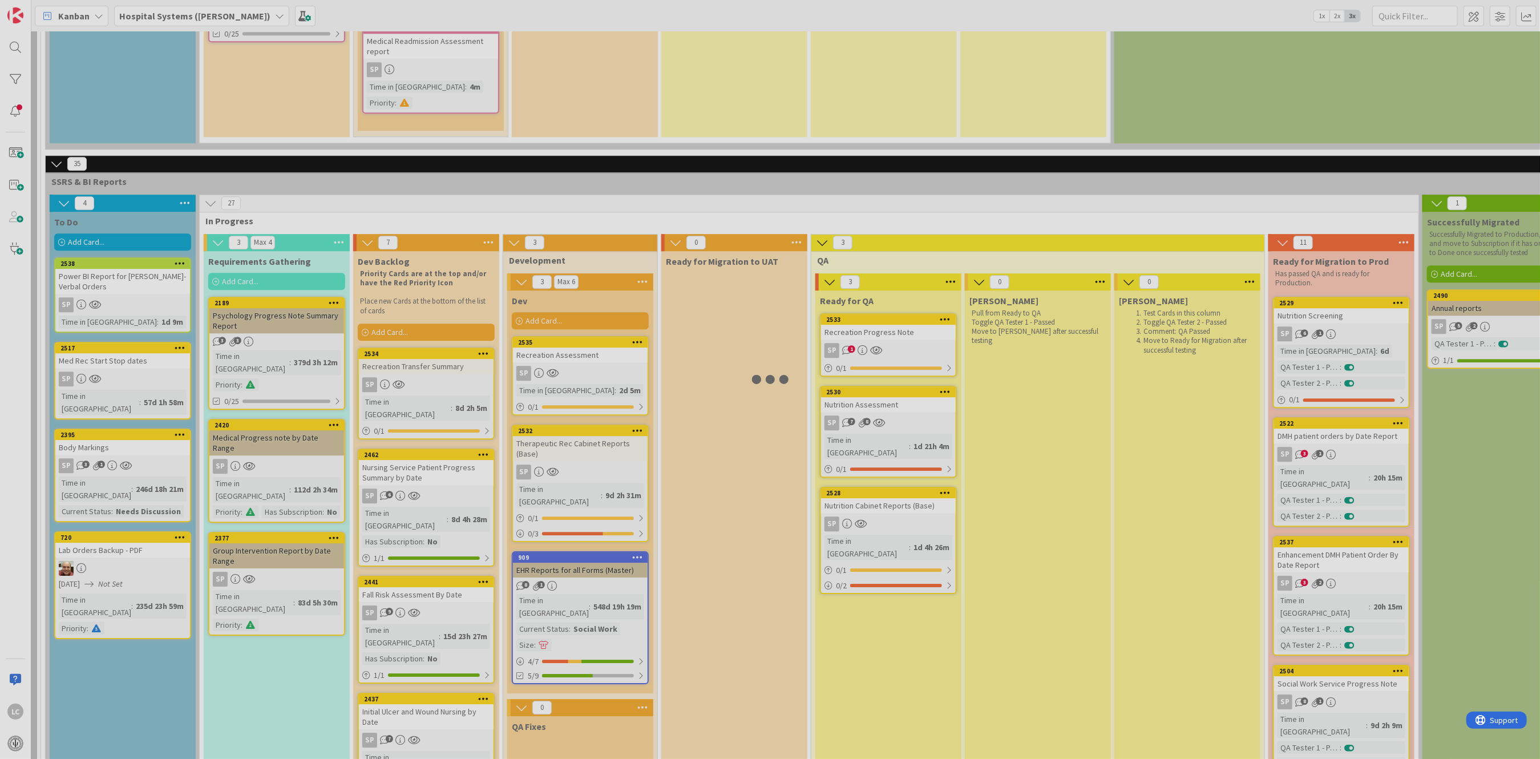
click at [859, 245] on div at bounding box center [770, 379] width 1540 height 759
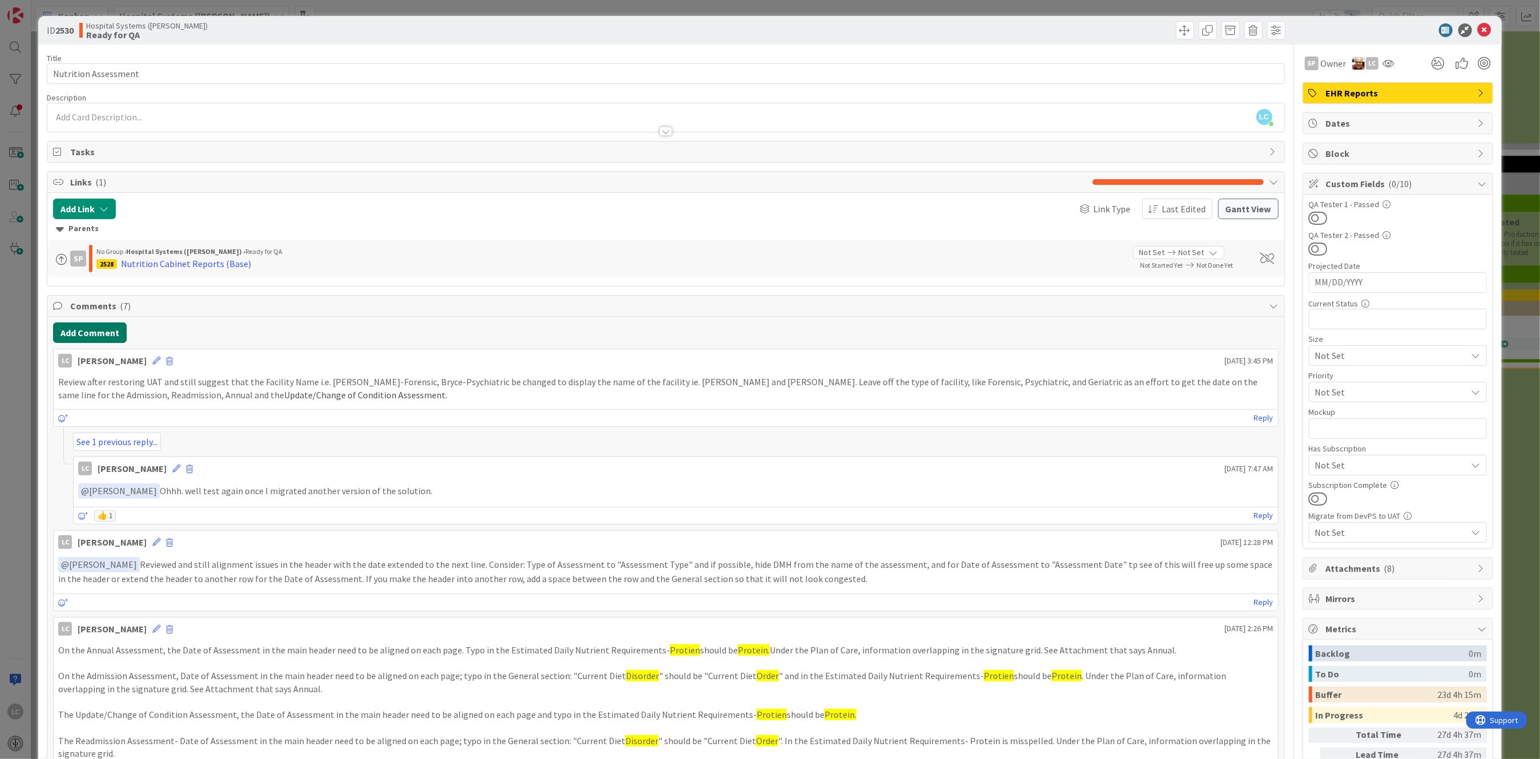
click at [82, 327] on button "Add Comment" at bounding box center [90, 332] width 74 height 21
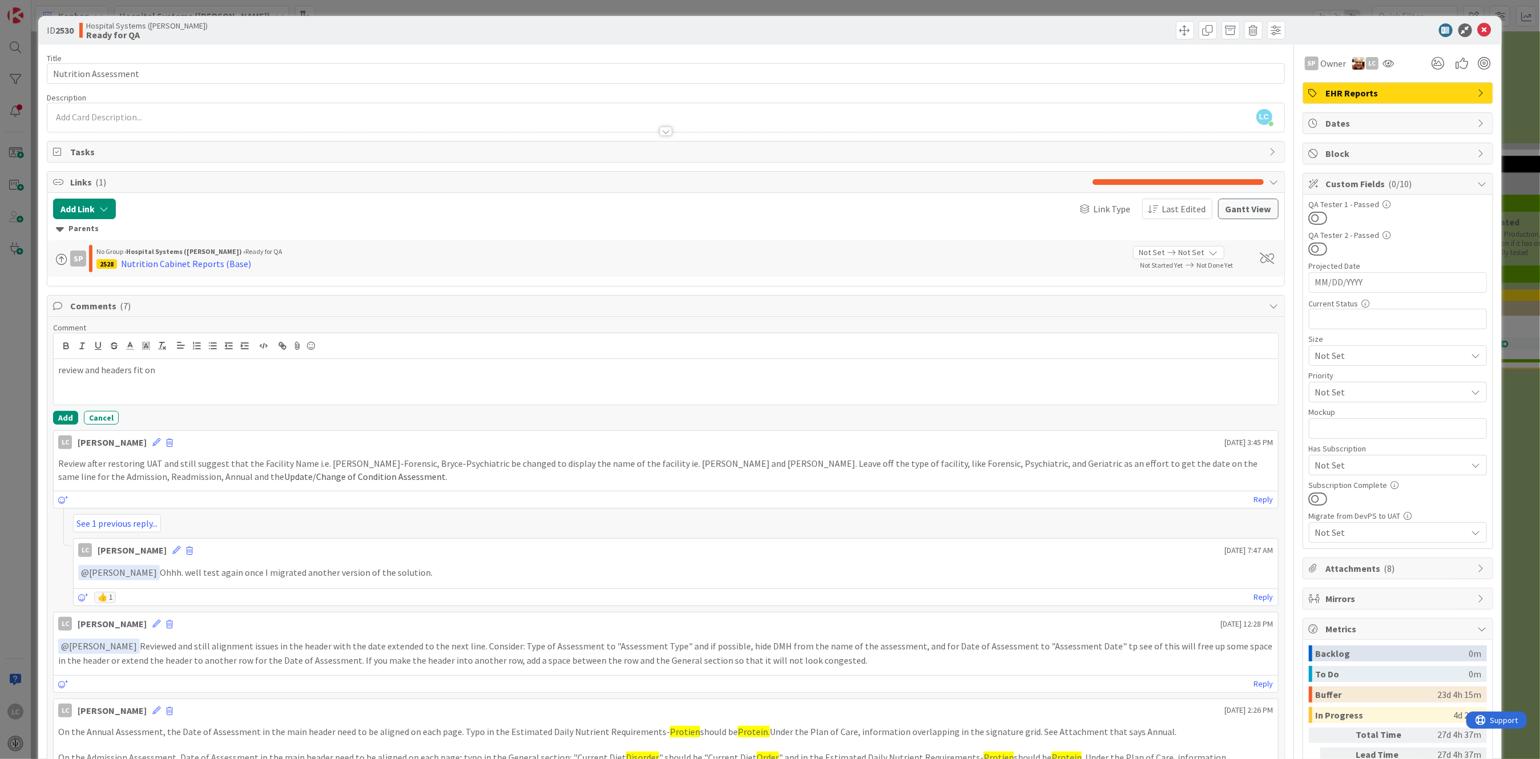
click at [83, 373] on p "review and headers fit on" at bounding box center [665, 369] width 1215 height 13
click at [217, 371] on p "reviewed and the date does not extend the headers fit on" at bounding box center [665, 369] width 1215 height 13
click at [63, 416] on button "Add" at bounding box center [65, 418] width 25 height 14
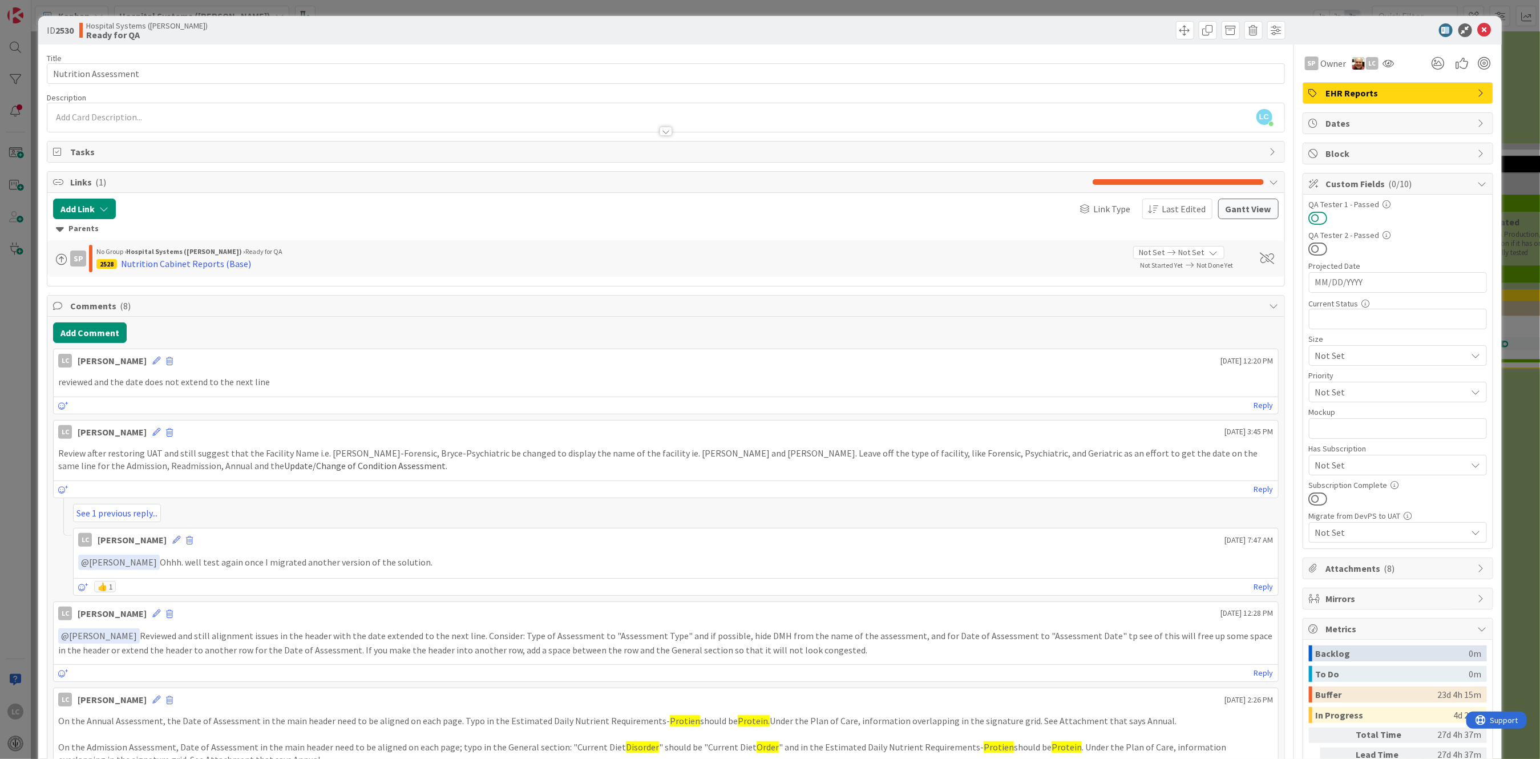
click at [1309, 216] on button at bounding box center [1318, 218] width 19 height 15
click at [1478, 26] on icon at bounding box center [1485, 30] width 14 height 14
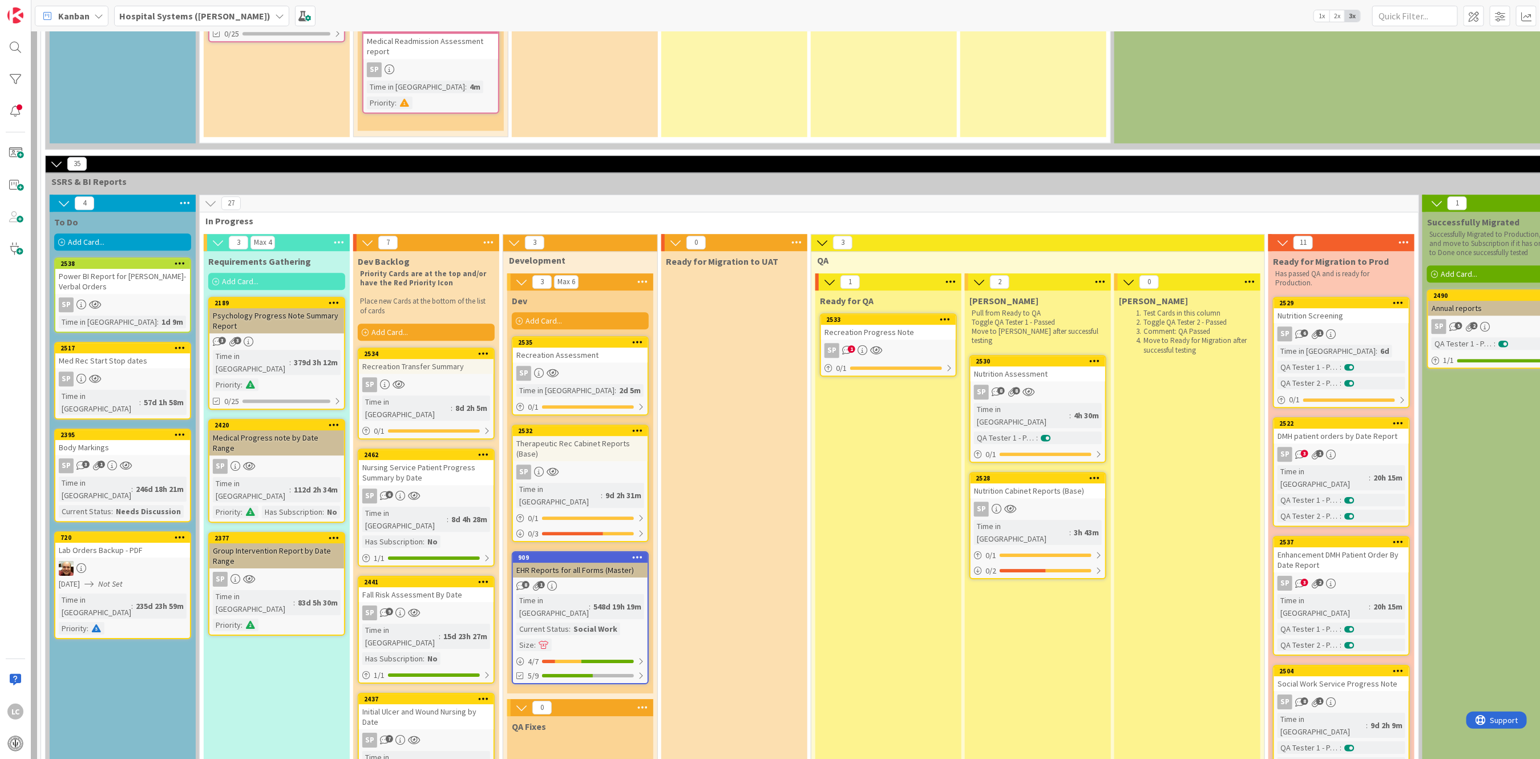
click at [1001, 472] on link "2528 Nutrition Cabinet Reports (Base) SP Time in Column : 3h 43m 0 / 1 0 / 2" at bounding box center [1037, 525] width 137 height 107
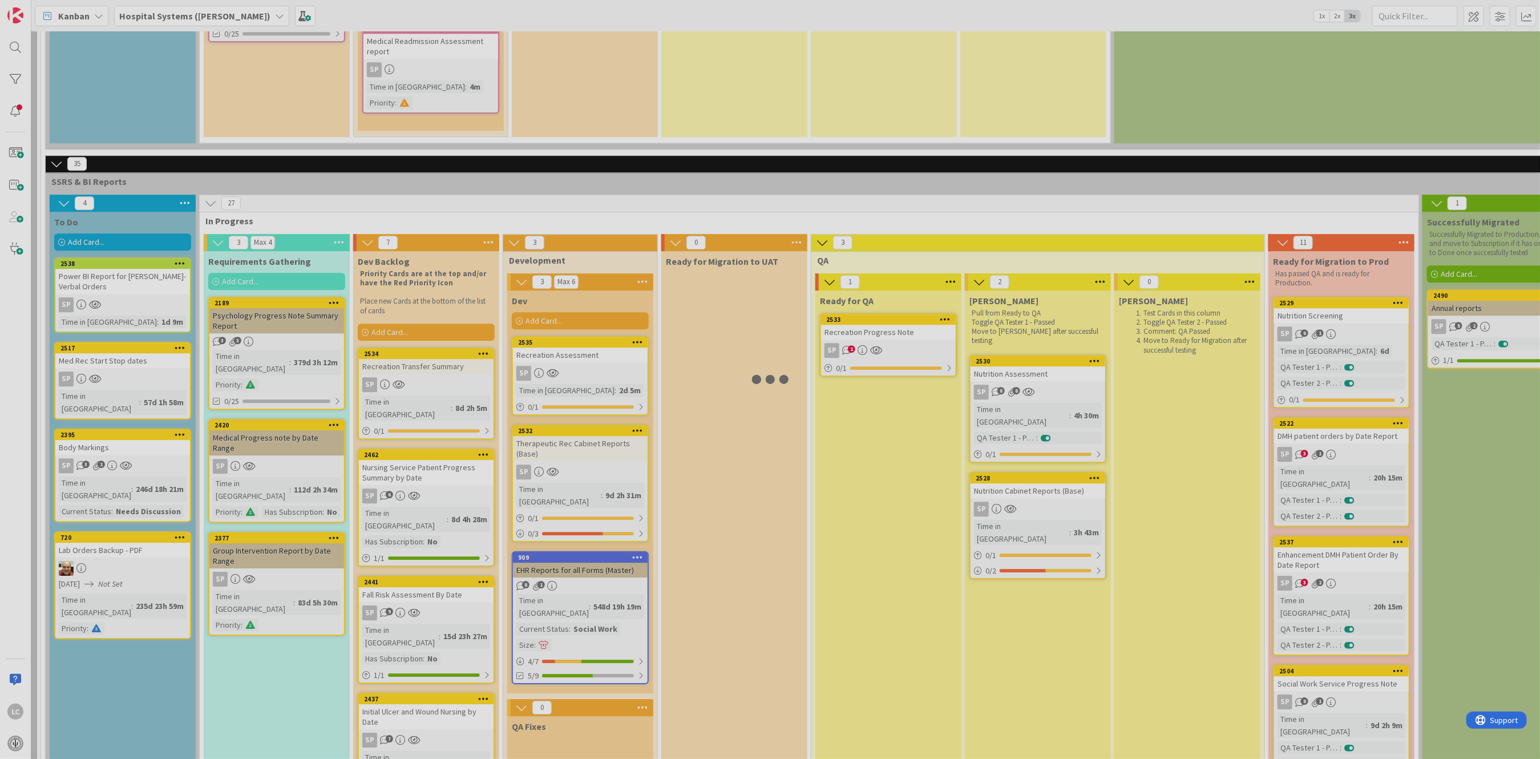
click at [1001, 331] on div at bounding box center [770, 379] width 1540 height 759
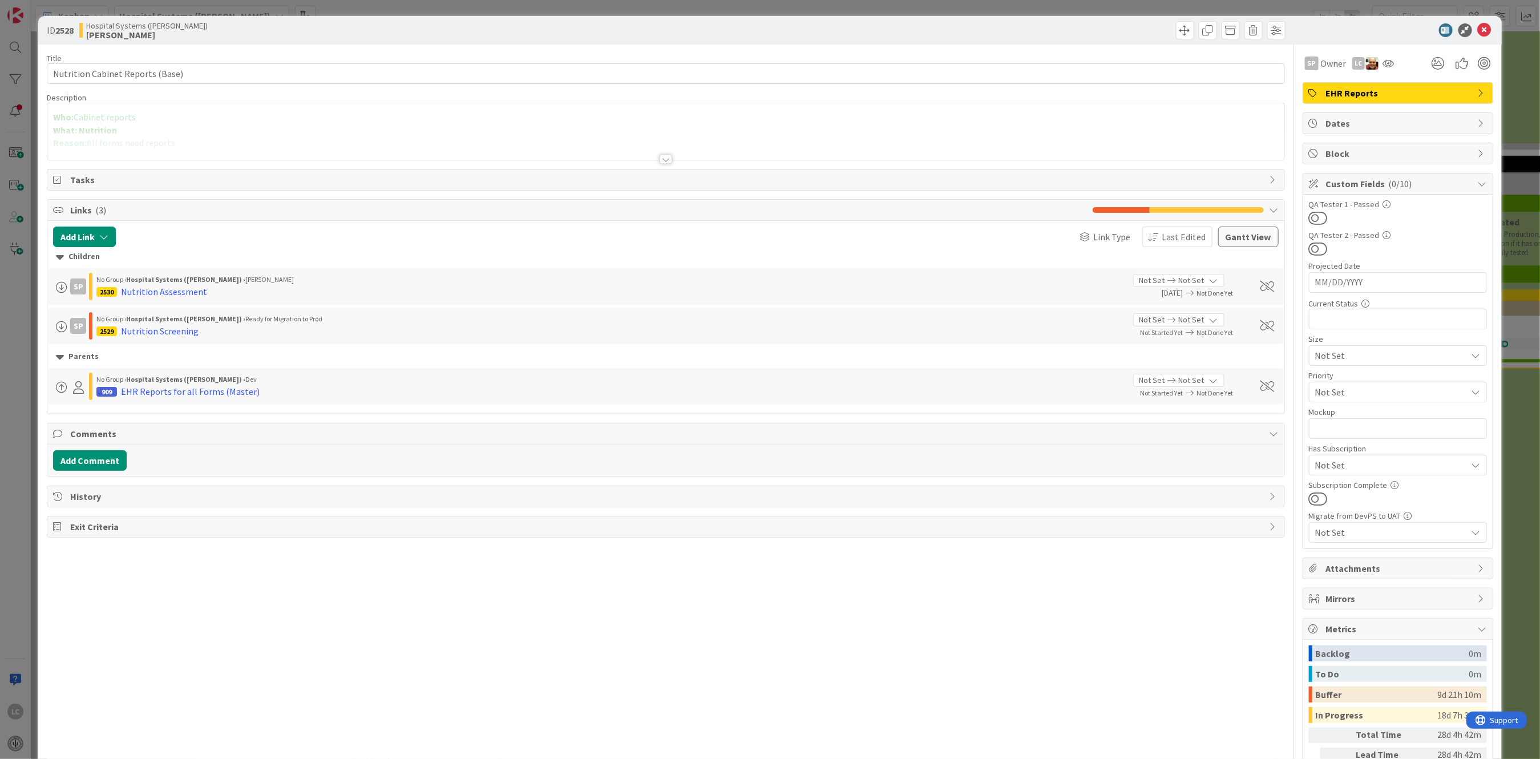
click at [1322, 217] on div at bounding box center [1398, 218] width 178 height 15
click at [1310, 219] on button at bounding box center [1318, 218] width 19 height 15
click at [1478, 30] on icon at bounding box center [1485, 30] width 14 height 14
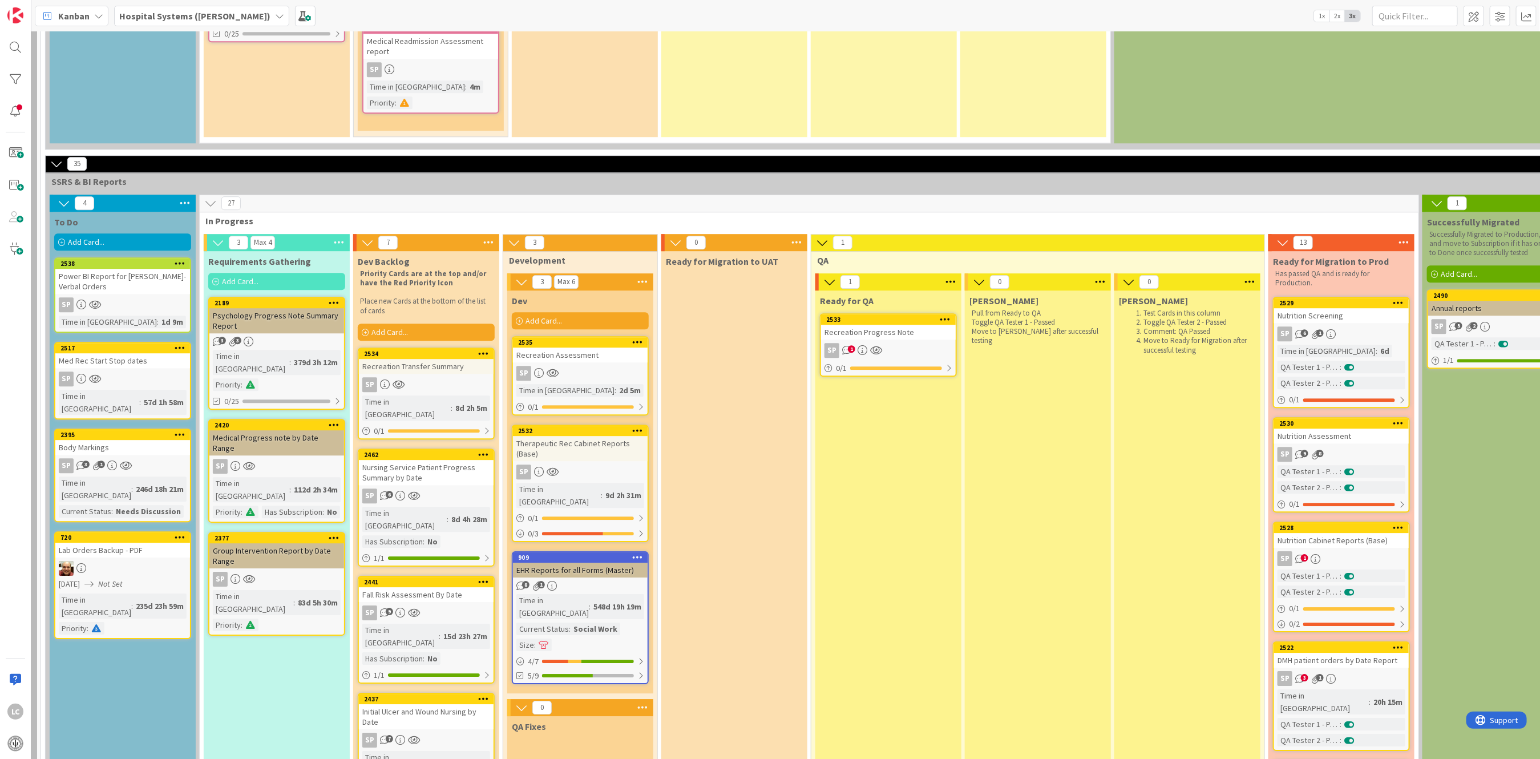
click at [872, 313] on link "2533 Recreation Progress Note SP 1 0 / 1" at bounding box center [888, 344] width 137 height 63
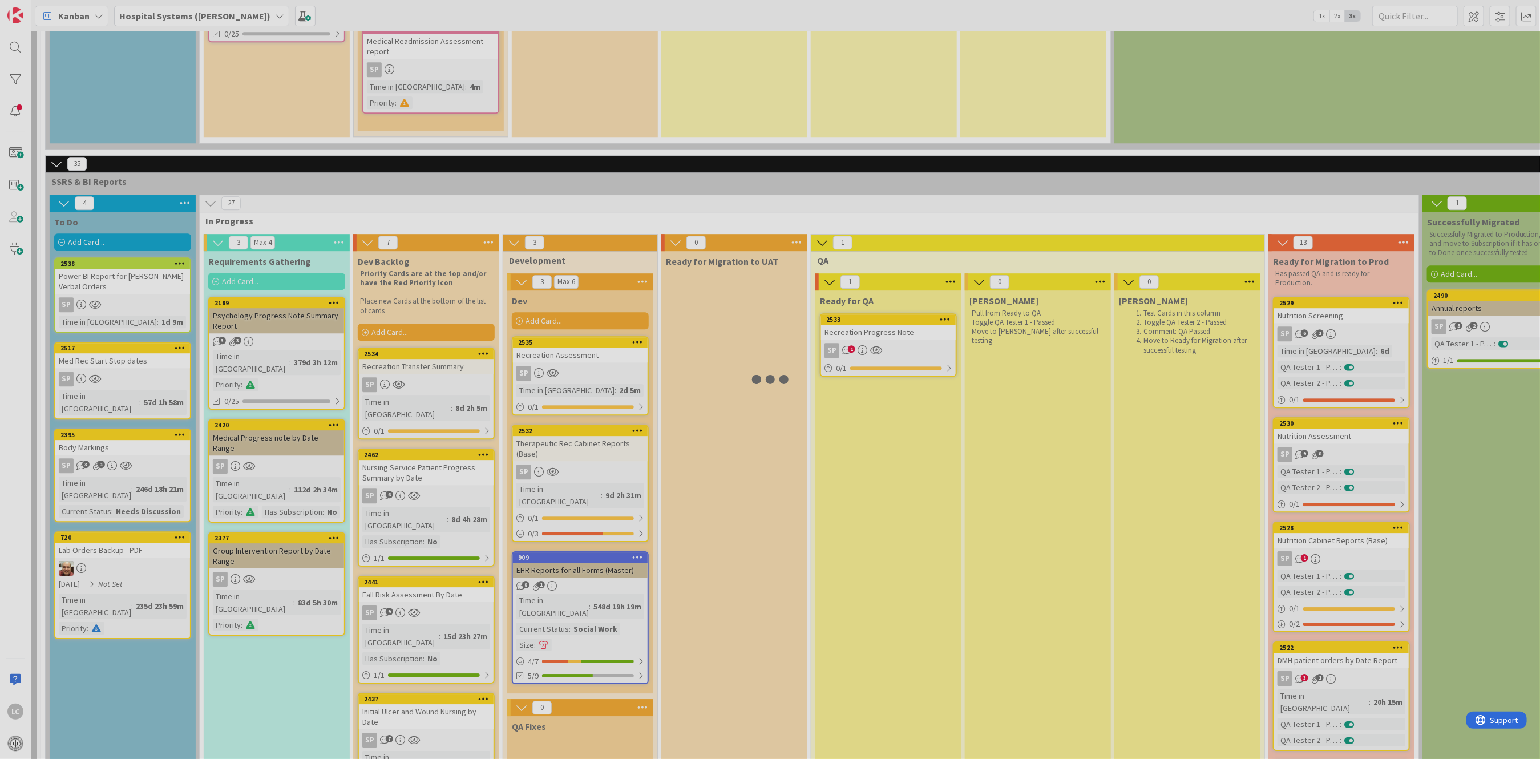
click at [874, 176] on div at bounding box center [770, 379] width 1540 height 759
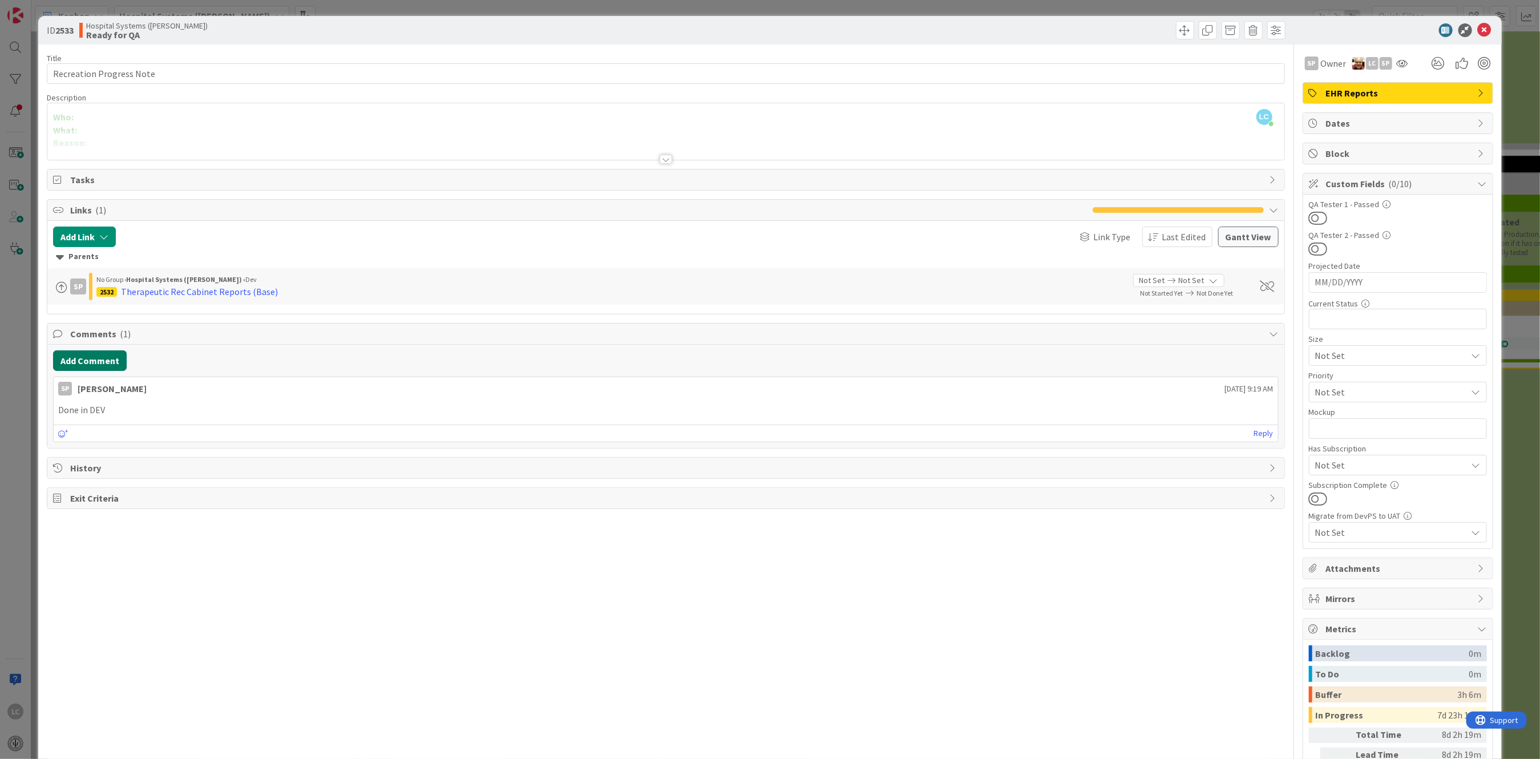
click at [71, 361] on button "Add Comment" at bounding box center [90, 360] width 74 height 21
click at [71, 398] on p at bounding box center [665, 397] width 1215 height 13
drag, startPoint x: 60, startPoint y: 514, endPoint x: 244, endPoint y: 503, distance: 184.1
click at [245, 507] on div "Reply" at bounding box center [666, 514] width 1224 height 17
click at [64, 443] on button "Add" at bounding box center [65, 446] width 25 height 14
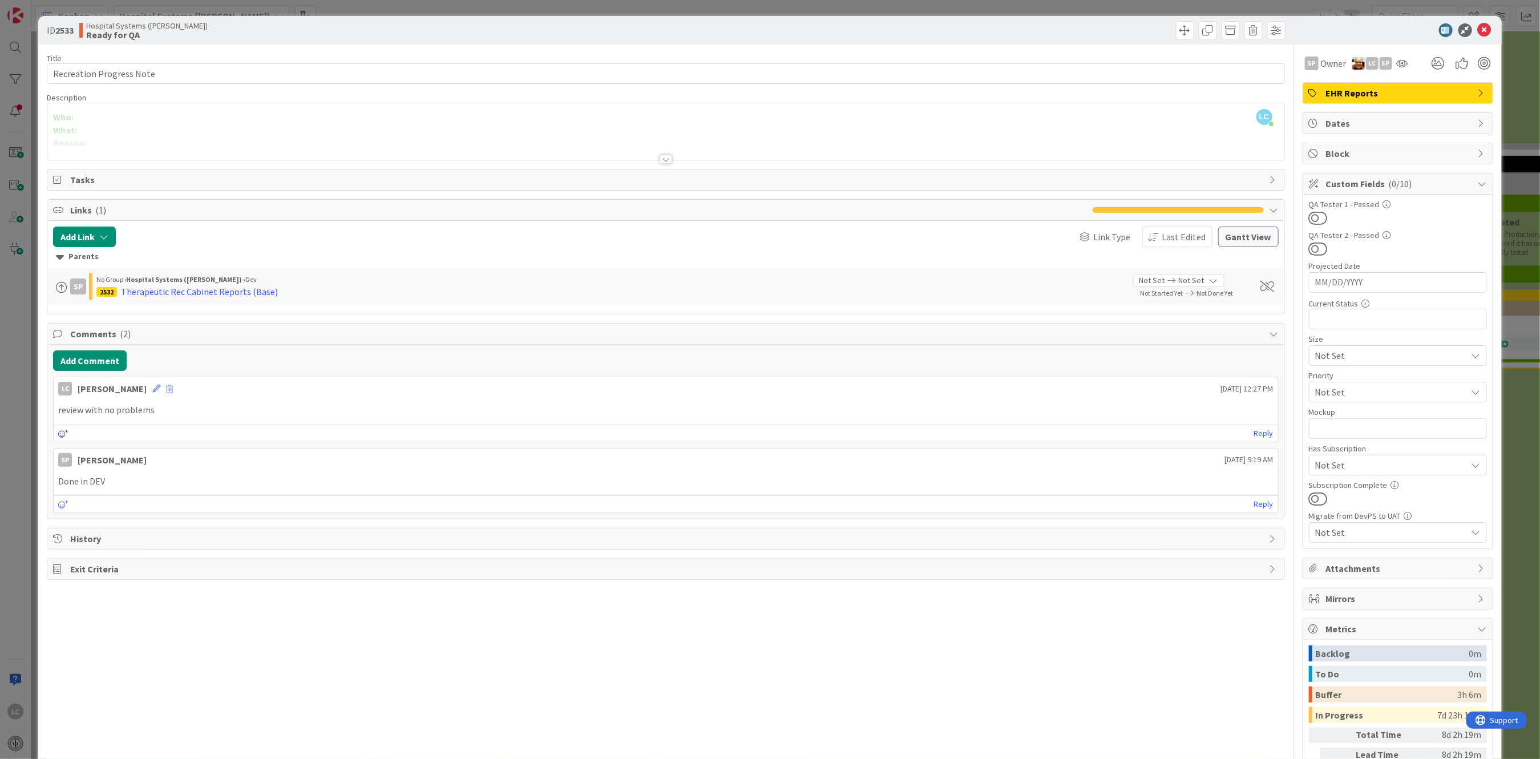
click at [61, 434] on icon at bounding box center [63, 434] width 10 height 8
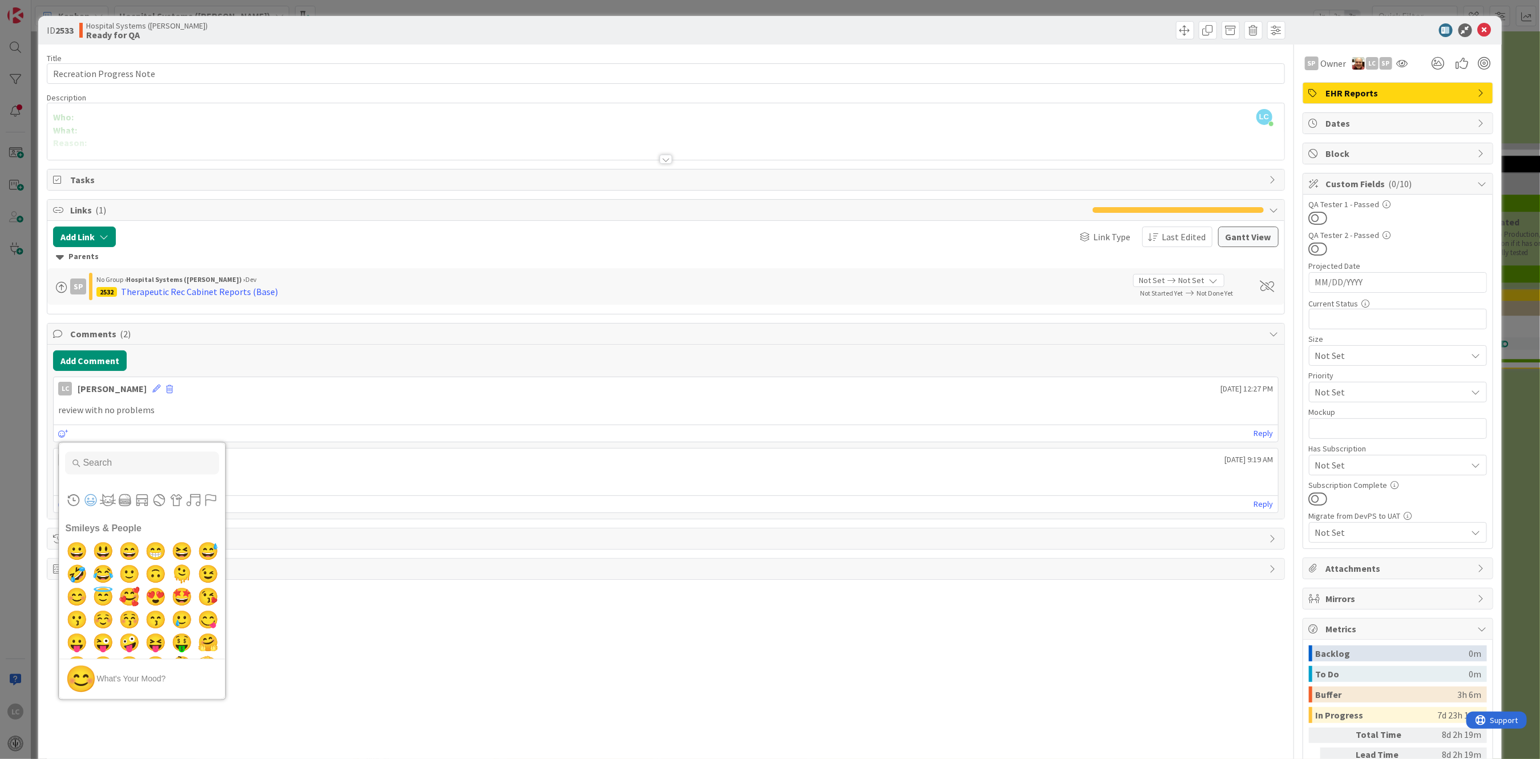
click at [86, 467] on input "Type to search for an emoji" at bounding box center [142, 462] width 154 height 23
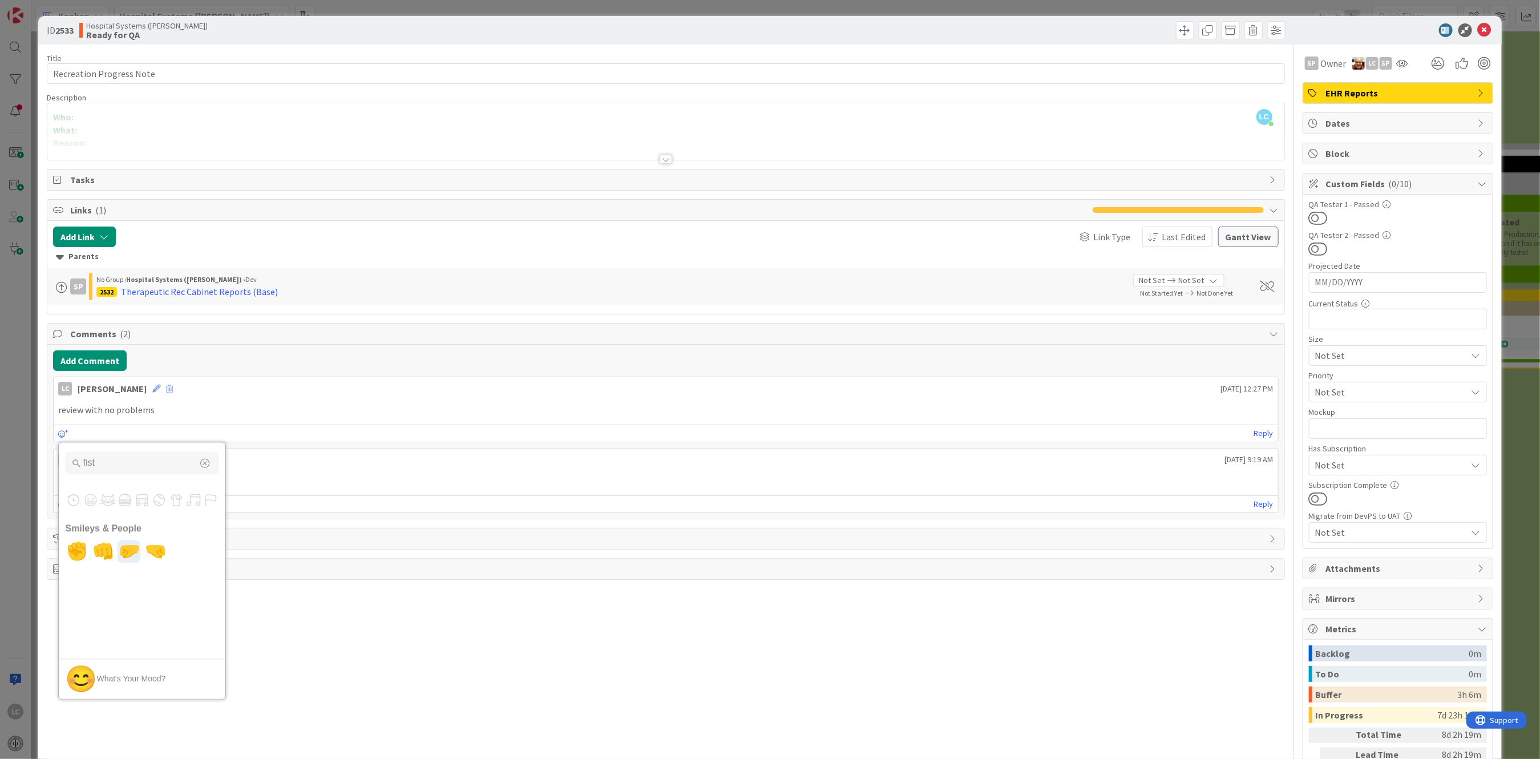
type input "fist"
click at [123, 557] on span "🤛" at bounding box center [129, 551] width 27 height 23
click at [78, 434] on div "🤛 1" at bounding box center [85, 432] width 22 height 11
click at [64, 502] on icon at bounding box center [63, 504] width 10 height 8
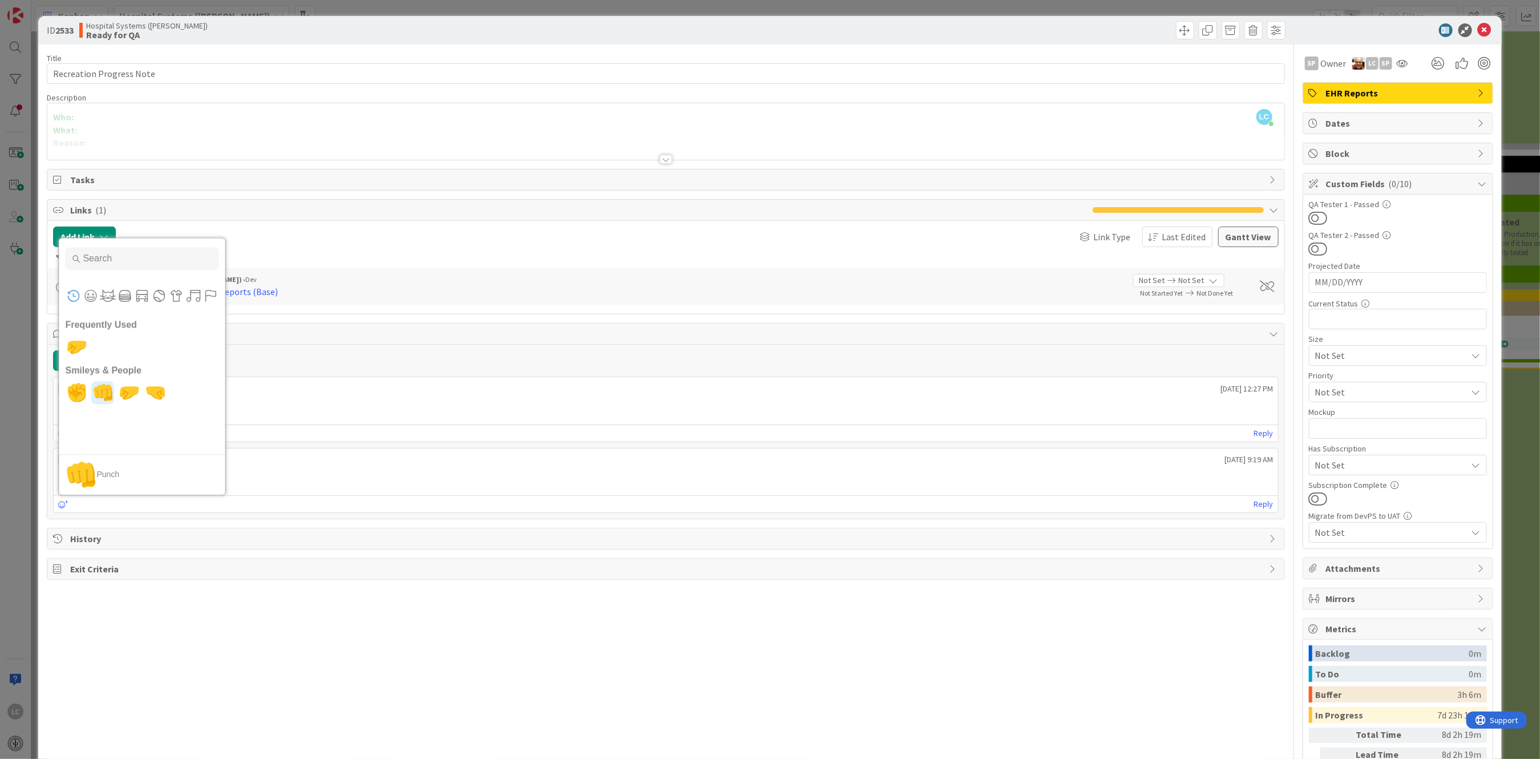
click at [96, 395] on span "👊" at bounding box center [103, 393] width 27 height 23
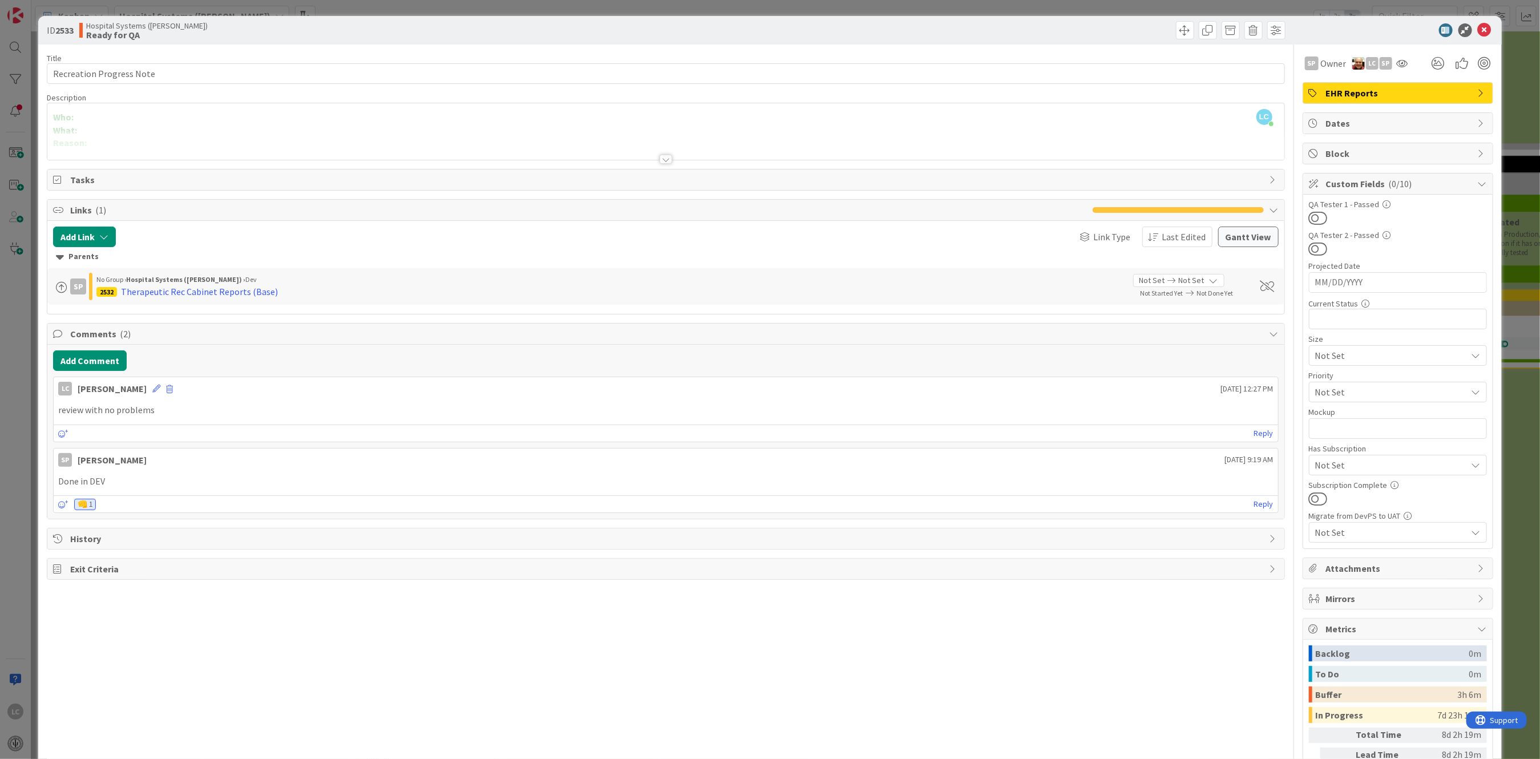
click at [217, 631] on div "Title 24 / 128 Recreation Progress Note Description LC [PERSON_NAME] joined 7 m…" at bounding box center [666, 440] width 1238 height 790
click at [1309, 213] on button at bounding box center [1318, 218] width 19 height 15
click at [1478, 26] on icon at bounding box center [1485, 30] width 14 height 14
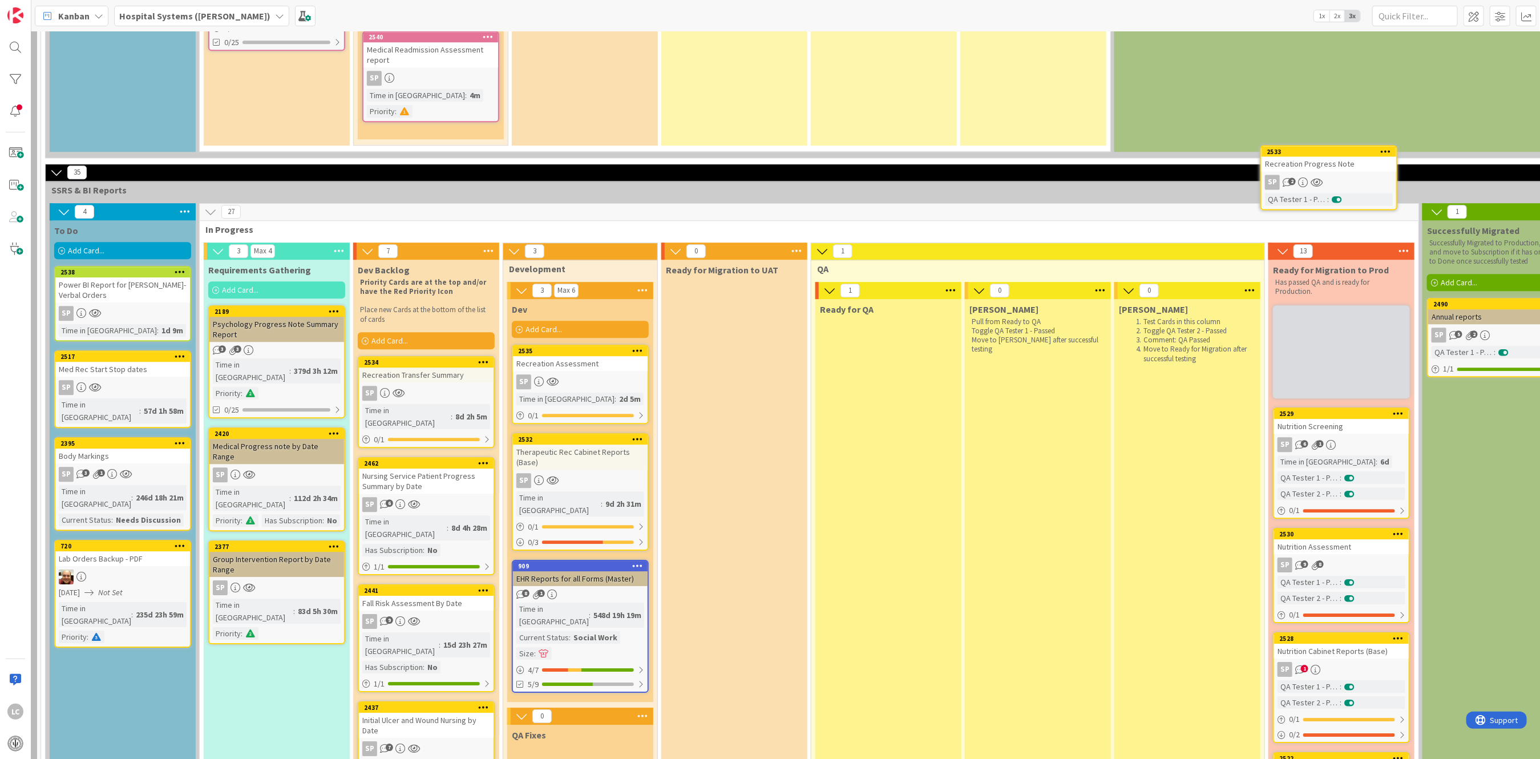
scroll to position [2344, 144]
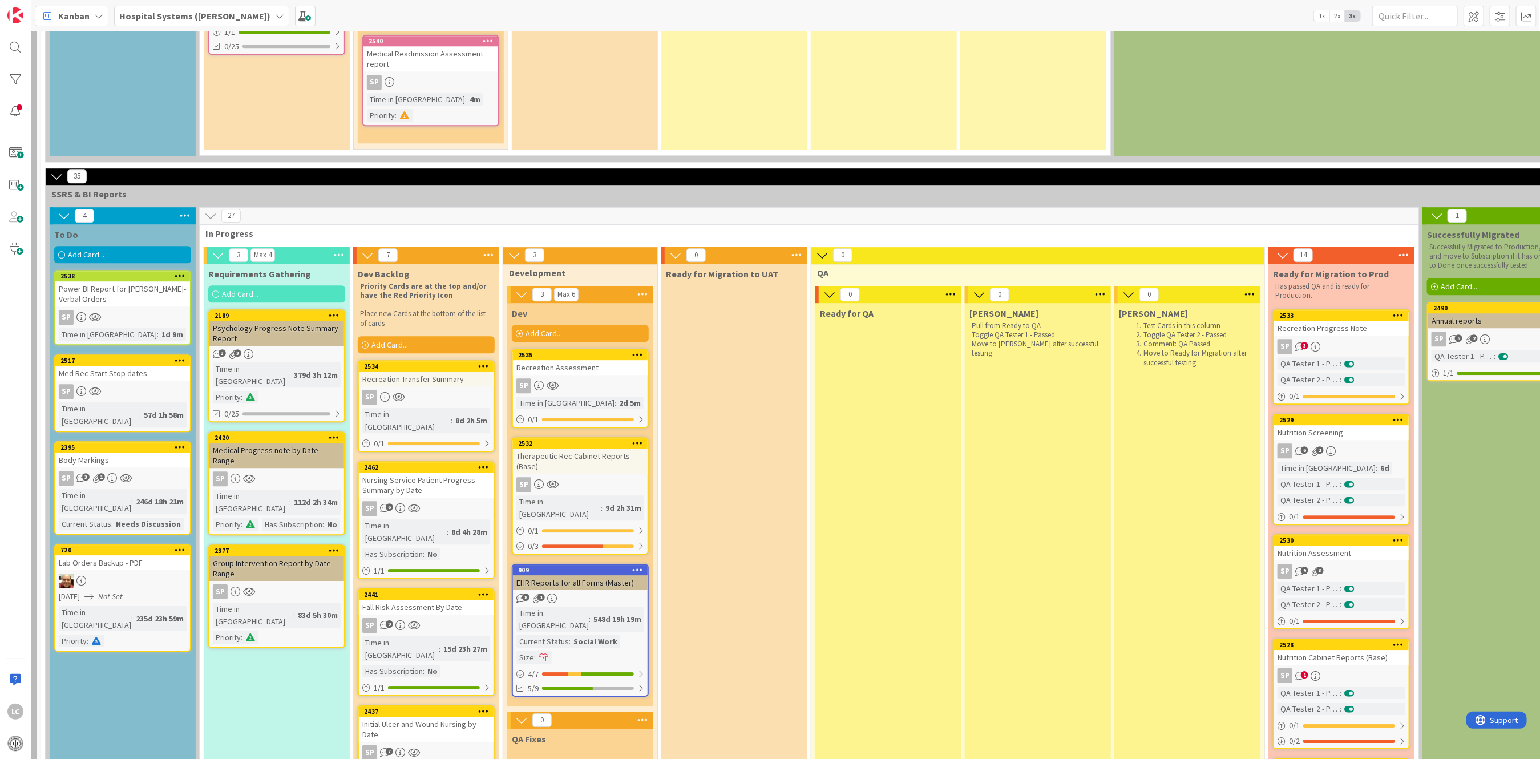
drag, startPoint x: 611, startPoint y: 597, endPoint x: 698, endPoint y: 600, distance: 87.4
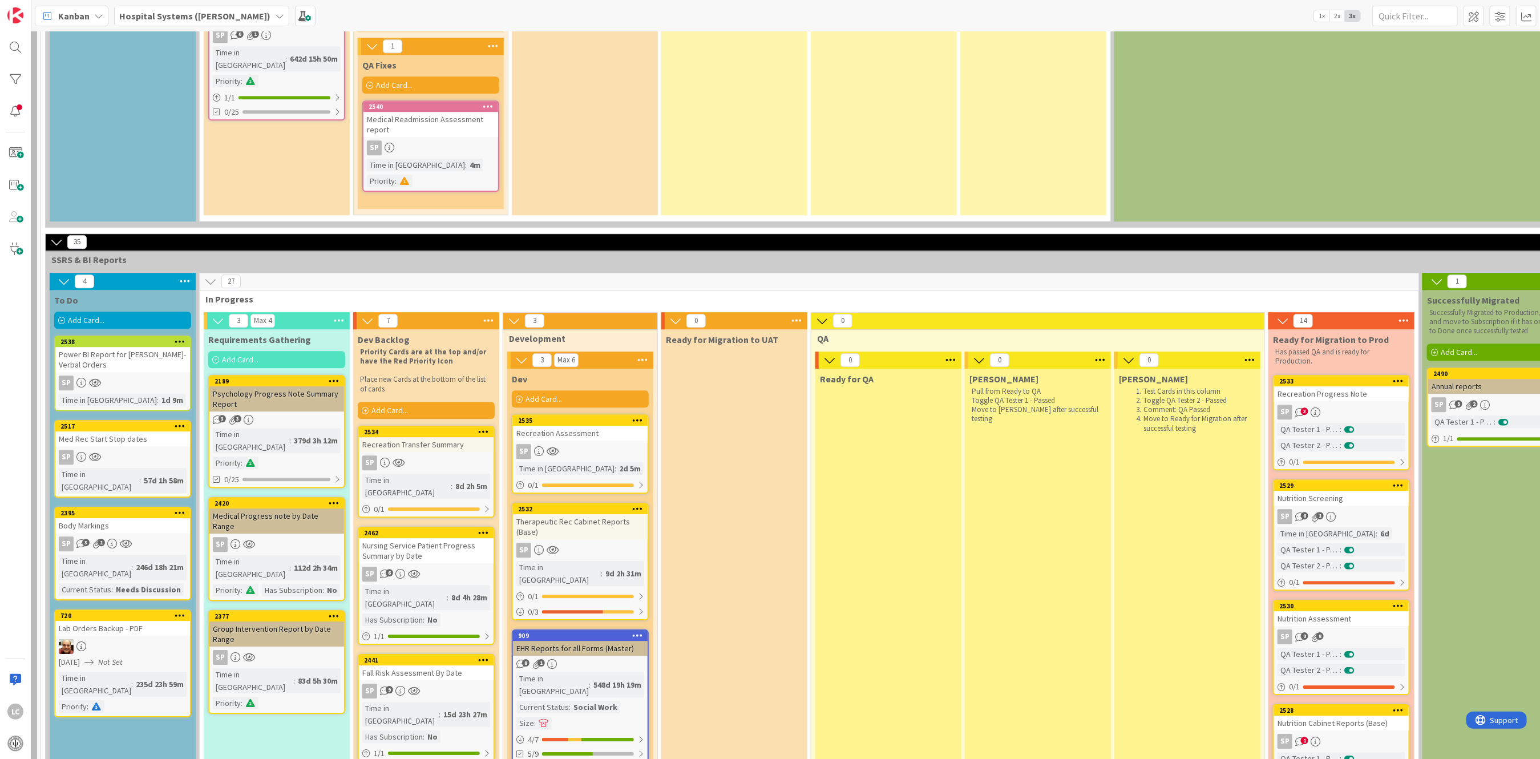
scroll to position [2268, 144]
